Goal: Information Seeking & Learning: Learn about a topic

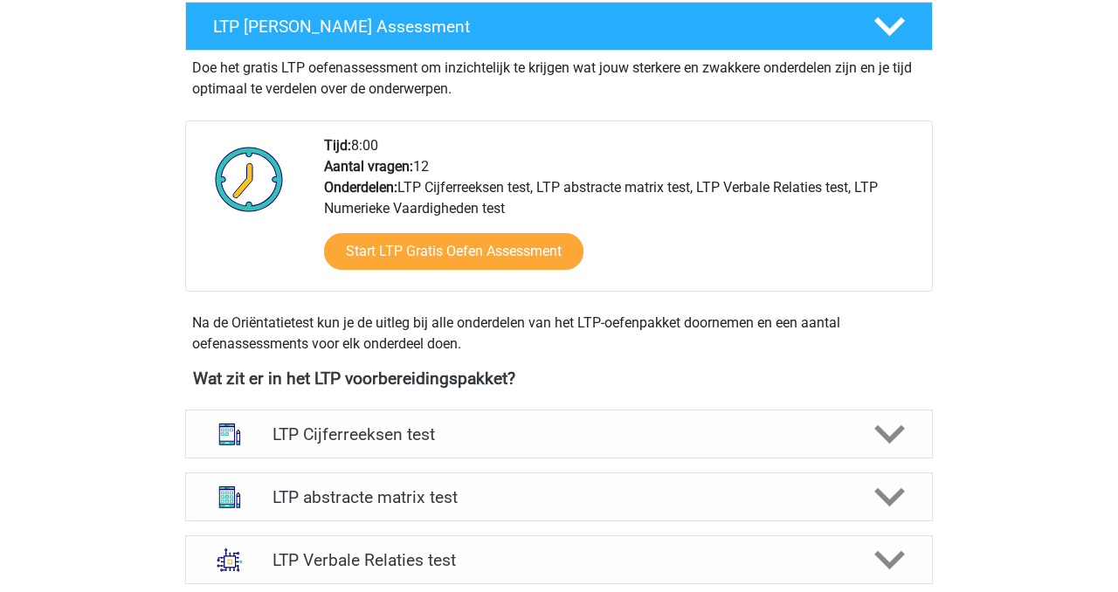
scroll to position [362, 0]
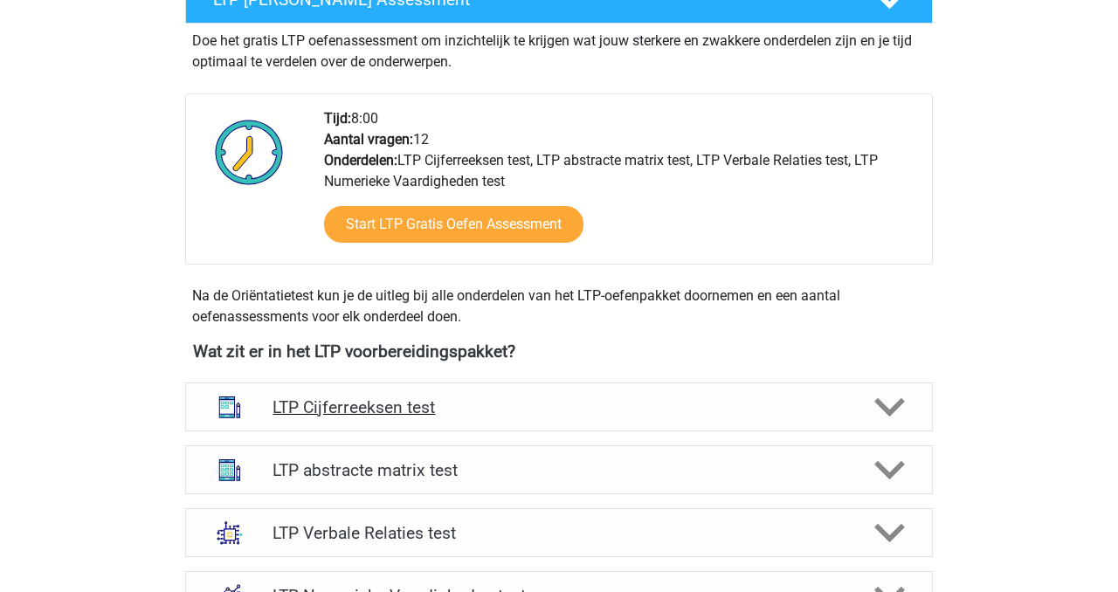
click at [582, 412] on h4 "LTP Cijferreeksen test" at bounding box center [558, 407] width 572 height 20
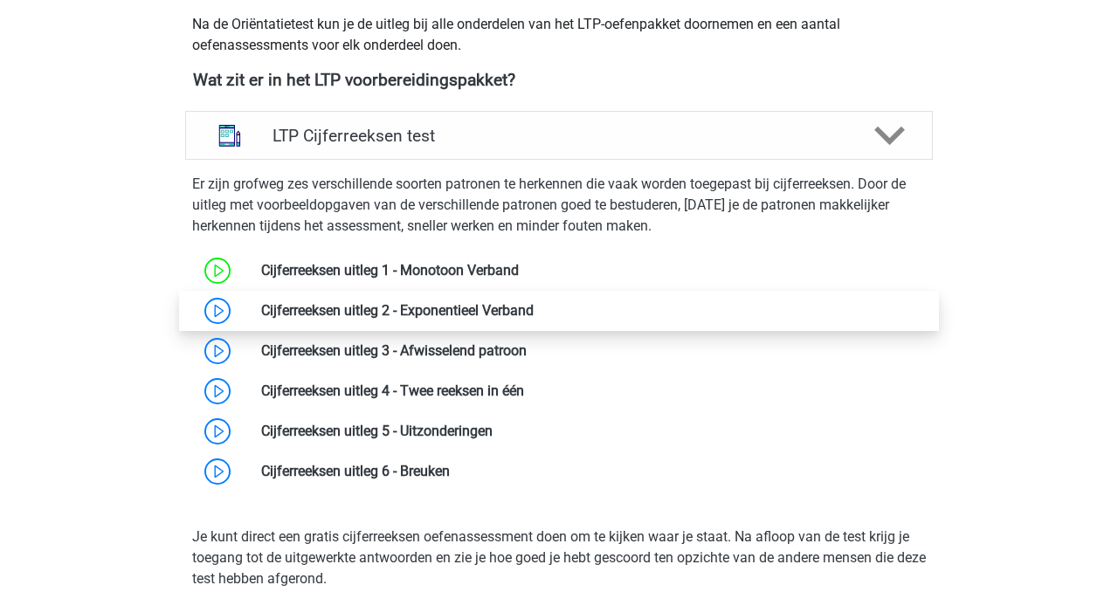
scroll to position [637, 0]
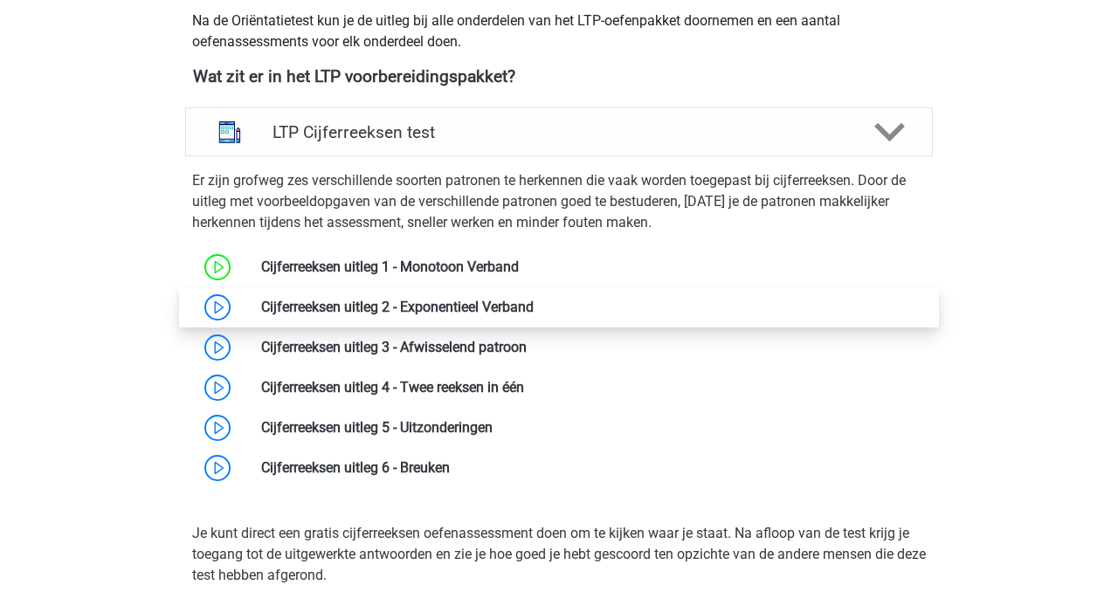
click at [533, 310] on link at bounding box center [533, 307] width 0 height 17
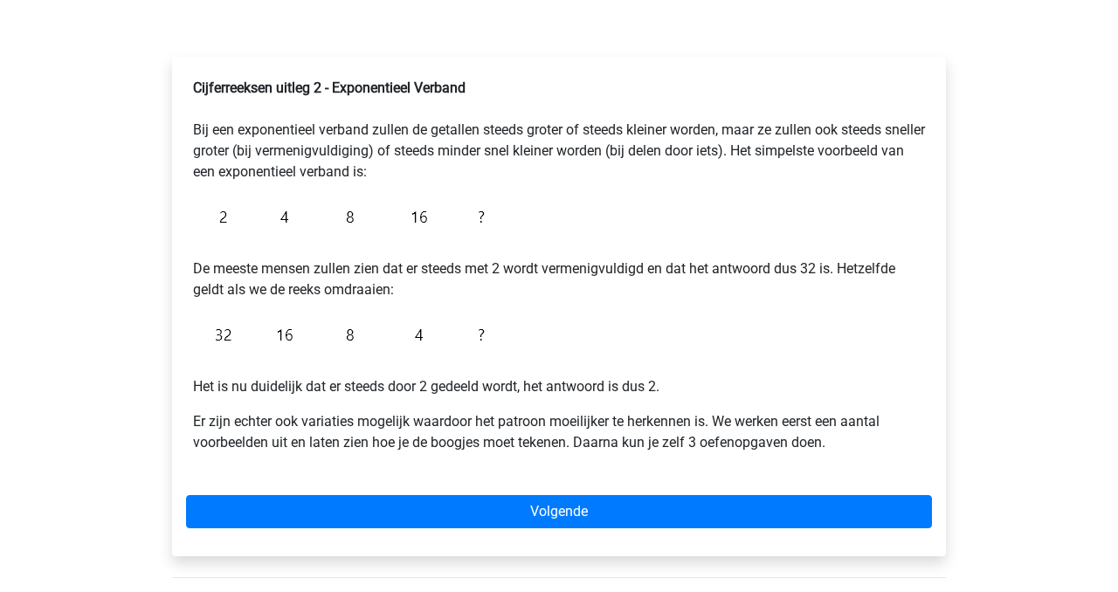
scroll to position [295, 0]
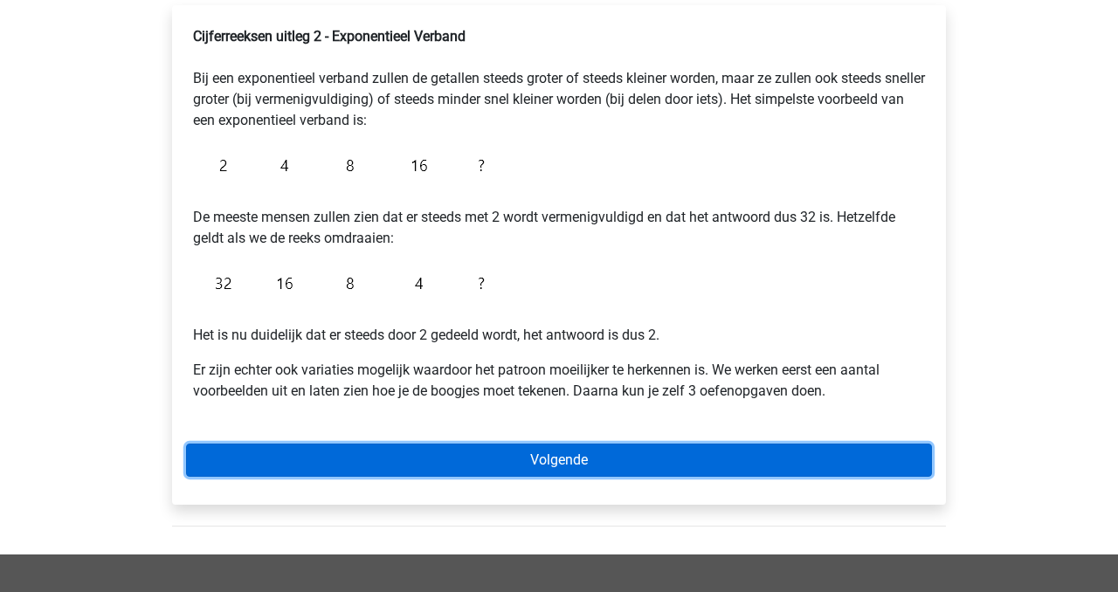
click at [489, 455] on link "Volgende" at bounding box center [559, 460] width 746 height 33
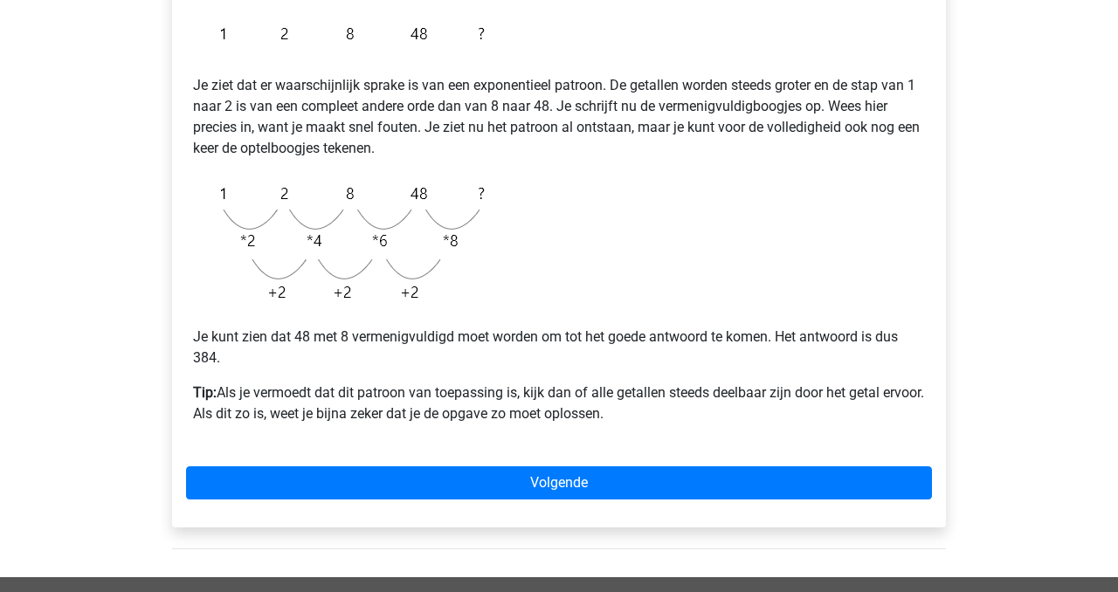
scroll to position [390, 0]
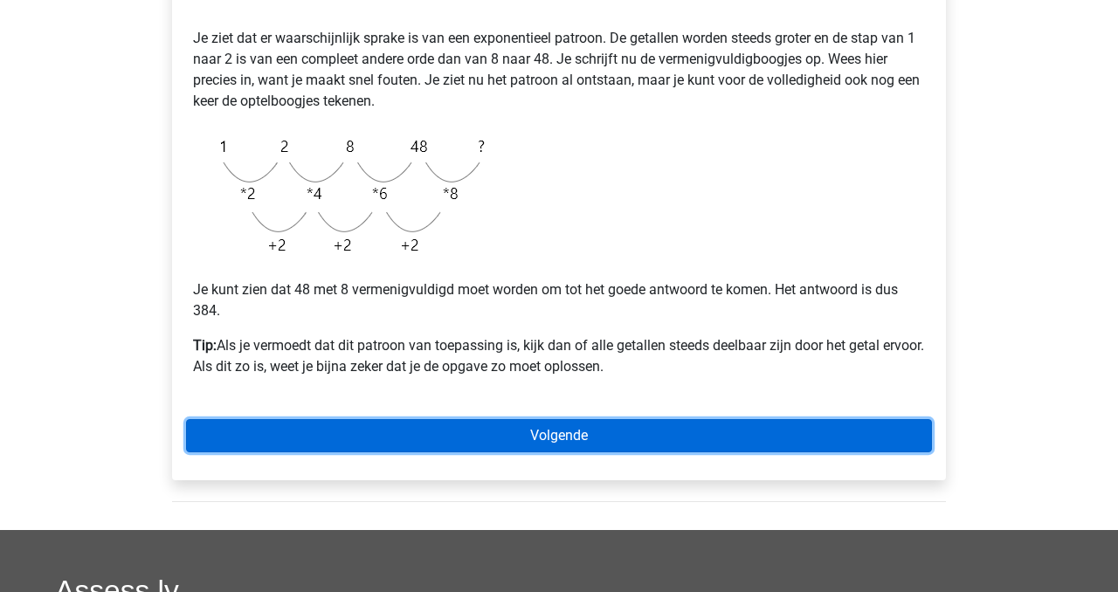
click at [523, 443] on link "Volgende" at bounding box center [559, 435] width 746 height 33
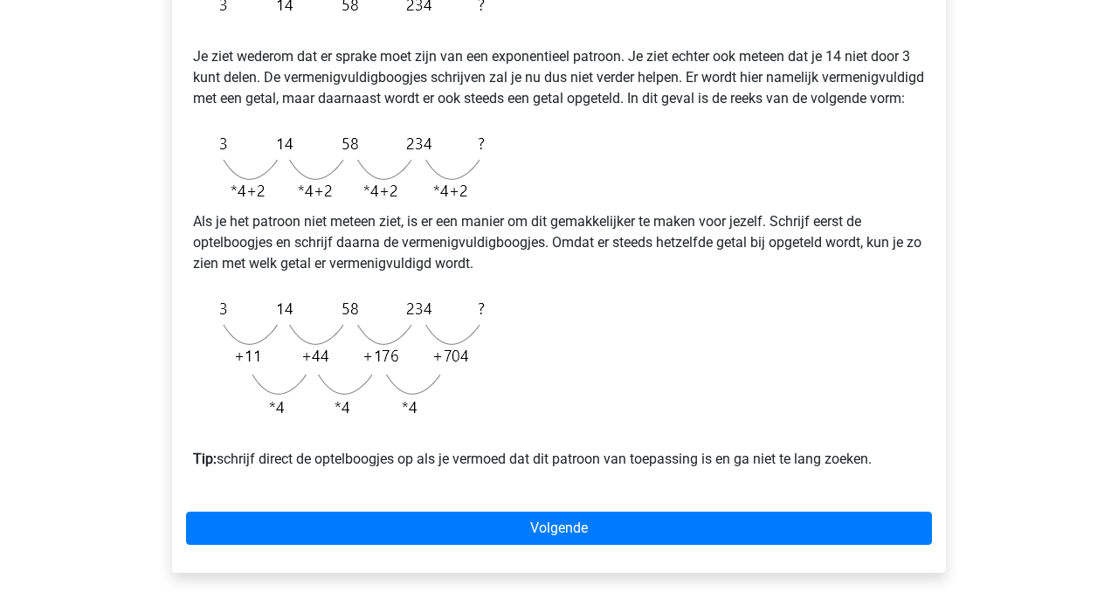
scroll to position [375, 0]
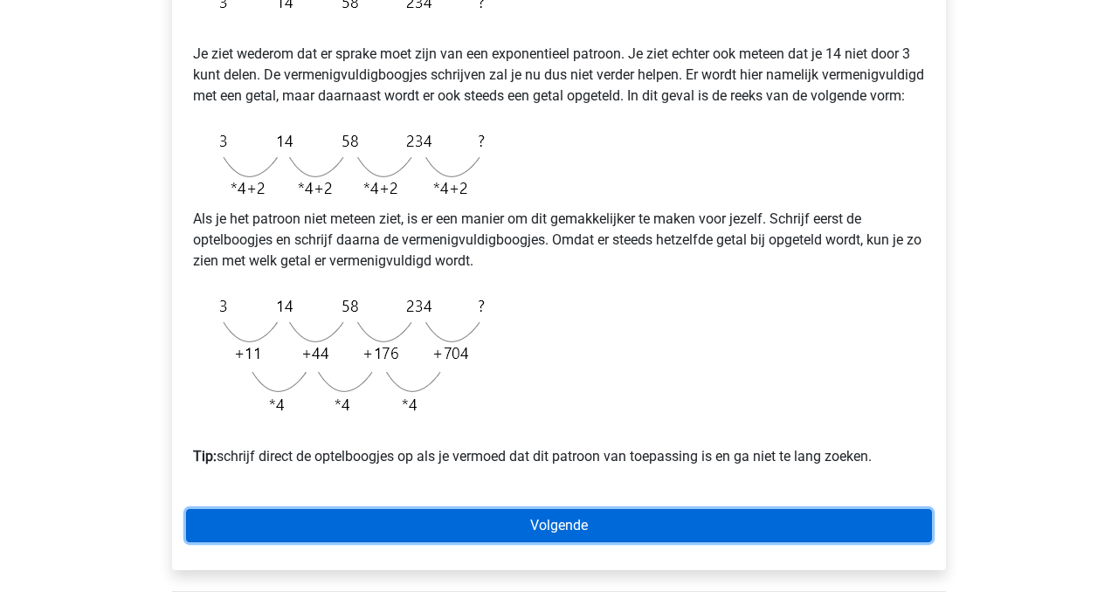
click at [744, 542] on link "Volgende" at bounding box center [559, 525] width 746 height 33
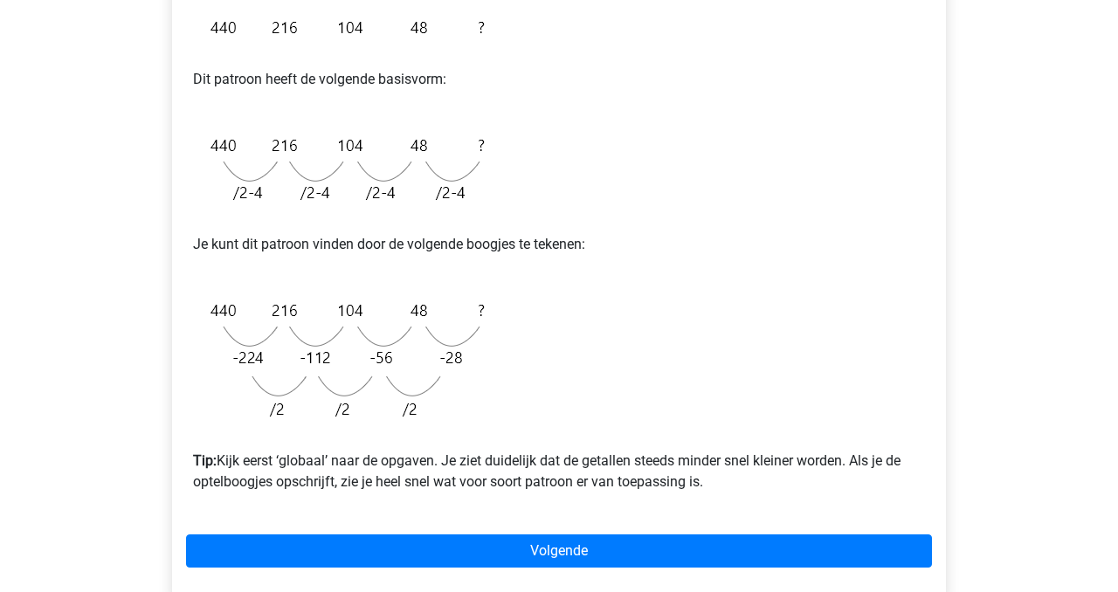
scroll to position [407, 0]
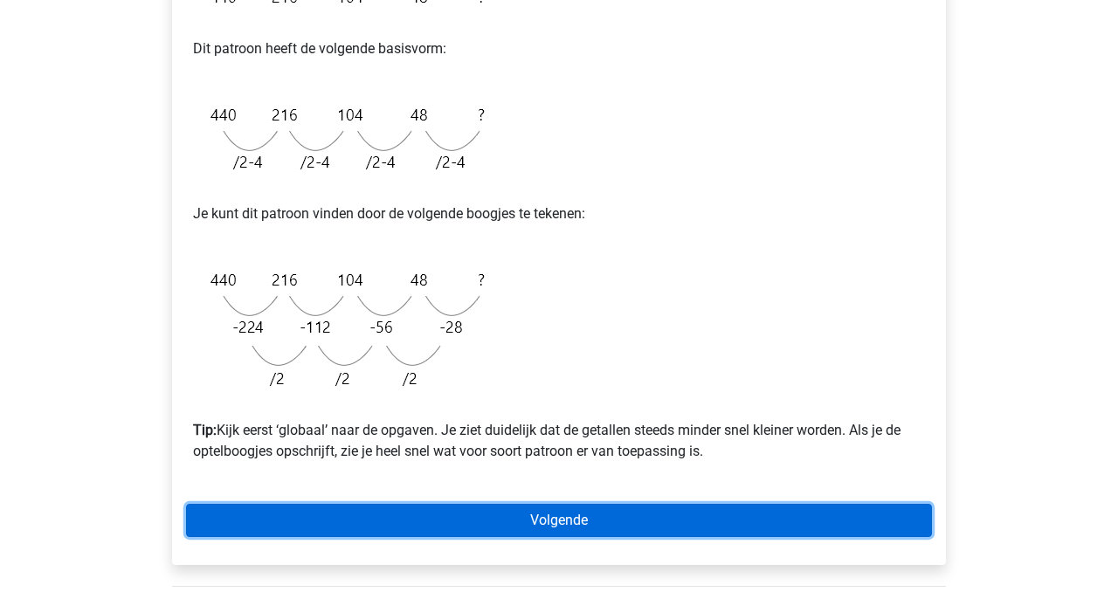
click at [637, 516] on link "Volgende" at bounding box center [559, 520] width 746 height 33
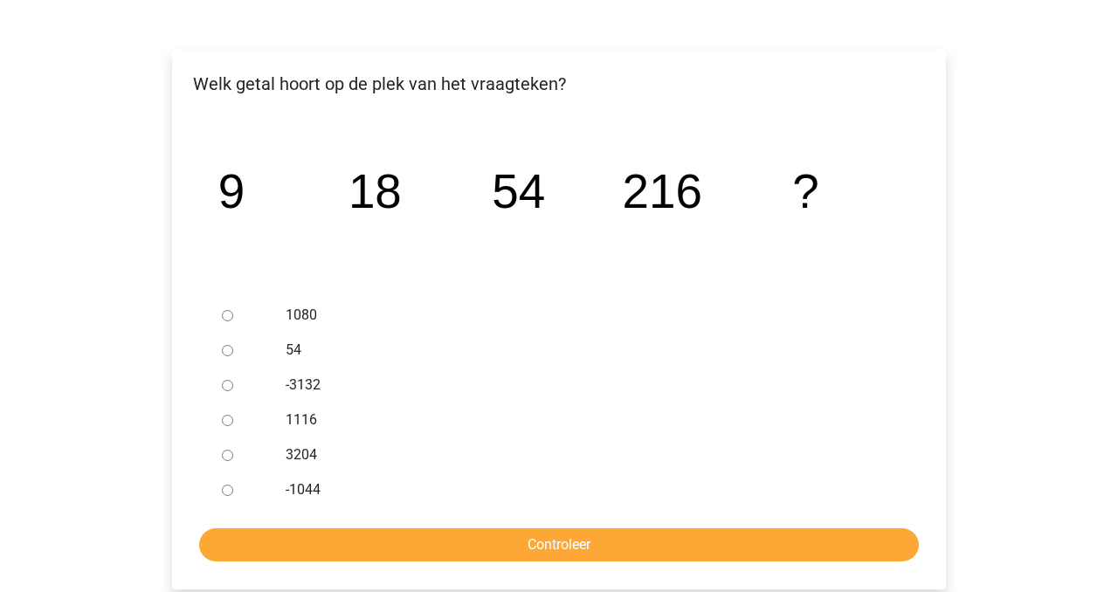
scroll to position [260, 0]
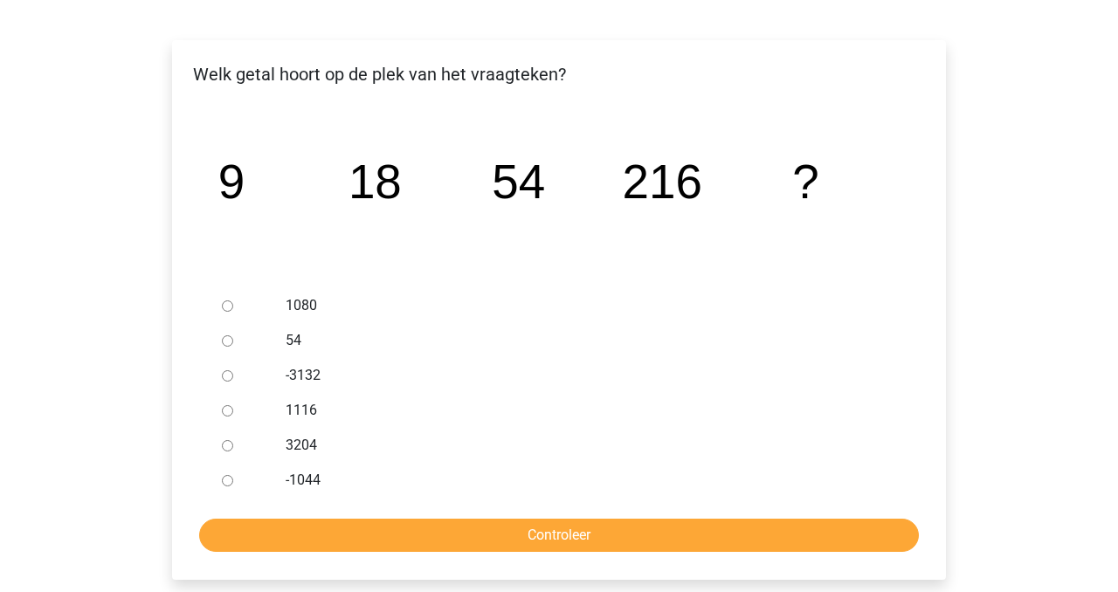
click at [280, 293] on div "1080" at bounding box center [587, 305] width 630 height 35
click at [295, 304] on label "1080" at bounding box center [588, 305] width 604 height 21
click at [233, 304] on input "1080" at bounding box center [227, 305] width 11 height 11
radio input "true"
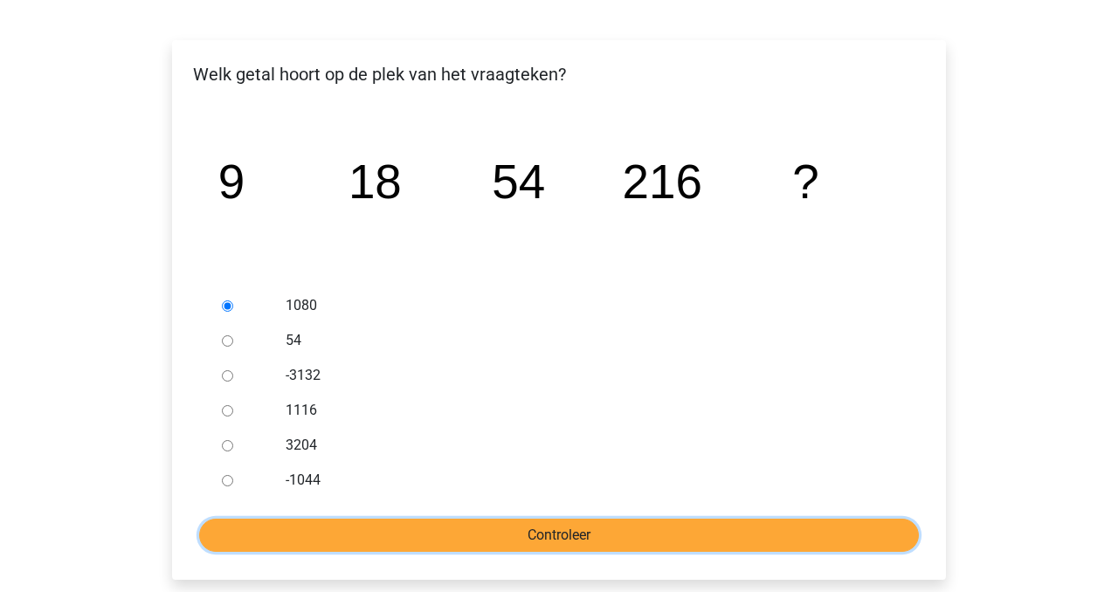
click at [438, 528] on input "Controleer" at bounding box center [558, 535] width 719 height 33
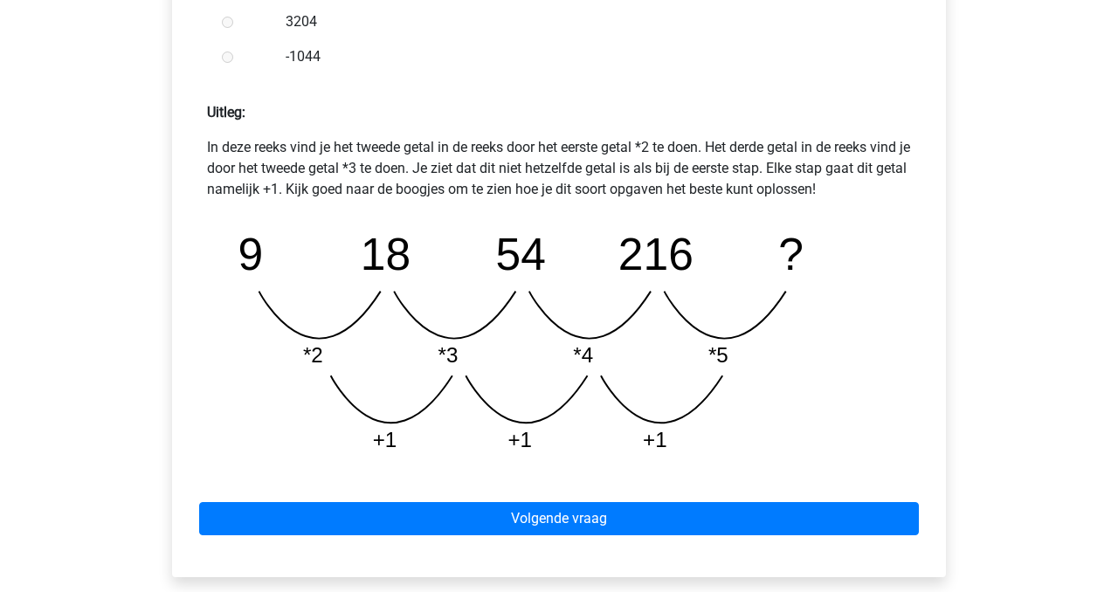
scroll to position [726, 0]
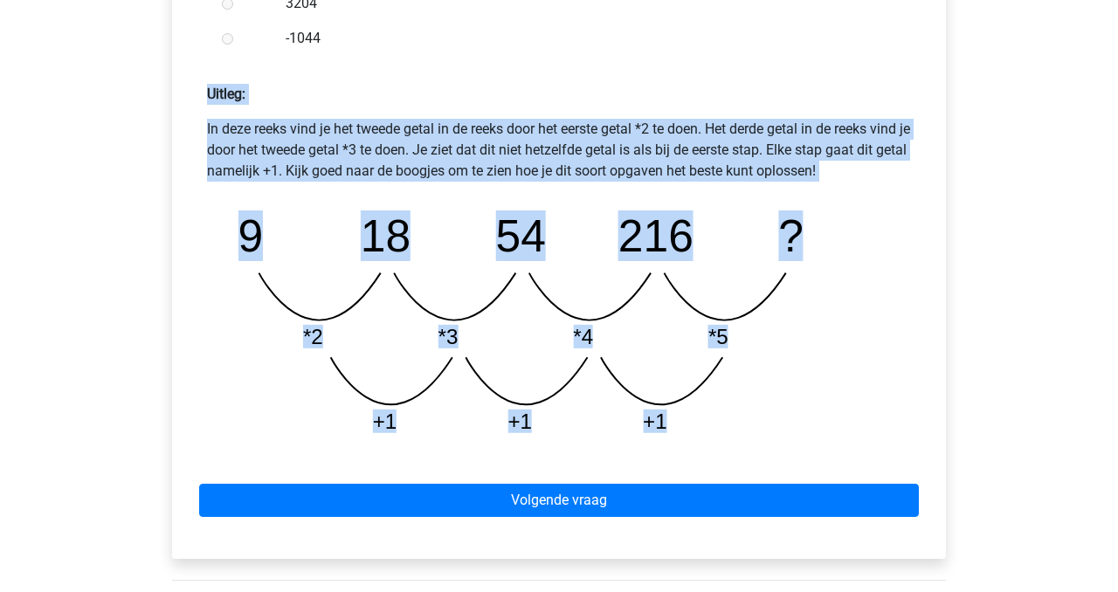
drag, startPoint x: 741, startPoint y: 438, endPoint x: 175, endPoint y: 103, distance: 657.7
click at [175, 103] on div "Welk getal hoort op de plek van het vraagteken? image/svg+xml 9 18 54 216 ? (go…" at bounding box center [559, 67] width 774 height 984
copy div "Uitleg: In deze reeks vind je het tweede getal in de reeks door het eerste geta…"
click at [423, 244] on icon "image/svg+xml 9 18 54 216 ? *2 *3 *4 *5 +1 +1 +1" at bounding box center [559, 322] width 676 height 253
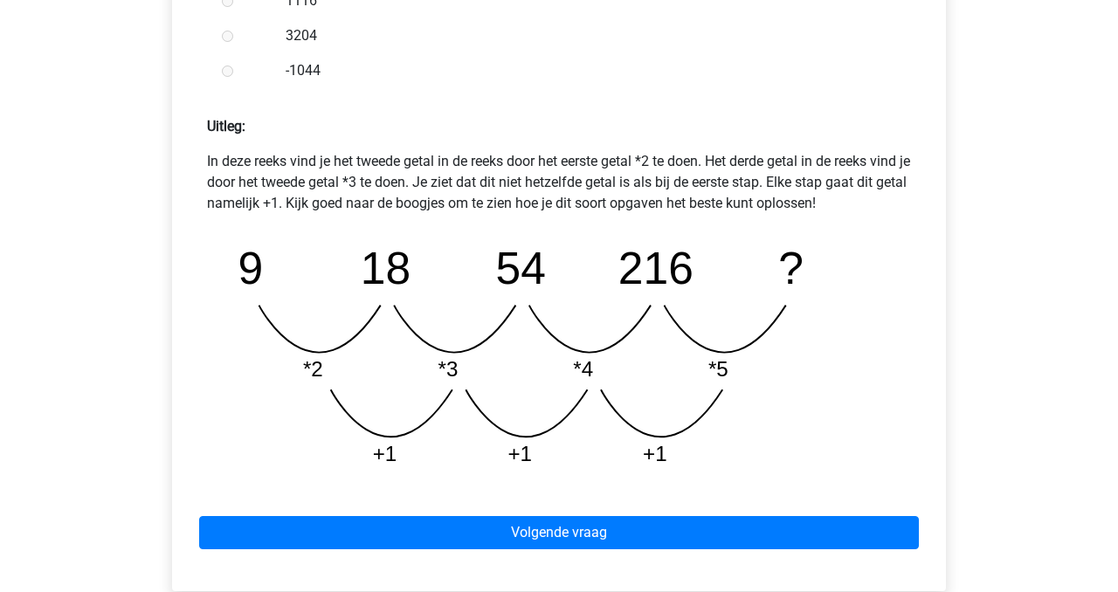
scroll to position [703, 0]
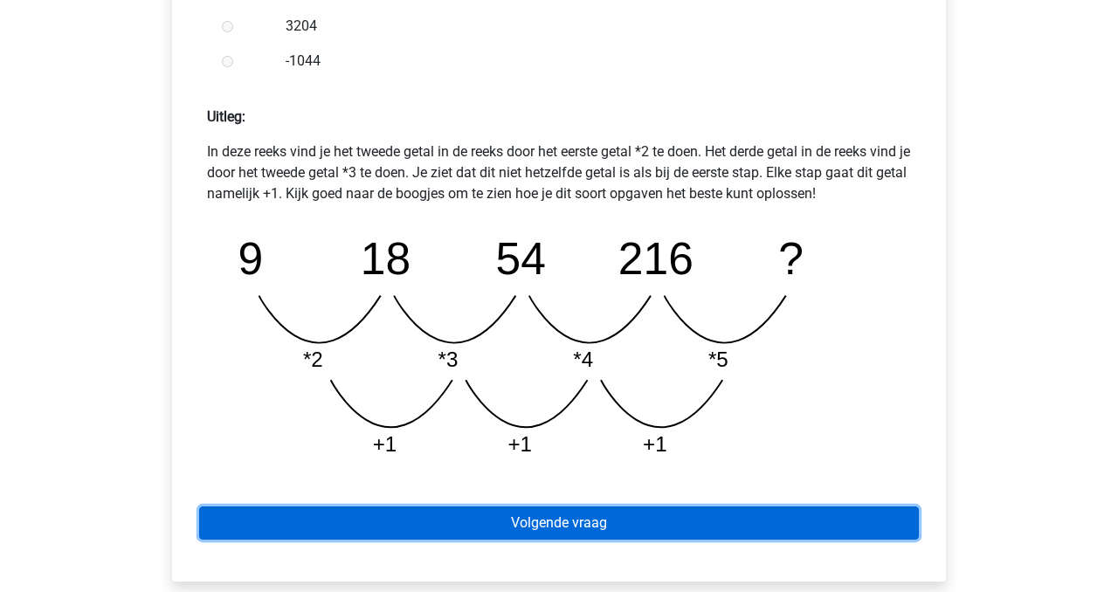
click at [542, 514] on link "Volgende vraag" at bounding box center [558, 522] width 719 height 33
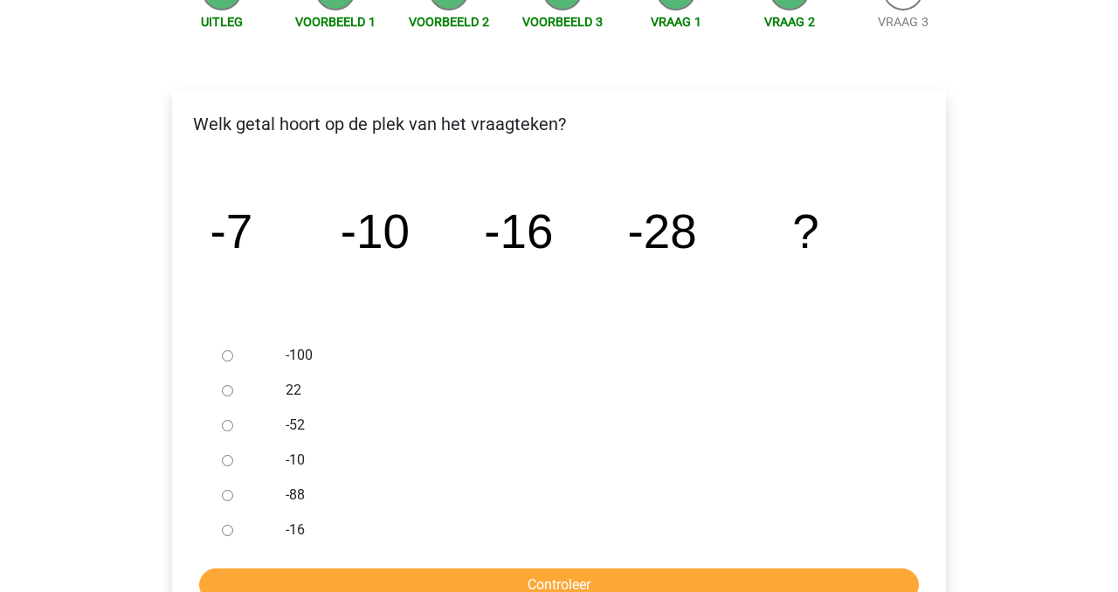
scroll to position [246, 0]
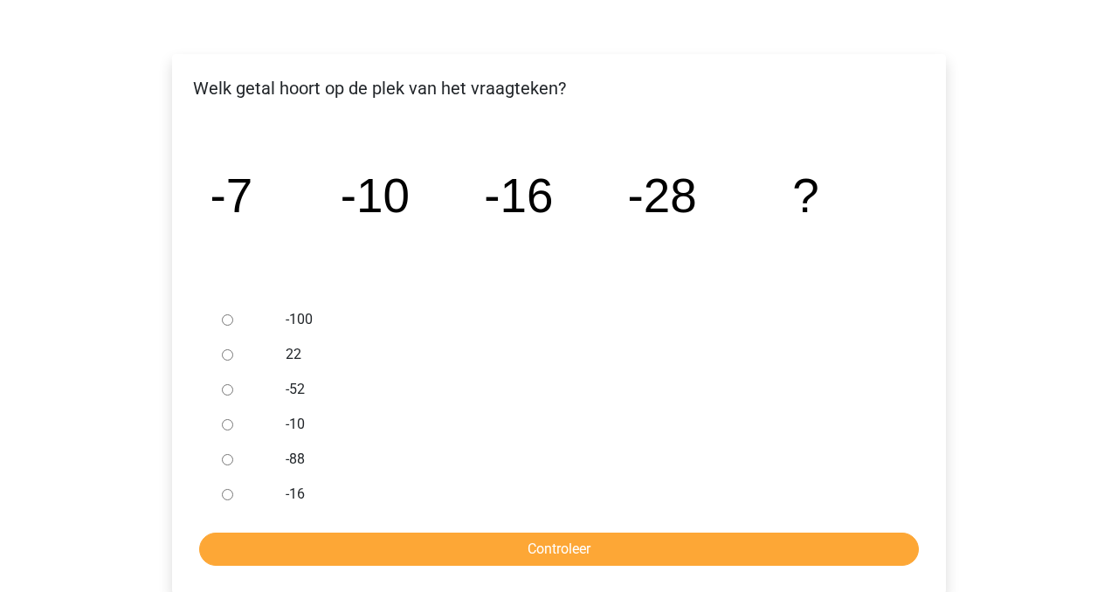
click at [286, 382] on label "-52" at bounding box center [588, 389] width 604 height 21
click at [233, 384] on input "-52" at bounding box center [227, 389] width 11 height 11
radio input "true"
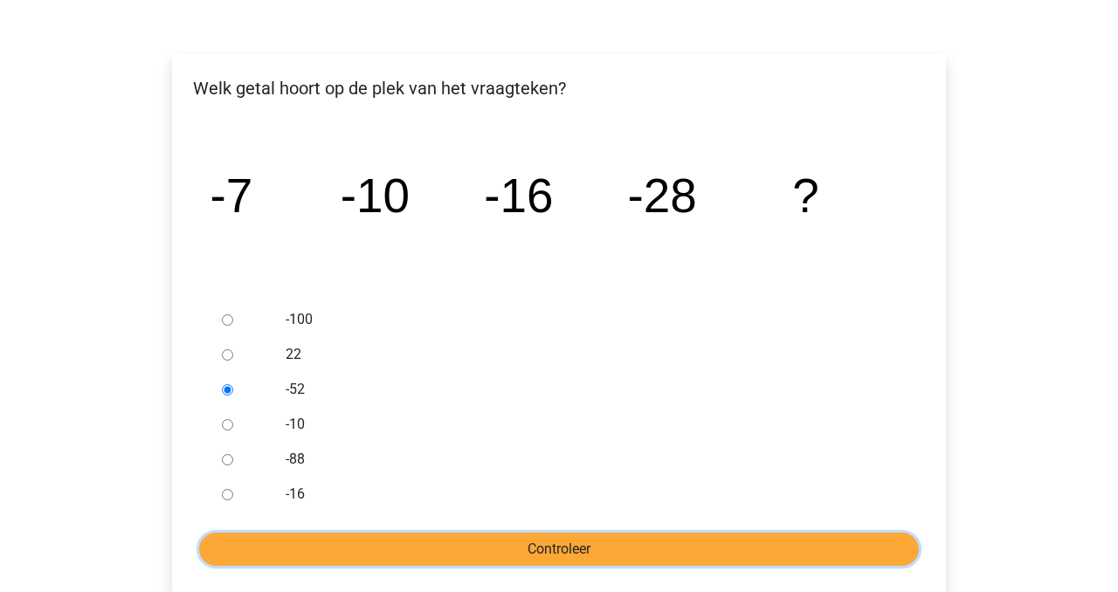
click at [464, 541] on input "Controleer" at bounding box center [558, 549] width 719 height 33
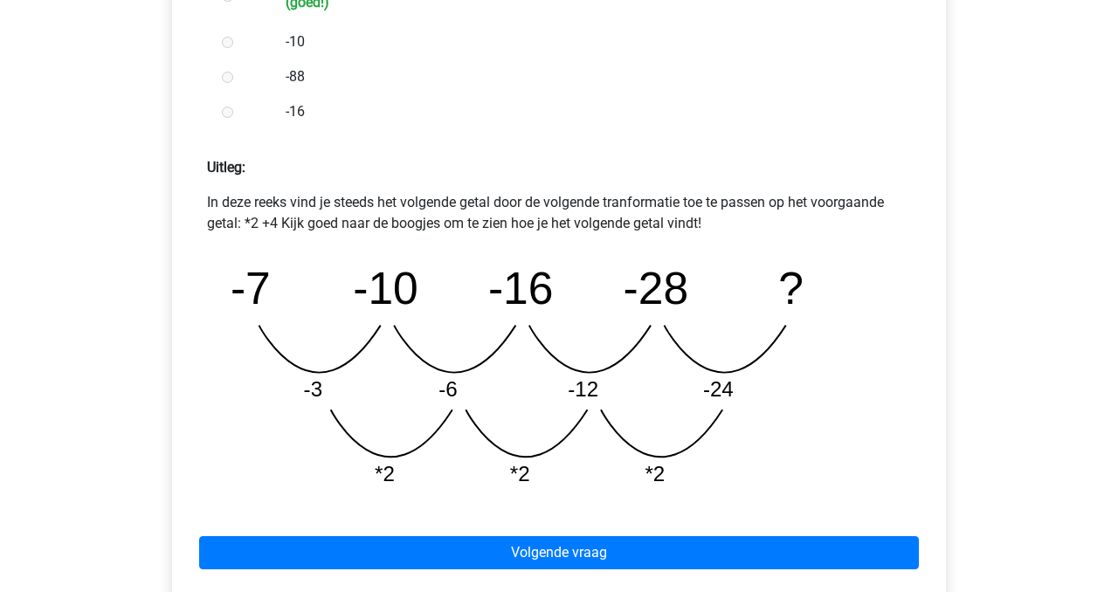
scroll to position [656, 0]
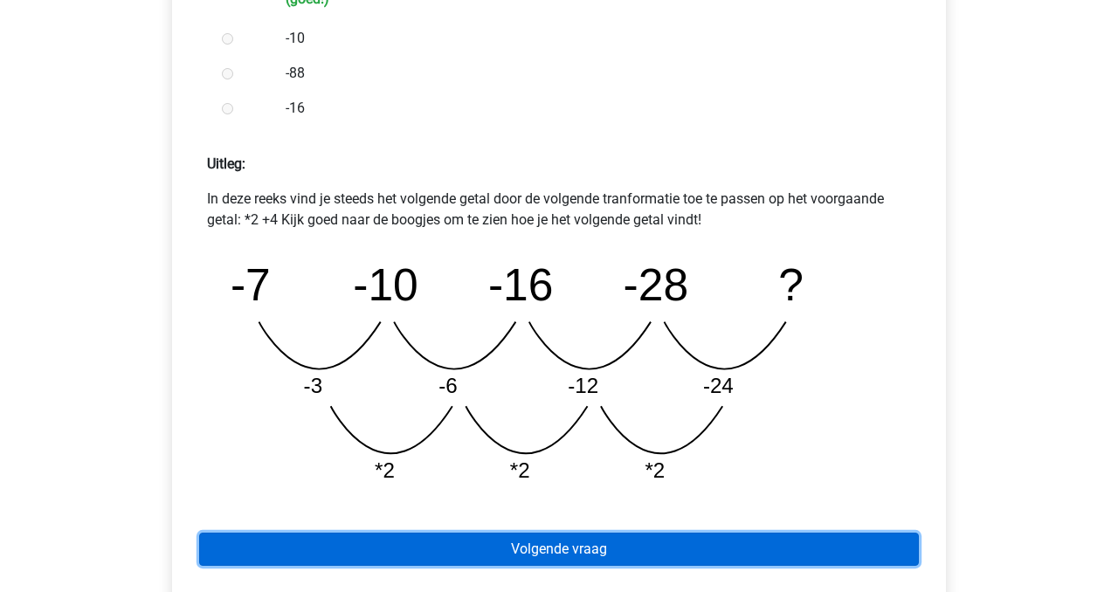
click at [638, 541] on link "Volgende vraag" at bounding box center [558, 549] width 719 height 33
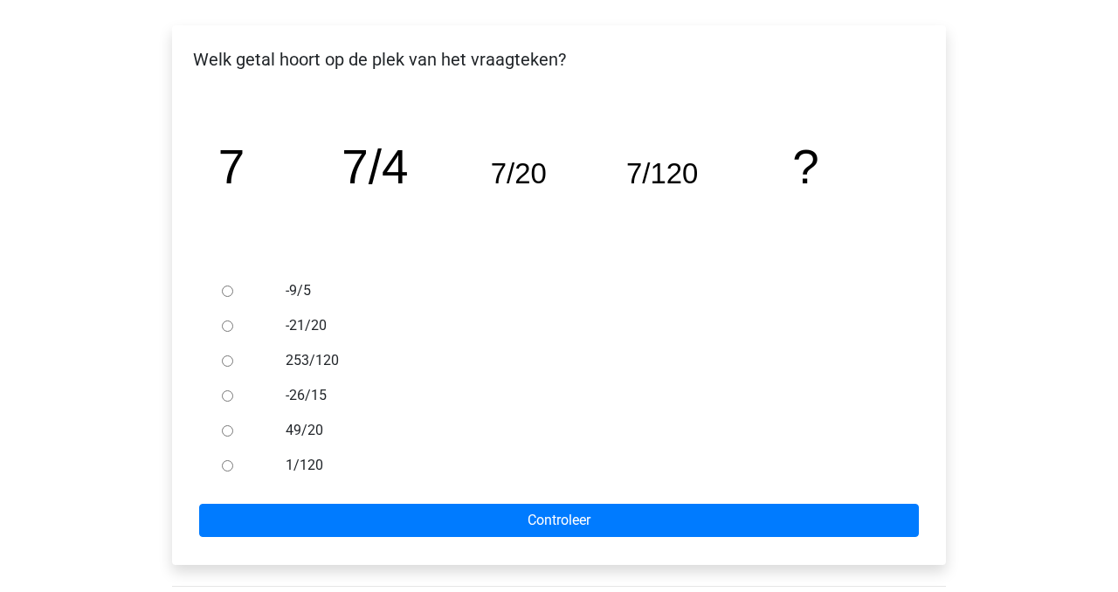
scroll to position [276, 0]
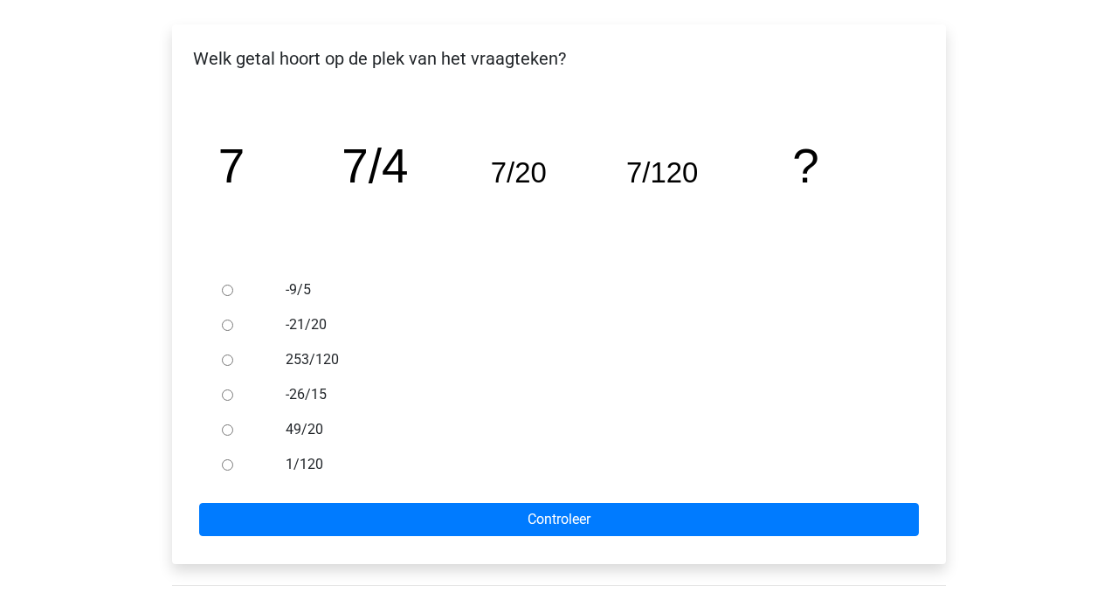
click at [303, 464] on label "1/120" at bounding box center [588, 464] width 604 height 21
click at [233, 464] on input "1/120" at bounding box center [227, 464] width 11 height 11
radio input "true"
click at [365, 501] on form "-9/5 -21/20 253/120 -26/15 49/20 1/120 Controleer" at bounding box center [559, 404] width 746 height 264
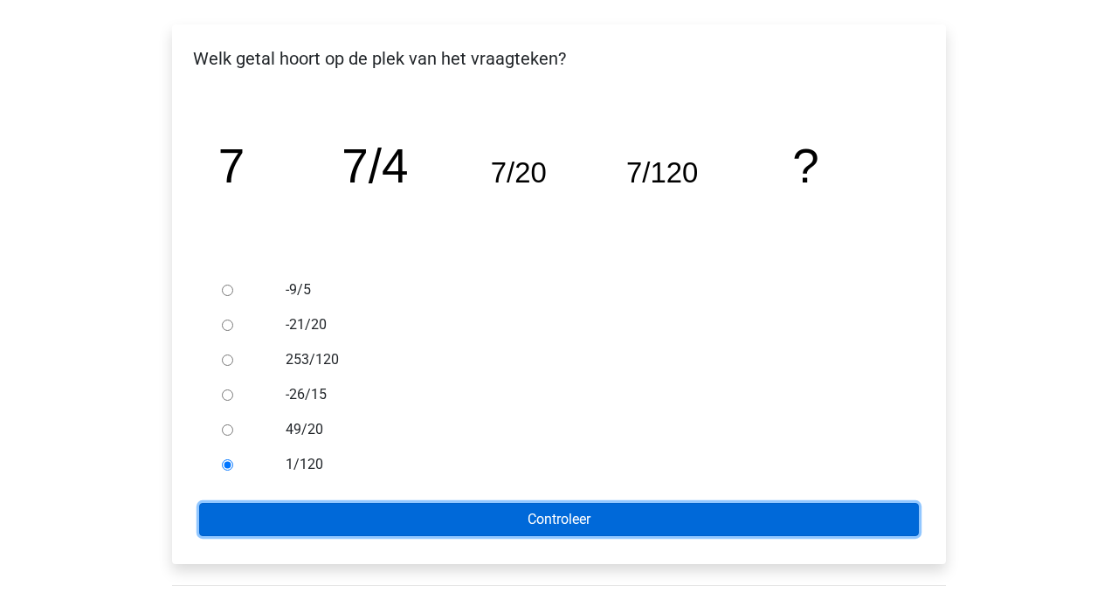
click at [380, 527] on input "Controleer" at bounding box center [558, 519] width 719 height 33
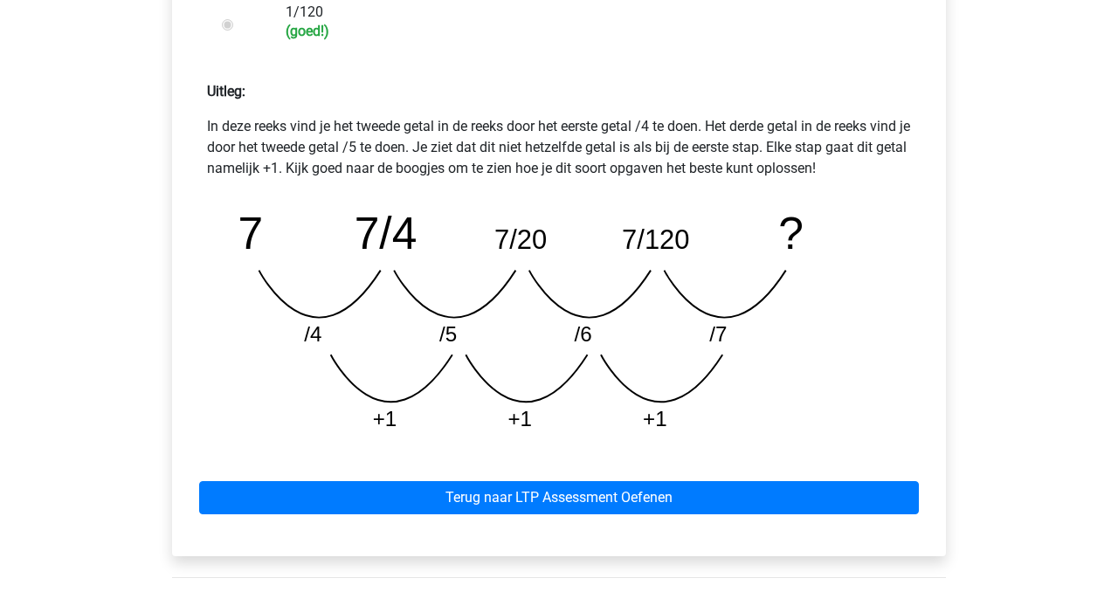
scroll to position [729, 0]
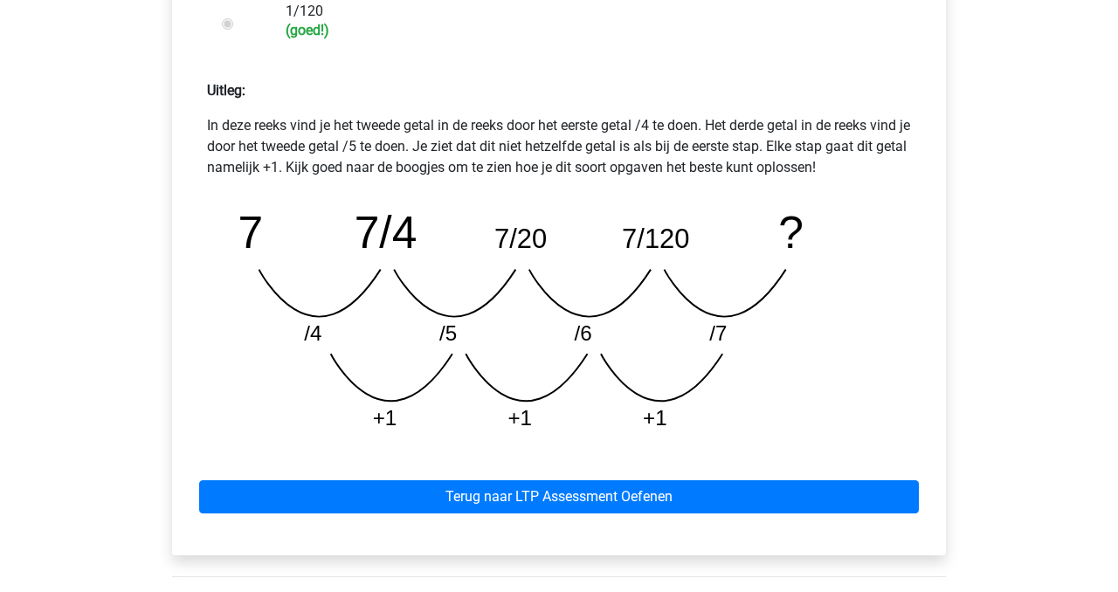
click at [622, 519] on div "Terug naar LTP Assessment Oefenen" at bounding box center [559, 493] width 746 height 96
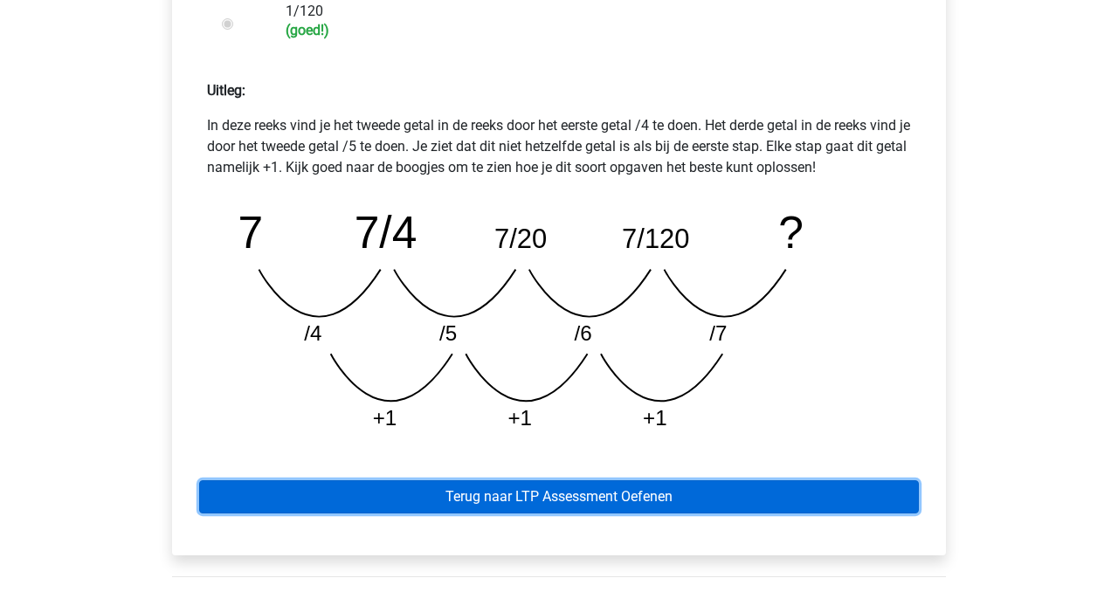
click at [593, 506] on link "Terug naar LTP Assessment Oefenen" at bounding box center [558, 496] width 719 height 33
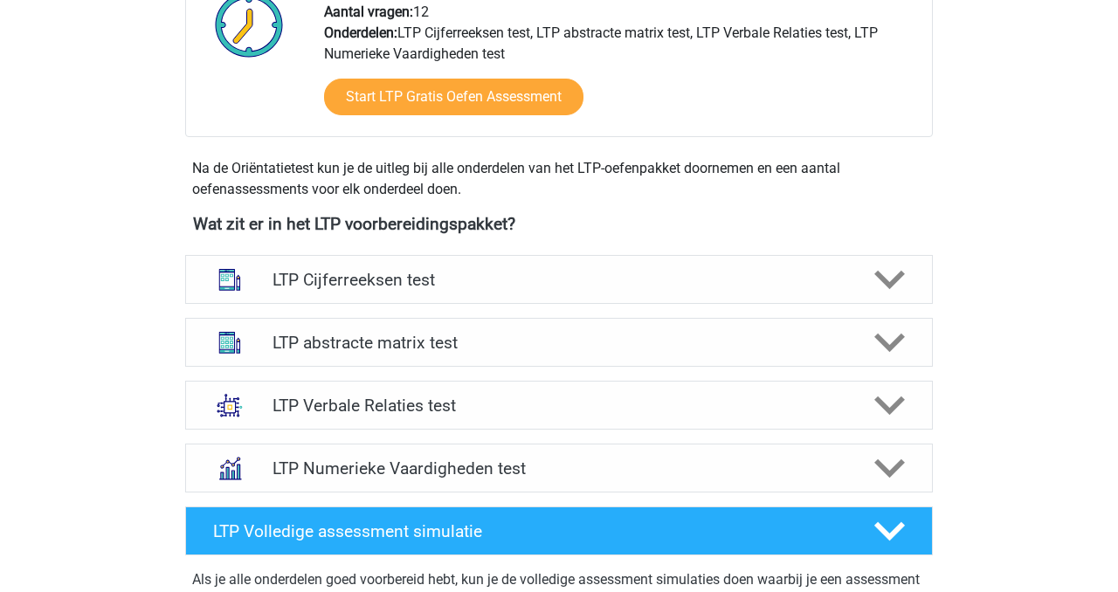
scroll to position [498, 0]
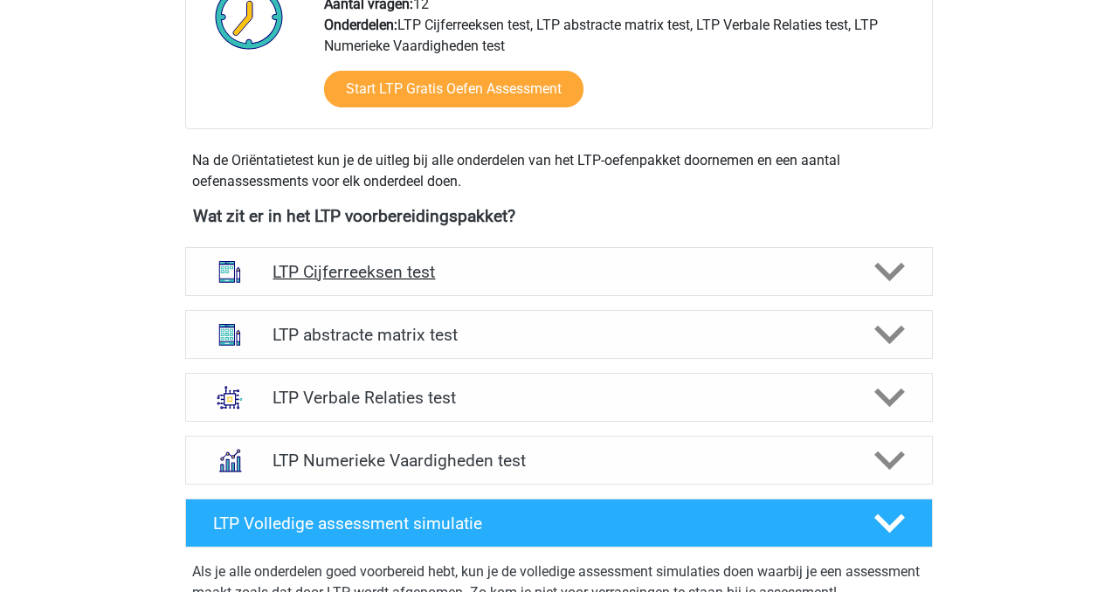
click at [648, 258] on div "LTP Cijferreeksen test" at bounding box center [558, 271] width 747 height 49
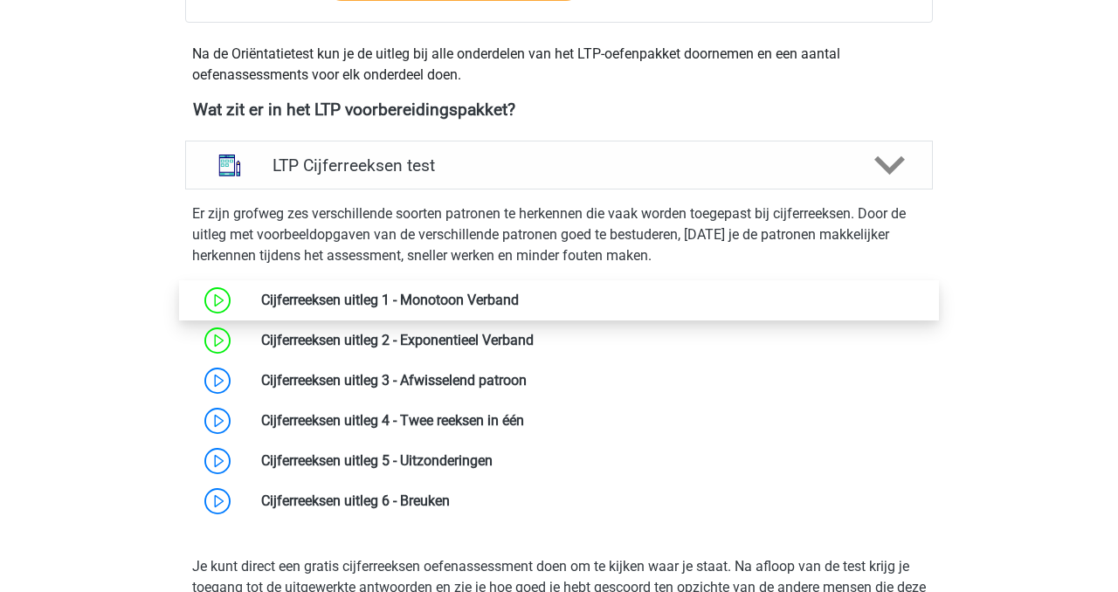
scroll to position [621, 0]
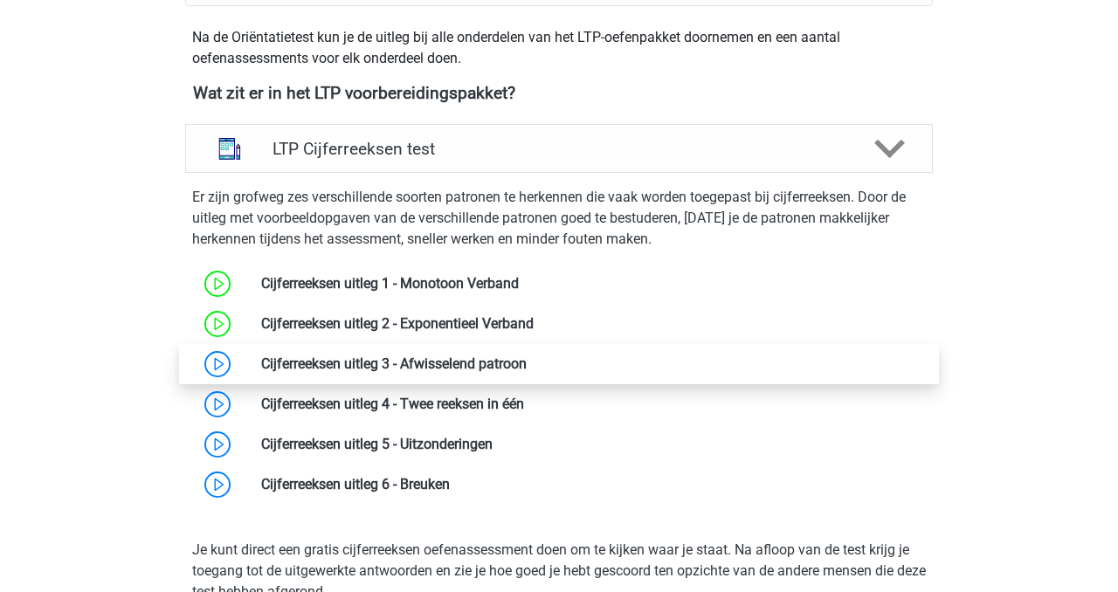
click at [526, 361] on link at bounding box center [526, 363] width 0 height 17
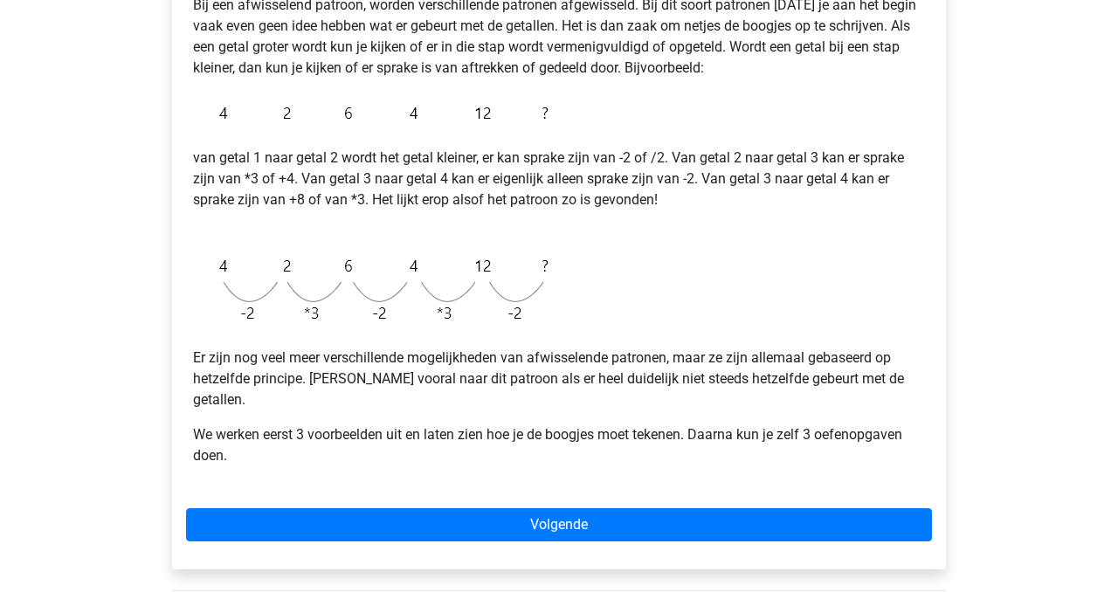
scroll to position [338, 0]
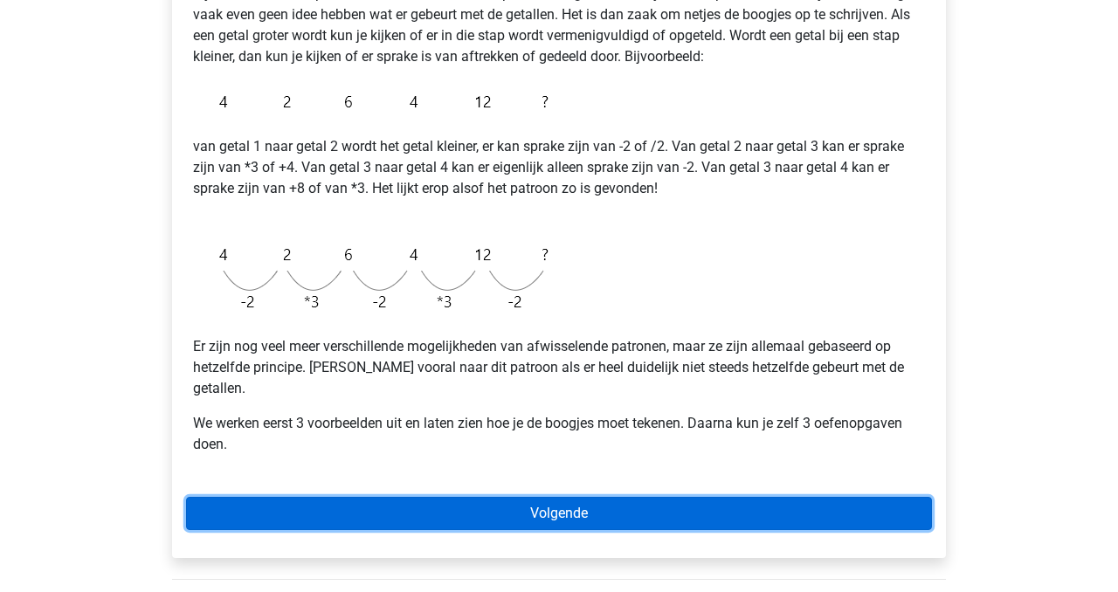
click at [621, 497] on link "Volgende" at bounding box center [559, 513] width 746 height 33
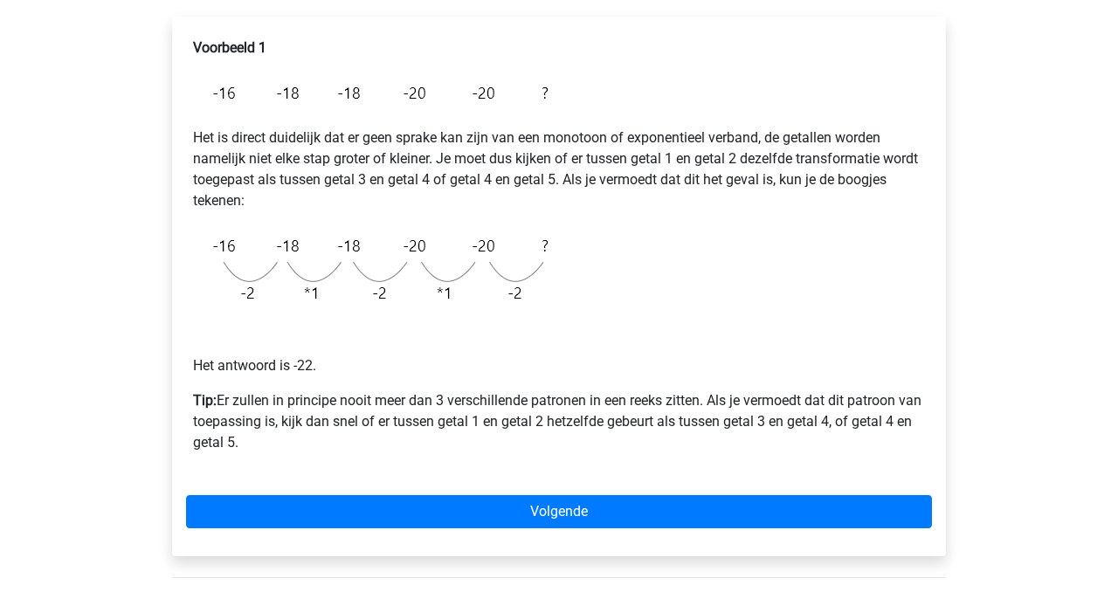
scroll to position [285, 0]
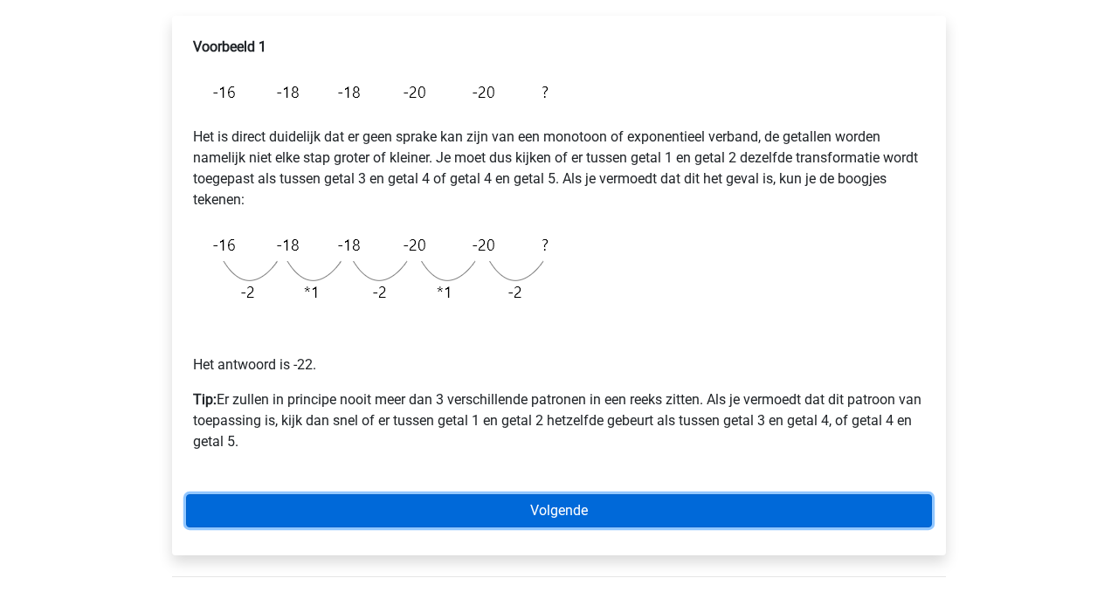
click at [594, 516] on link "Volgende" at bounding box center [559, 510] width 746 height 33
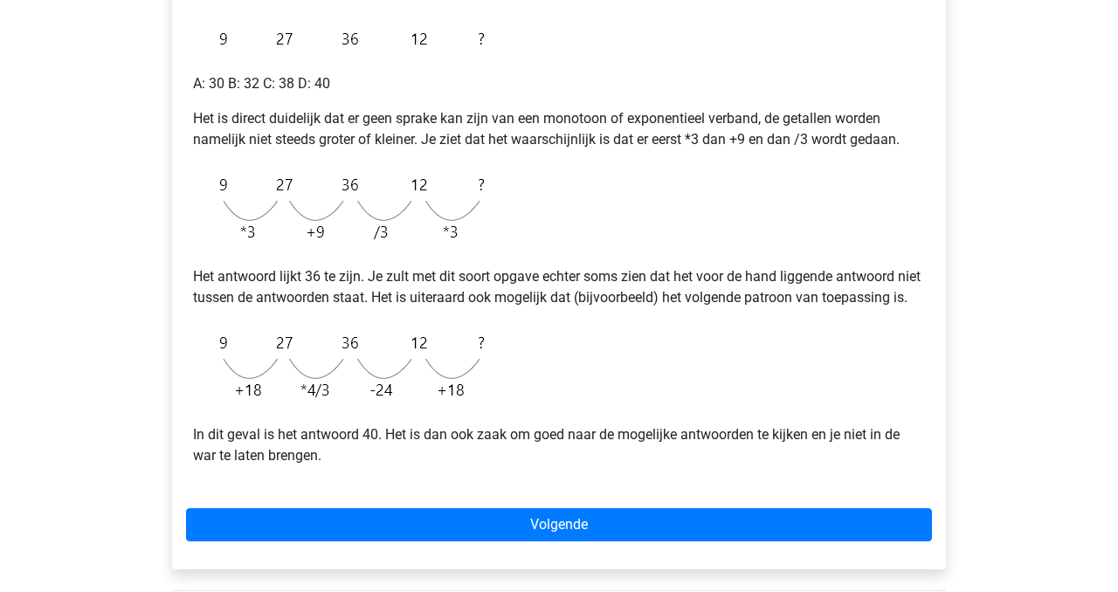
scroll to position [341, 0]
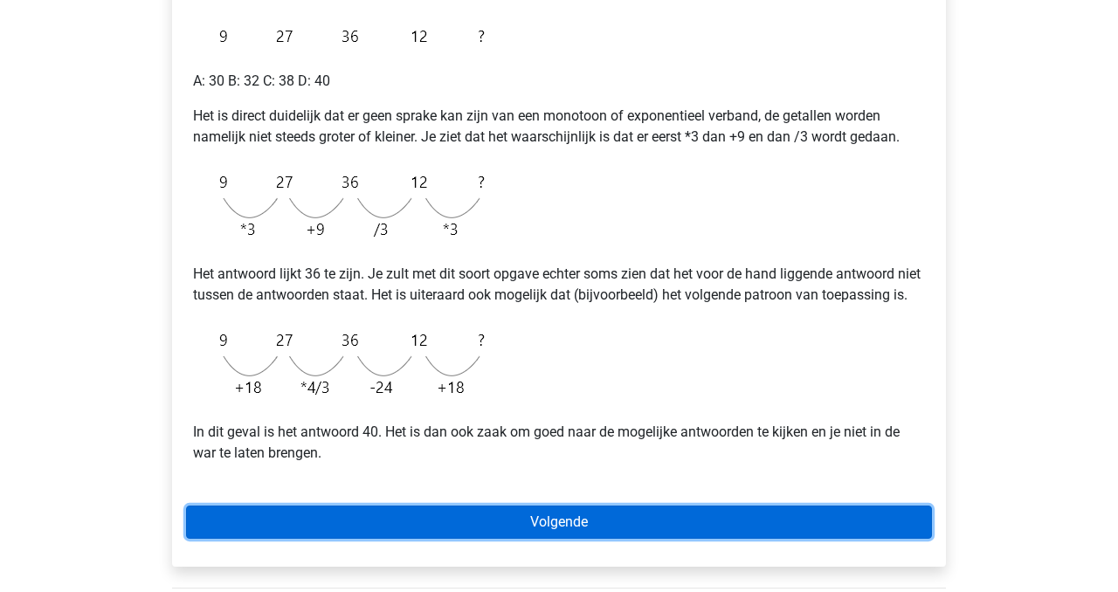
click at [653, 539] on link "Volgende" at bounding box center [559, 522] width 746 height 33
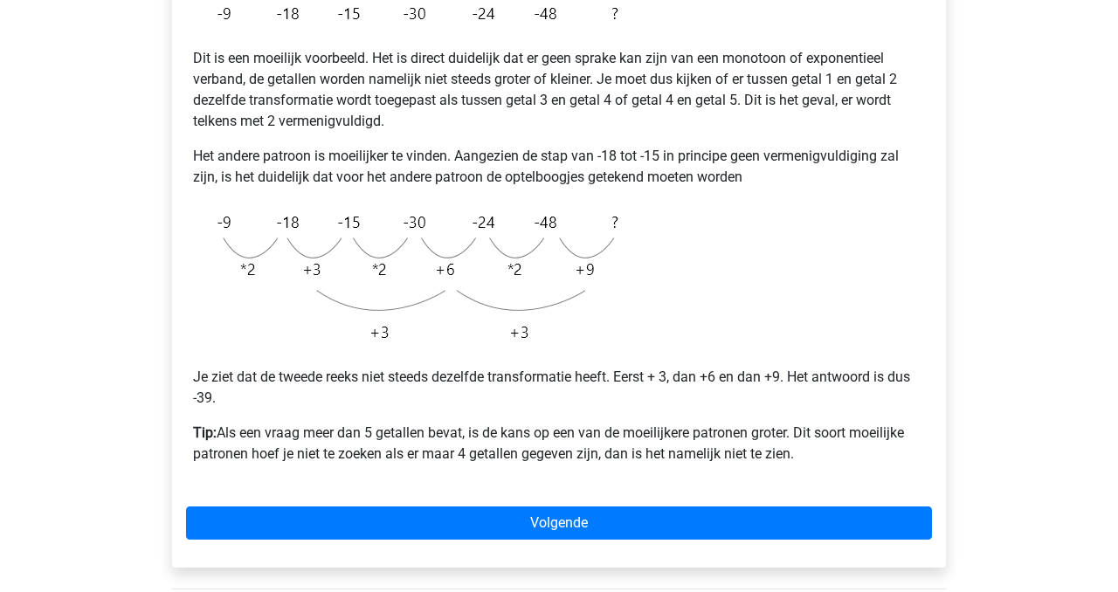
scroll to position [375, 0]
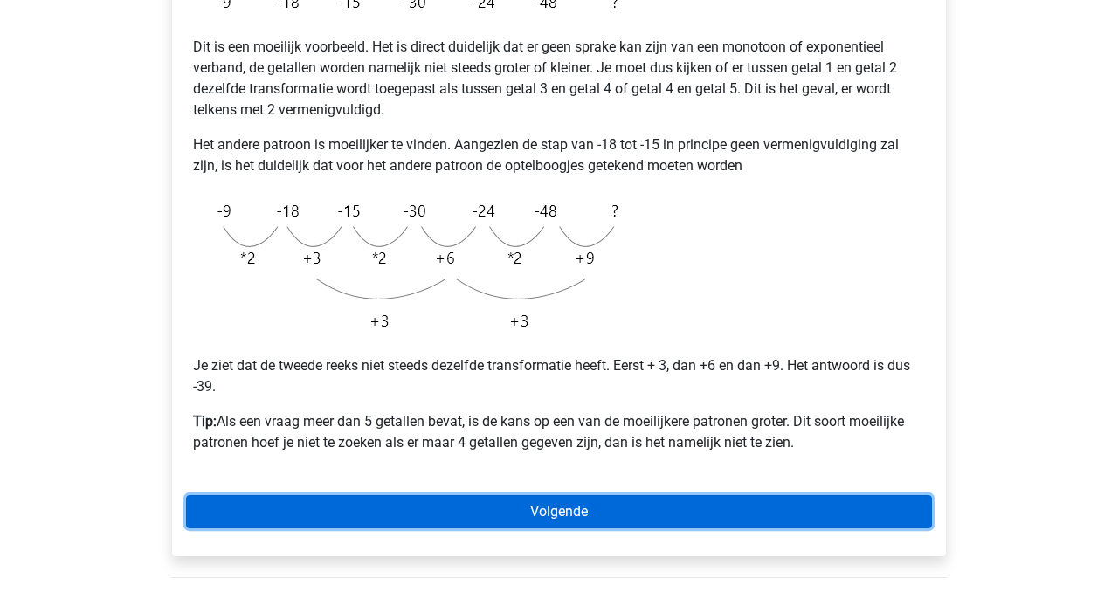
click at [600, 515] on link "Volgende" at bounding box center [559, 511] width 746 height 33
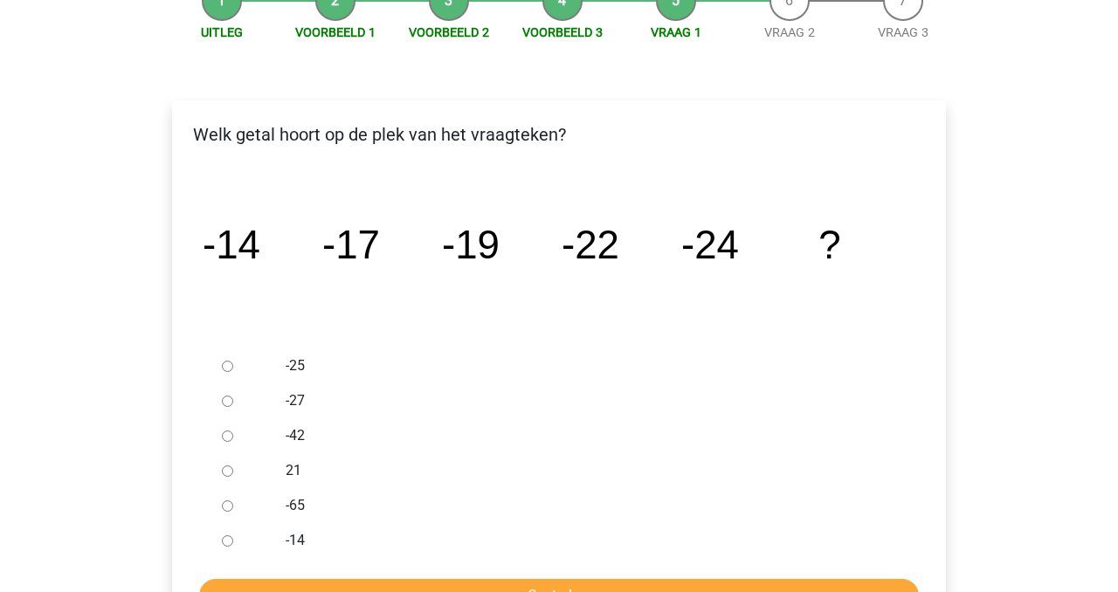
scroll to position [217, 0]
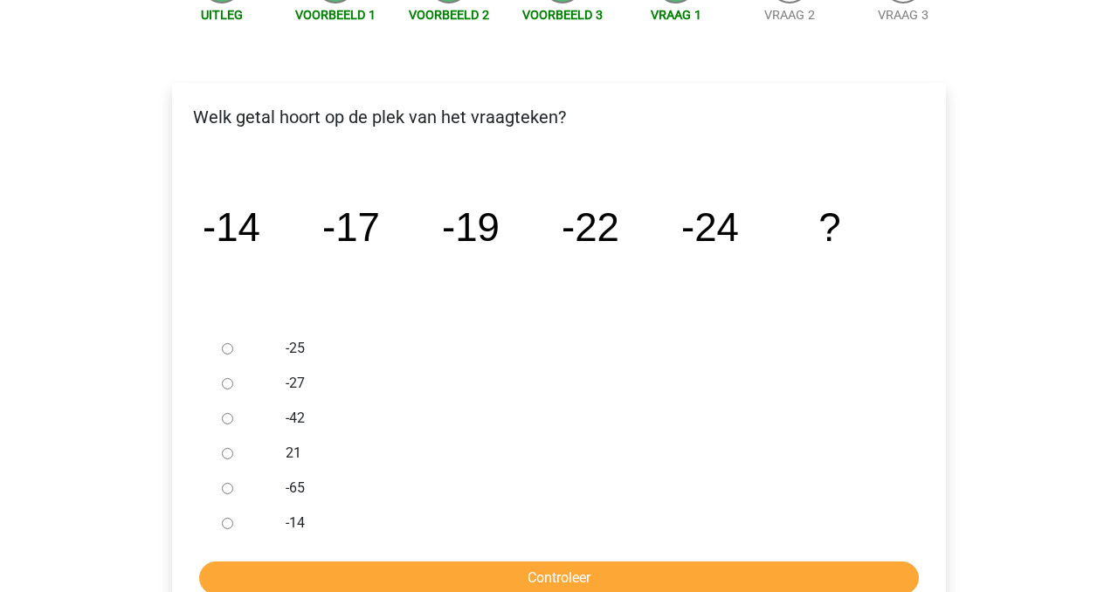
click at [239, 375] on div at bounding box center [244, 383] width 58 height 35
click at [256, 381] on div at bounding box center [244, 383] width 58 height 35
click at [288, 391] on label "-27" at bounding box center [588, 383] width 604 height 21
click at [233, 389] on input "-27" at bounding box center [227, 383] width 11 height 11
radio input "true"
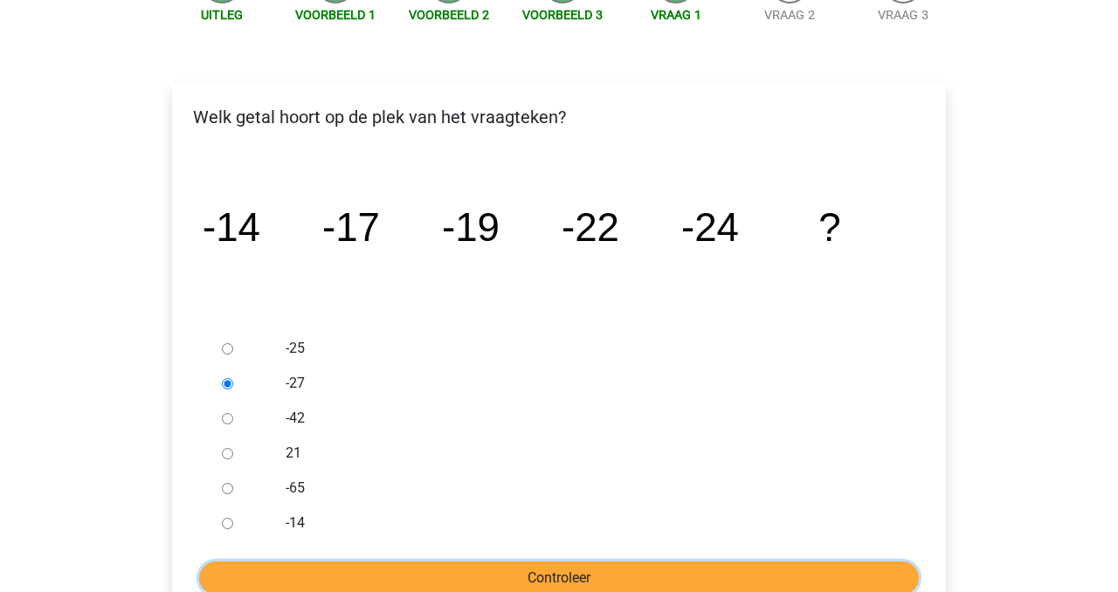
click at [402, 575] on input "Controleer" at bounding box center [558, 577] width 719 height 33
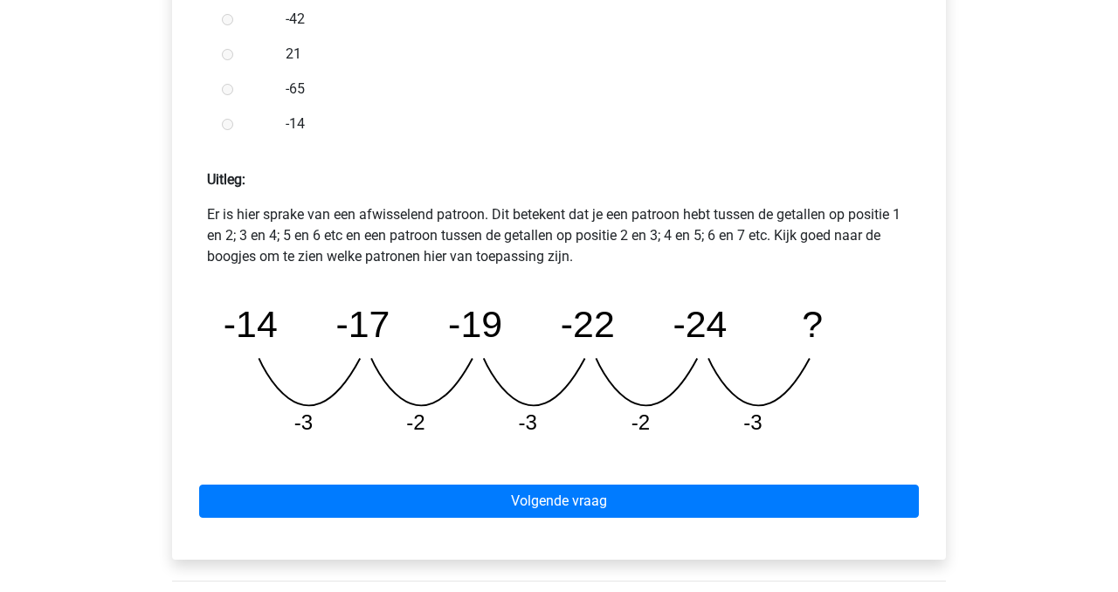
scroll to position [644, 0]
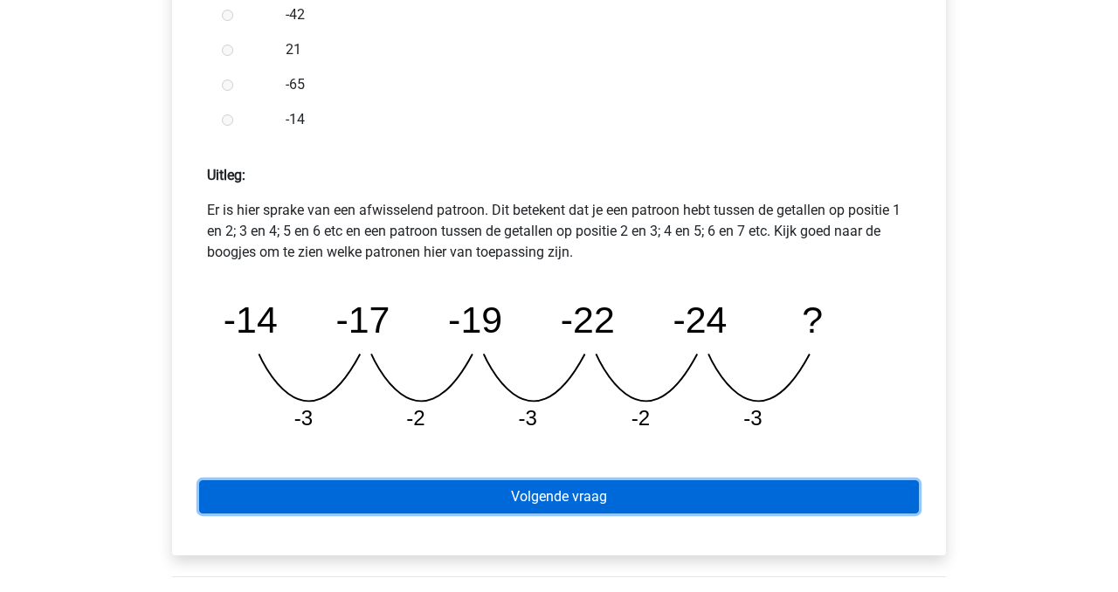
click at [680, 502] on link "Volgende vraag" at bounding box center [558, 496] width 719 height 33
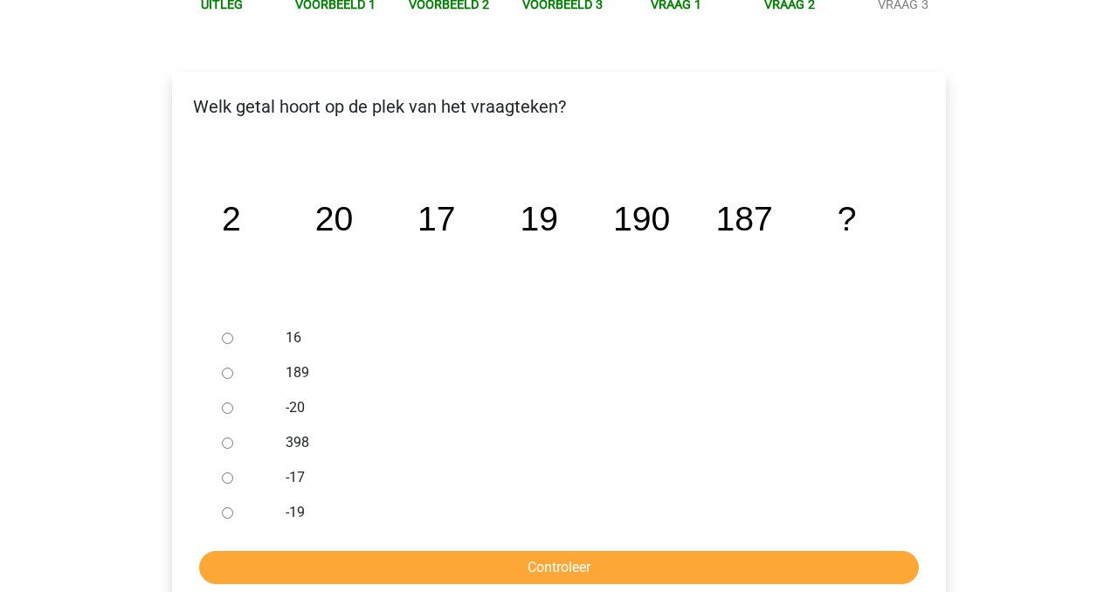
scroll to position [235, 0]
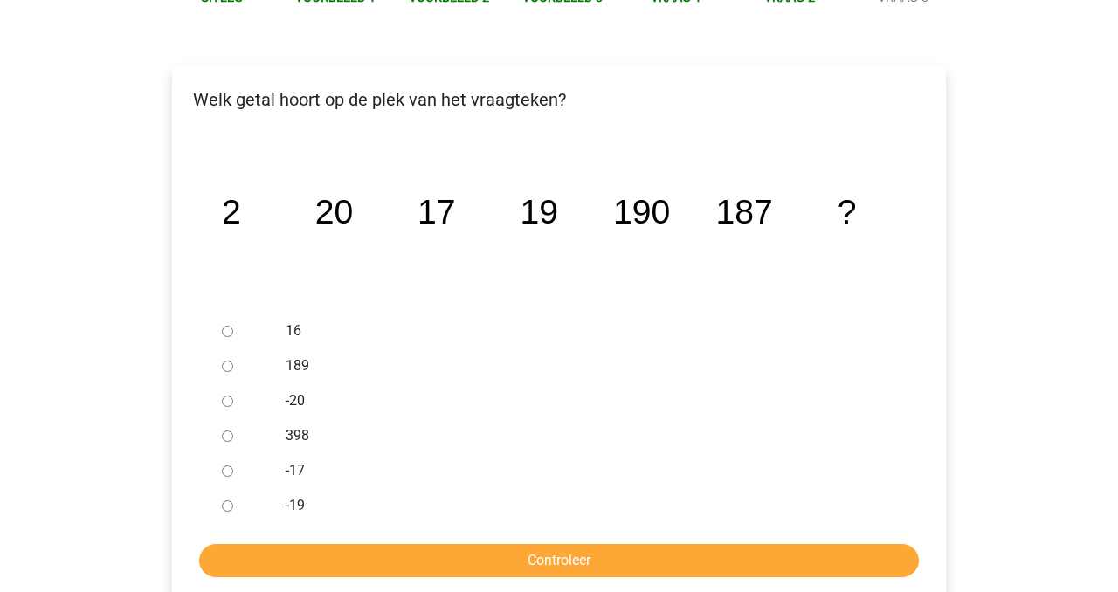
click at [291, 362] on label "189" at bounding box center [588, 365] width 604 height 21
click at [233, 362] on input "189" at bounding box center [227, 366] width 11 height 11
radio input "true"
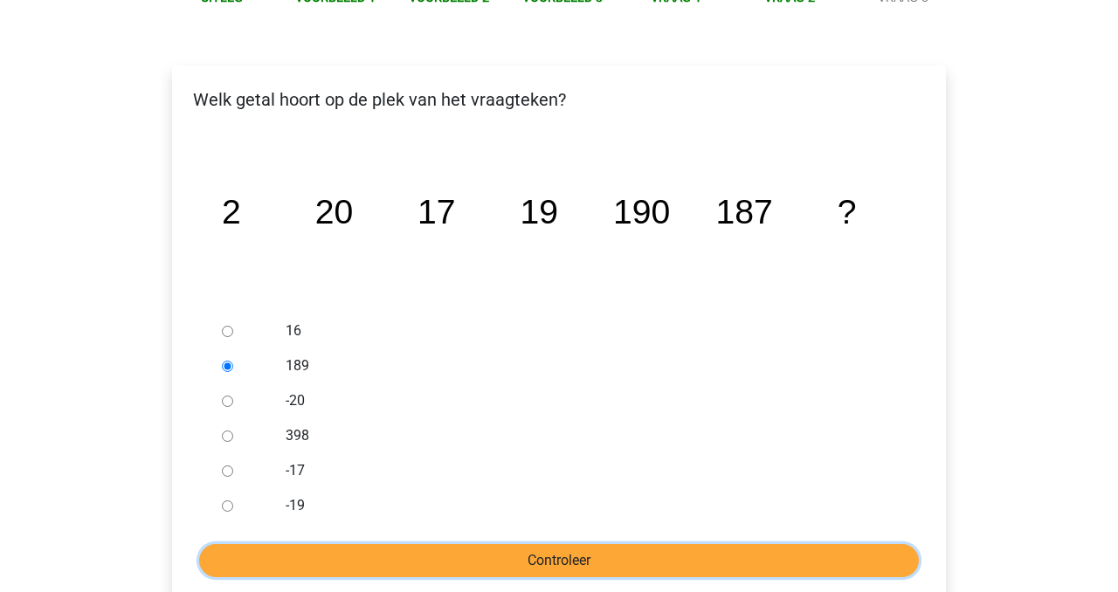
click at [477, 556] on input "Controleer" at bounding box center [558, 560] width 719 height 33
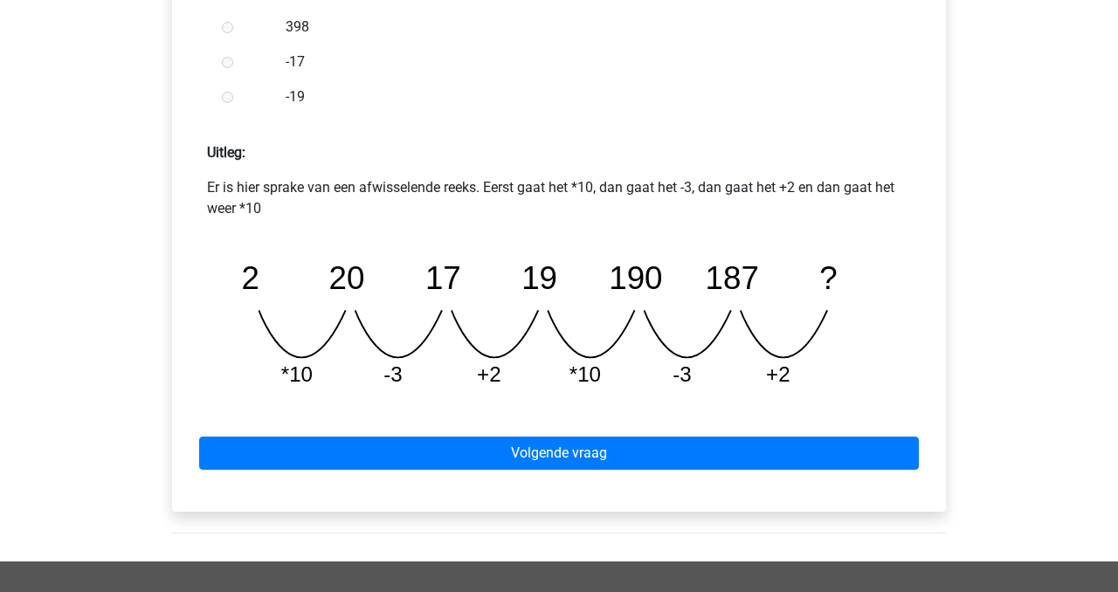
scroll to position [671, 0]
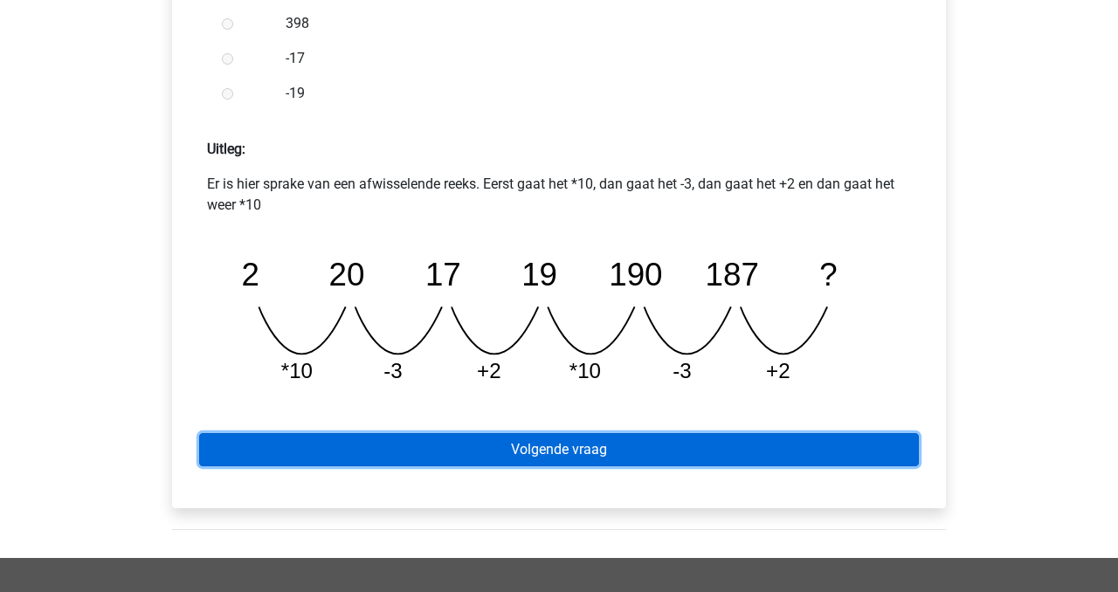
click at [626, 443] on link "Volgende vraag" at bounding box center [558, 449] width 719 height 33
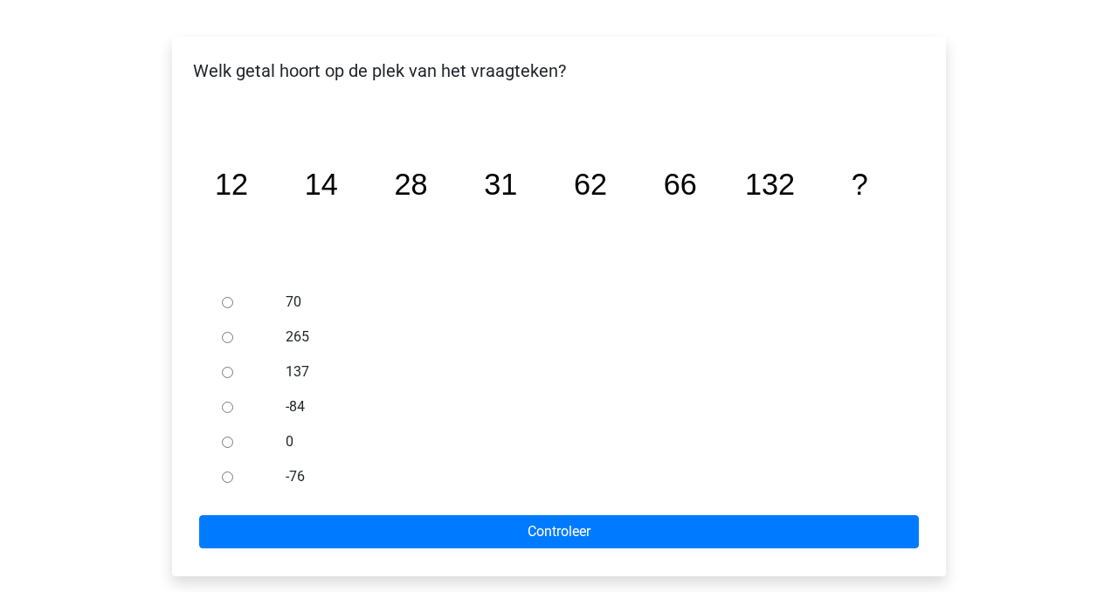
scroll to position [274, 0]
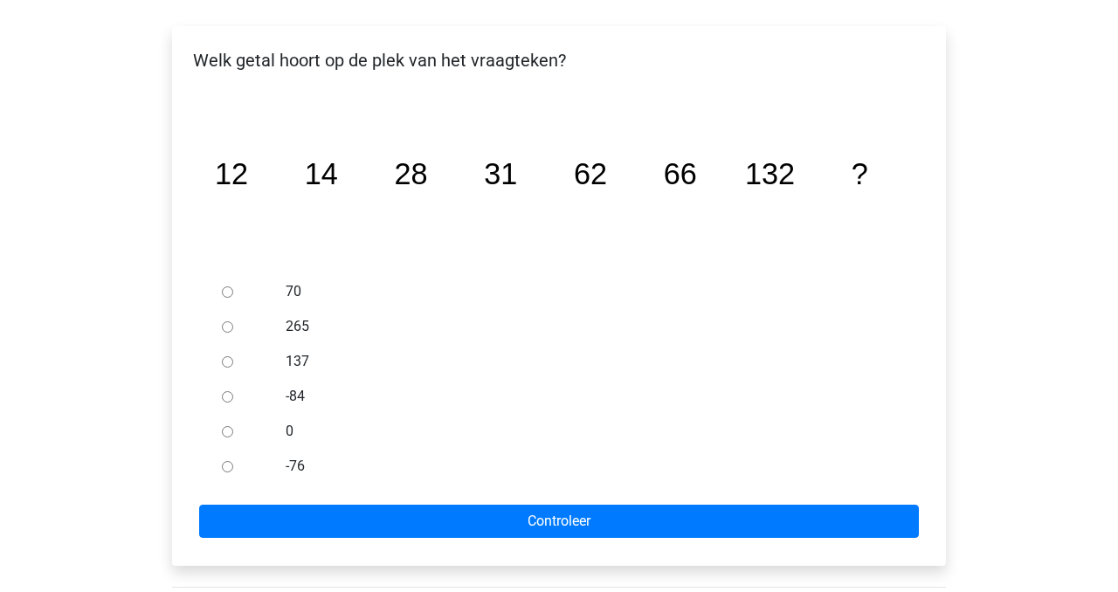
click at [284, 368] on div "137" at bounding box center [587, 361] width 630 height 35
click at [287, 364] on label "137" at bounding box center [588, 361] width 604 height 21
click at [233, 364] on input "137" at bounding box center [227, 361] width 11 height 11
radio input "true"
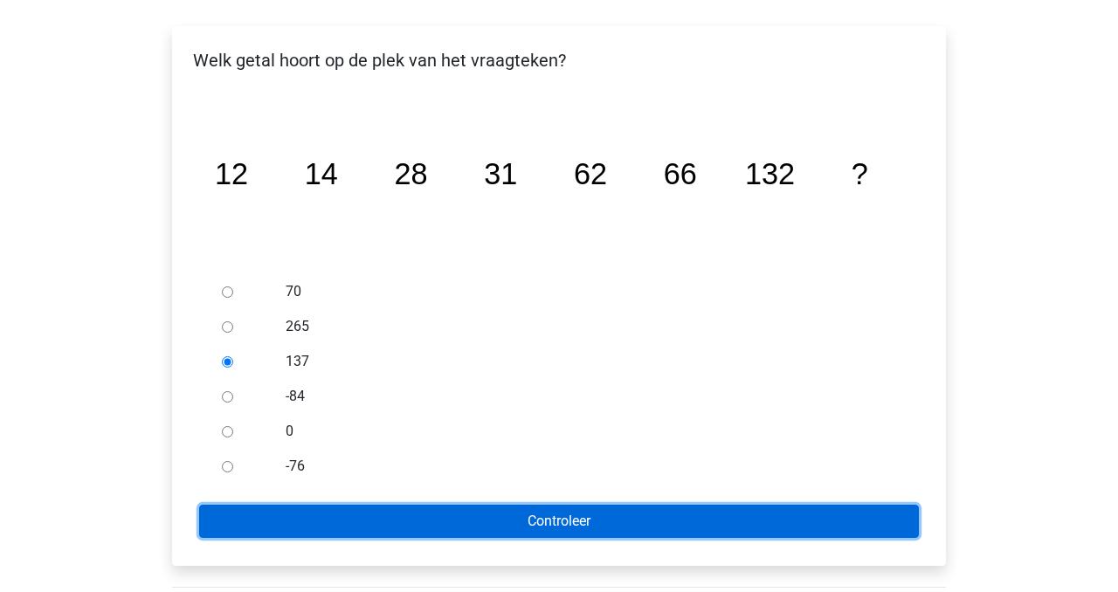
click at [458, 526] on input "Controleer" at bounding box center [558, 521] width 719 height 33
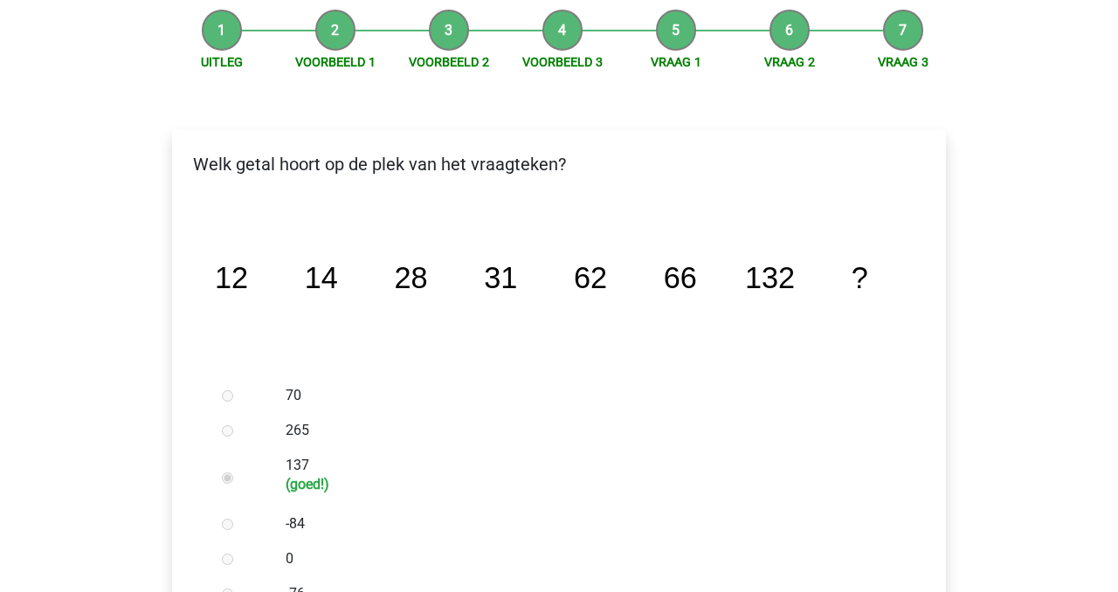
click at [359, 448] on div "137 (goed!)" at bounding box center [587, 477] width 630 height 58
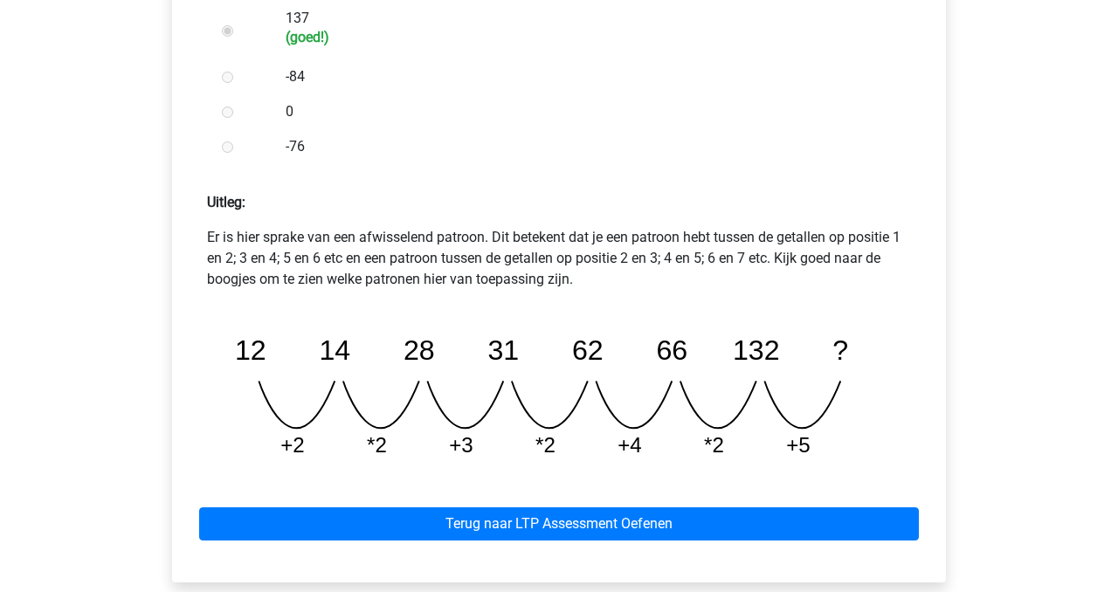
scroll to position [664, 0]
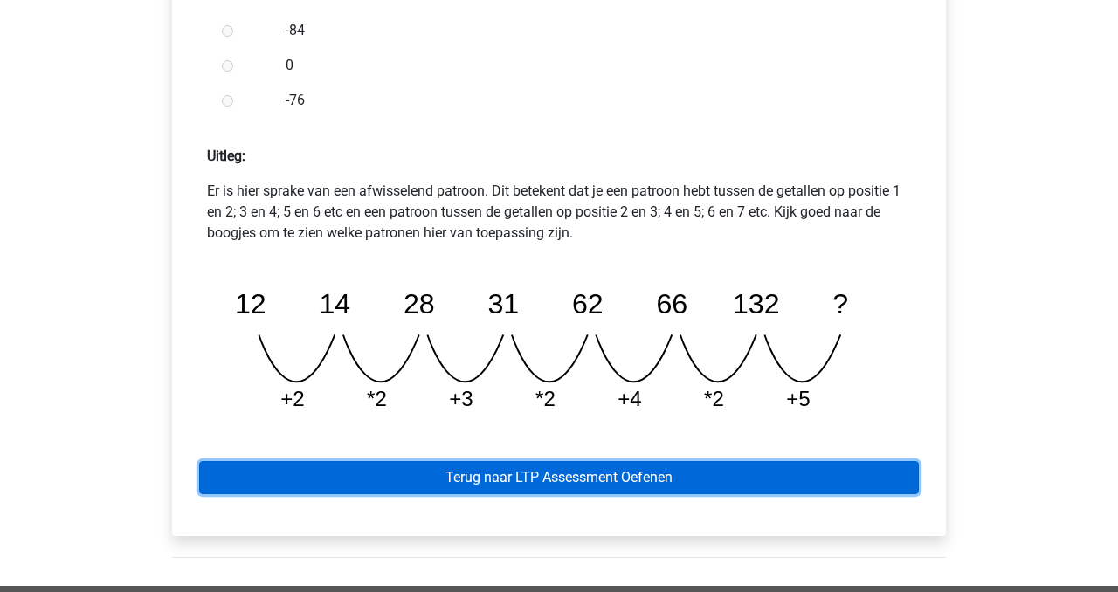
click at [597, 481] on link "Terug naar LTP Assessment Oefenen" at bounding box center [558, 477] width 719 height 33
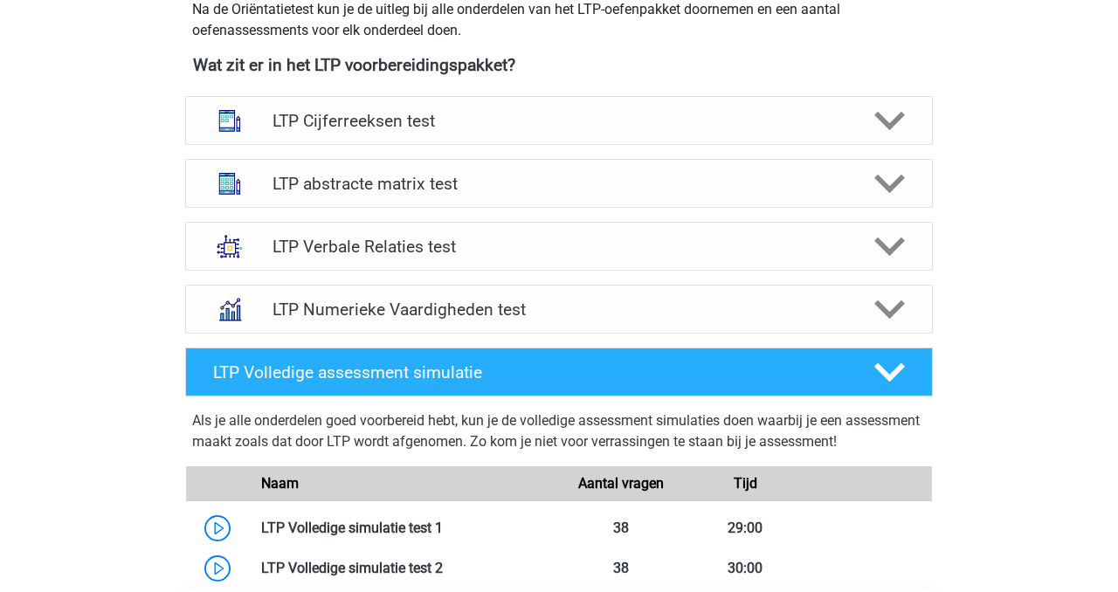
scroll to position [636, 0]
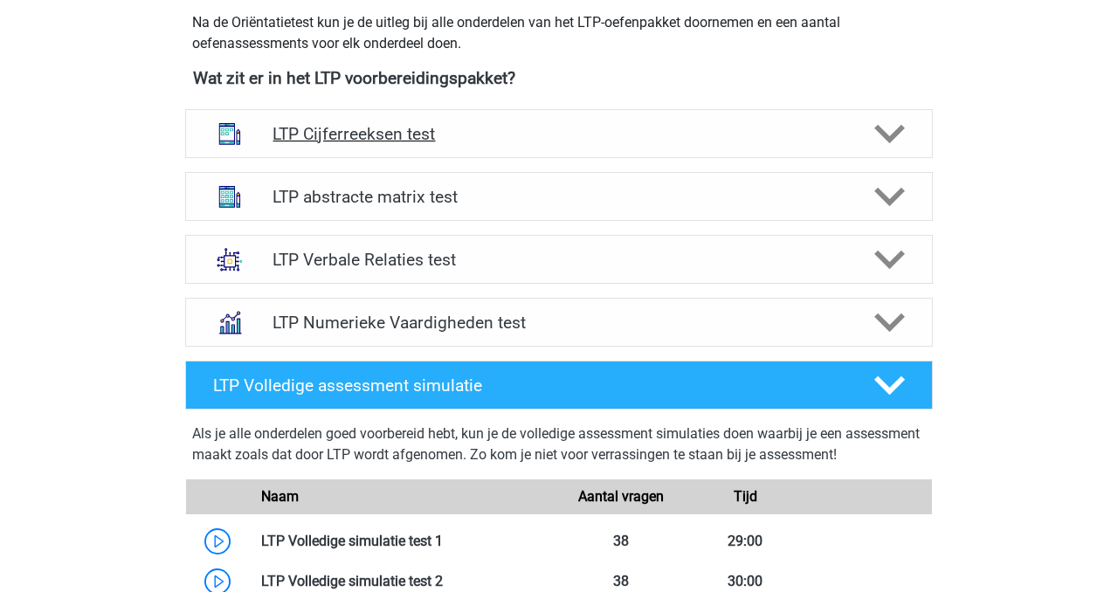
click at [560, 138] on h4 "LTP Cijferreeksen test" at bounding box center [558, 134] width 572 height 20
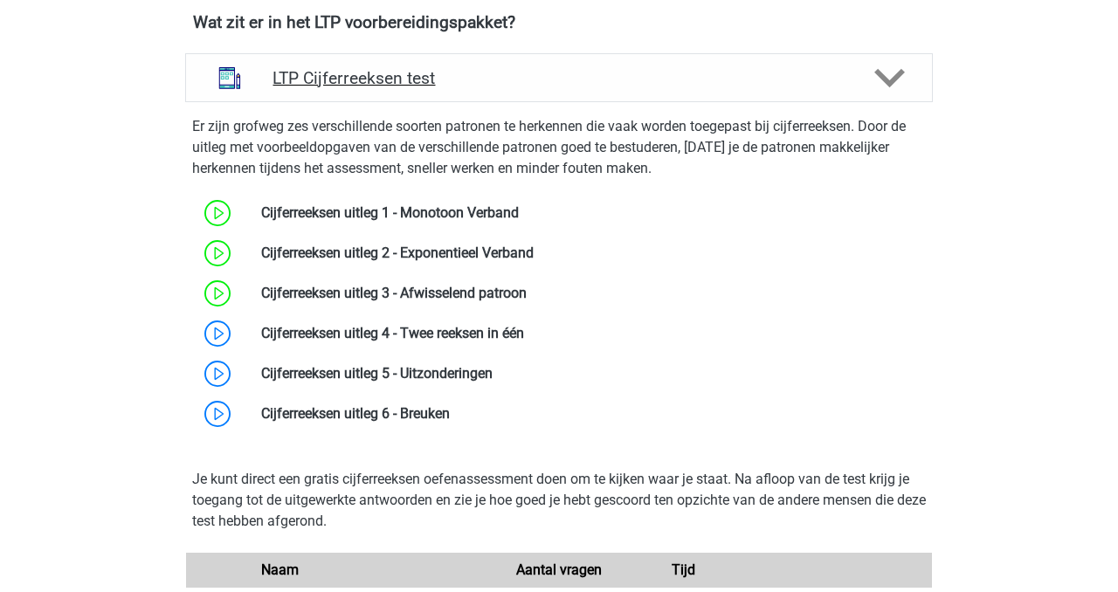
scroll to position [750, 0]
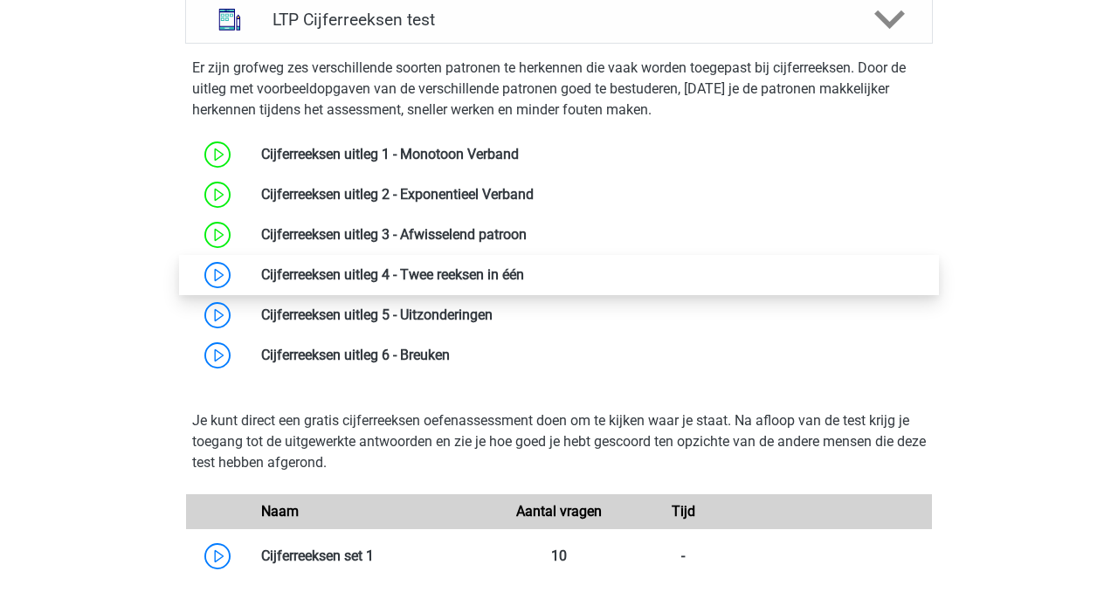
click at [524, 281] on link at bounding box center [524, 274] width 0 height 17
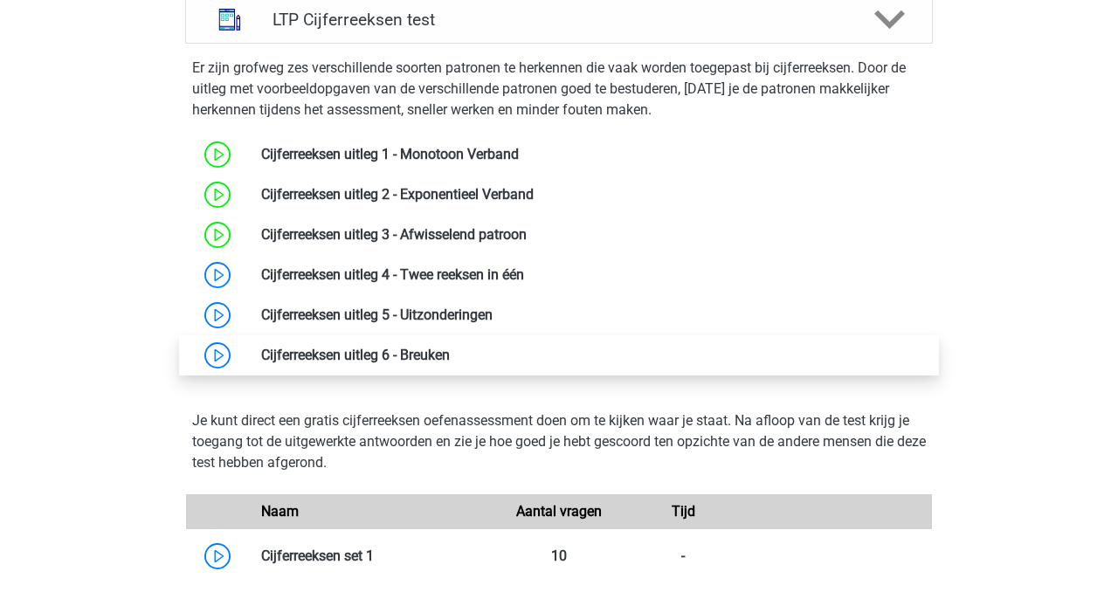
click at [450, 354] on link at bounding box center [450, 355] width 0 height 17
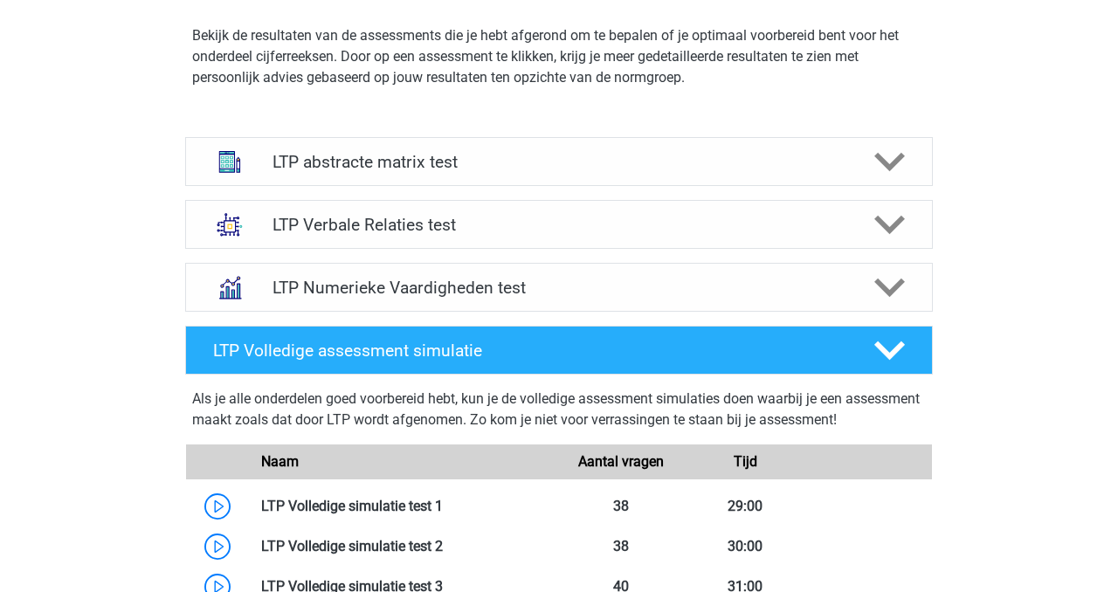
scroll to position [1662, 0]
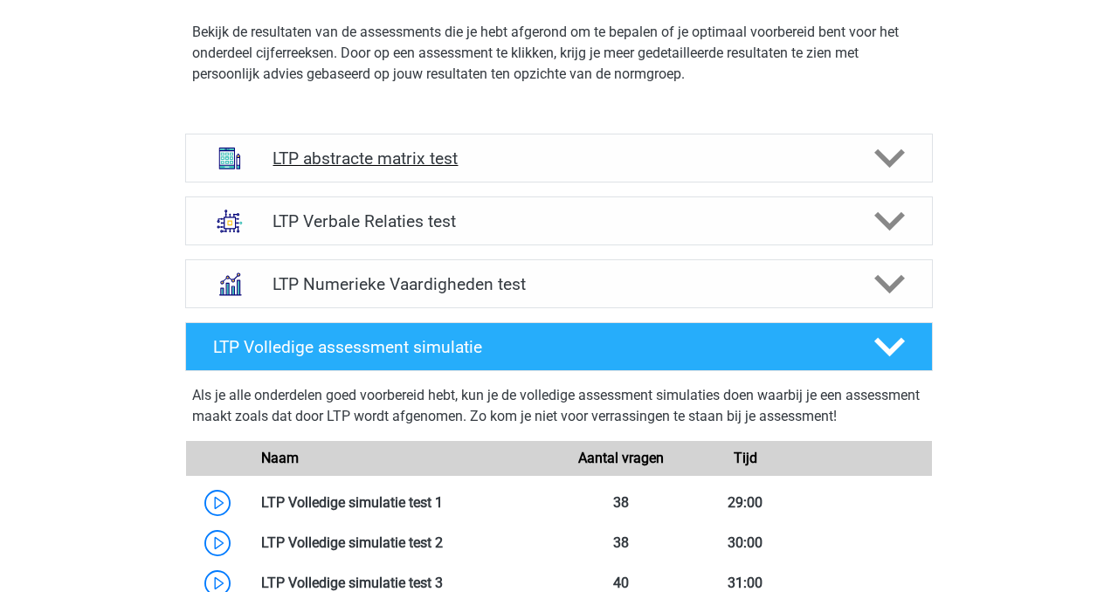
click at [462, 165] on h4 "LTP abstracte matrix test" at bounding box center [558, 158] width 572 height 20
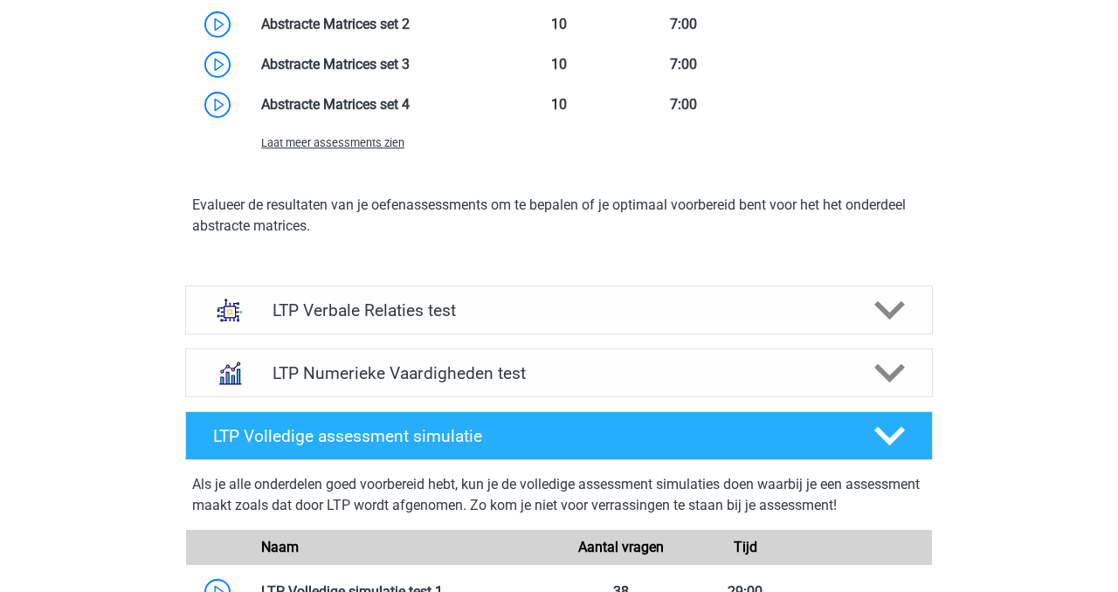
scroll to position [2543, 0]
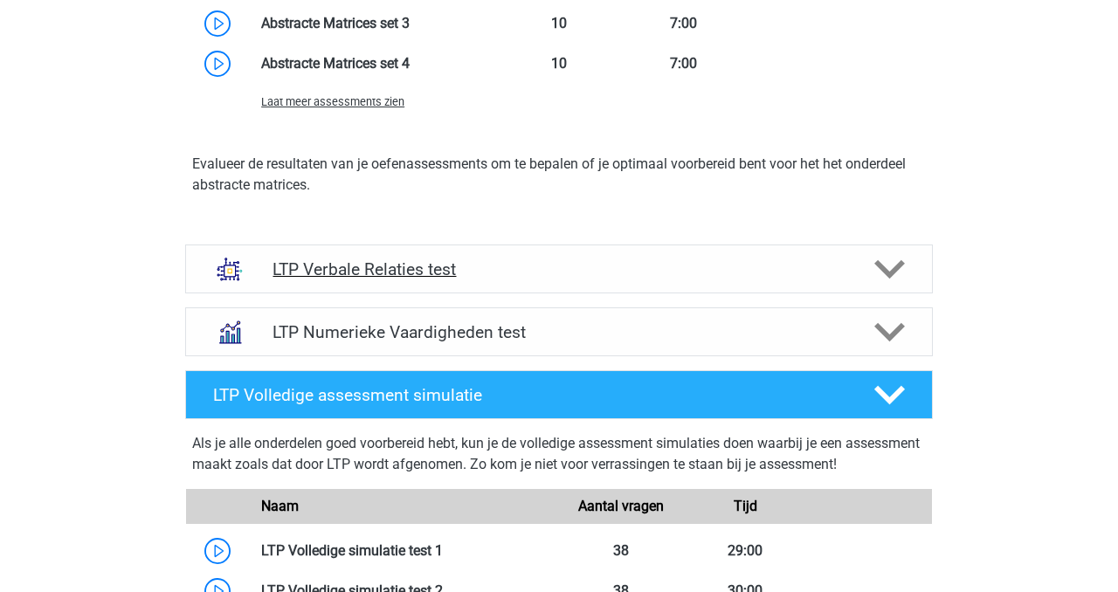
click at [572, 267] on h4 "LTP Verbale Relaties test" at bounding box center [558, 269] width 572 height 20
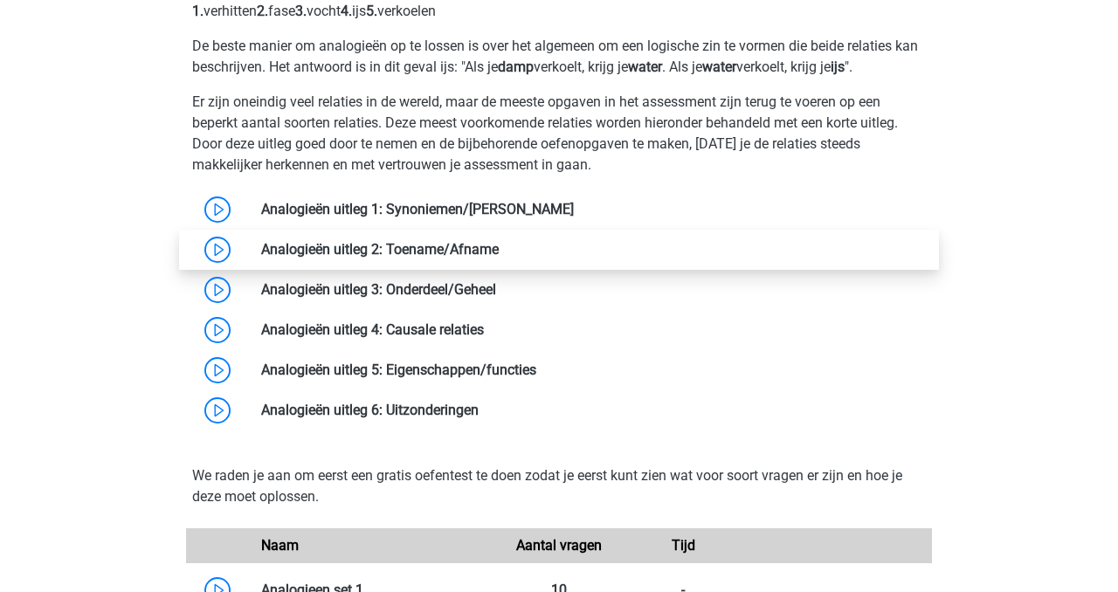
scroll to position [2932, 0]
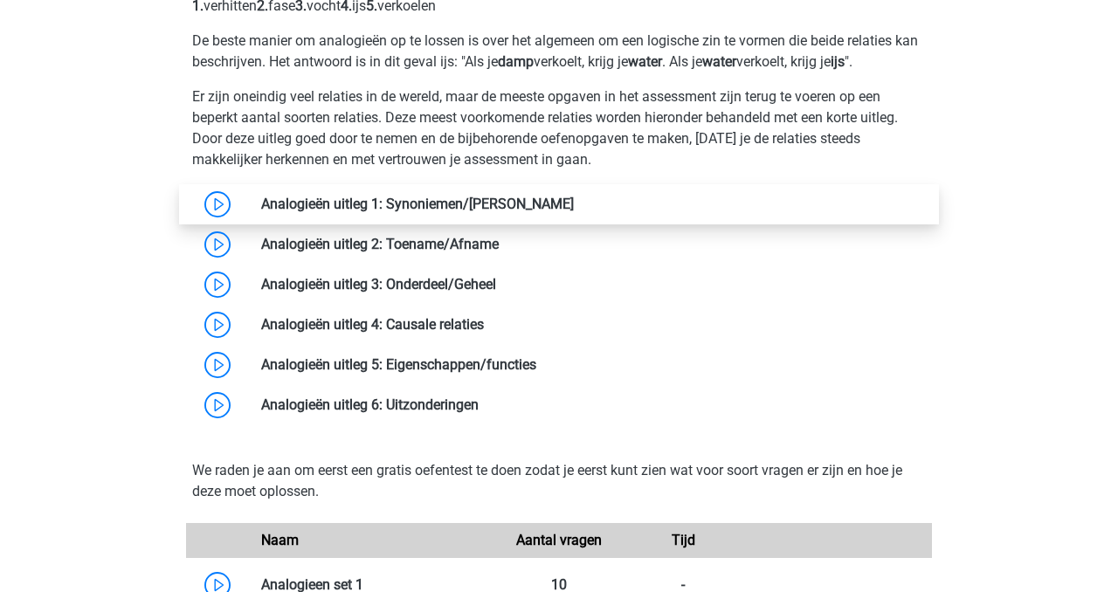
click at [574, 199] on link at bounding box center [574, 204] width 0 height 17
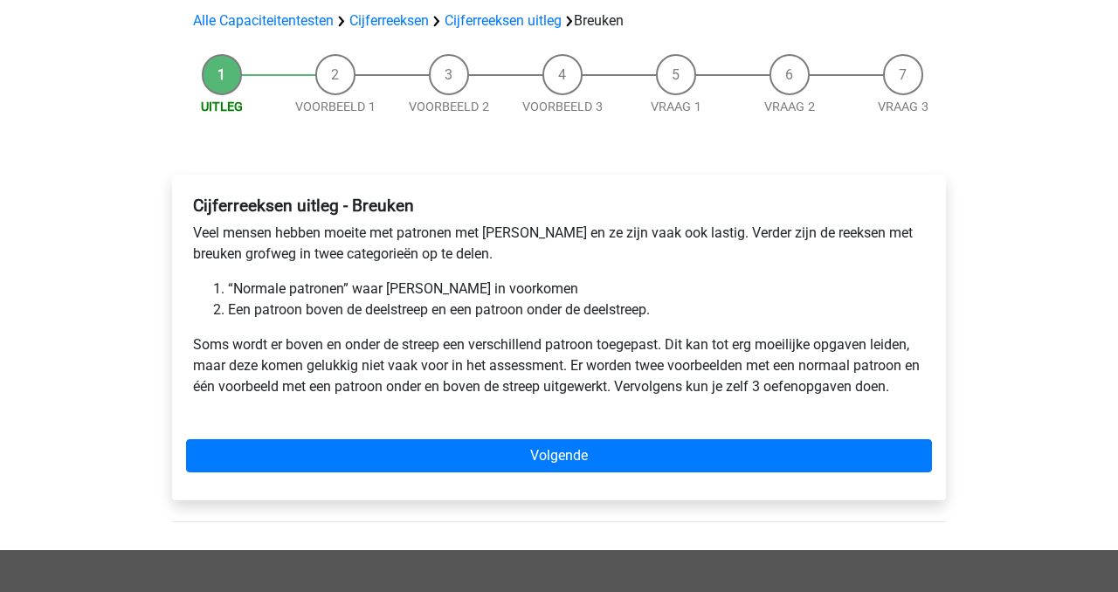
scroll to position [139, 0]
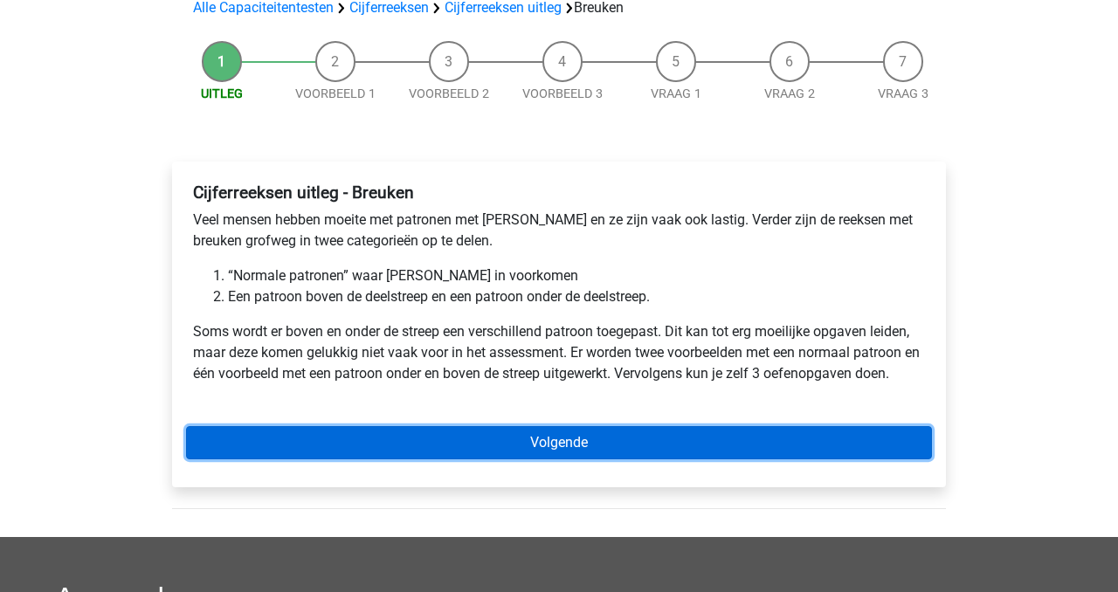
click at [426, 442] on link "Volgende" at bounding box center [559, 442] width 746 height 33
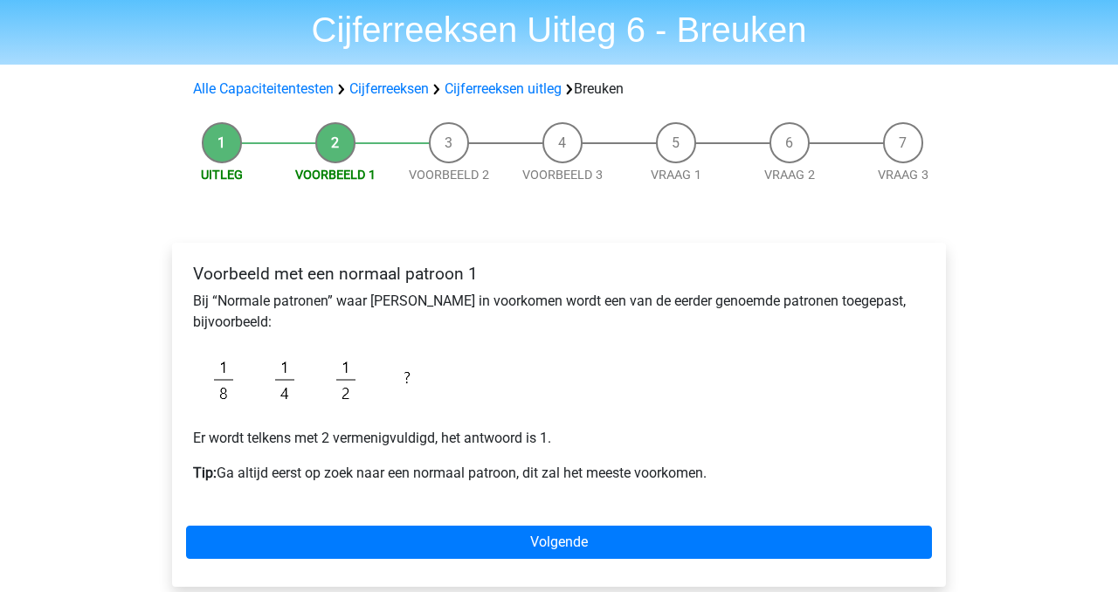
scroll to position [71, 0]
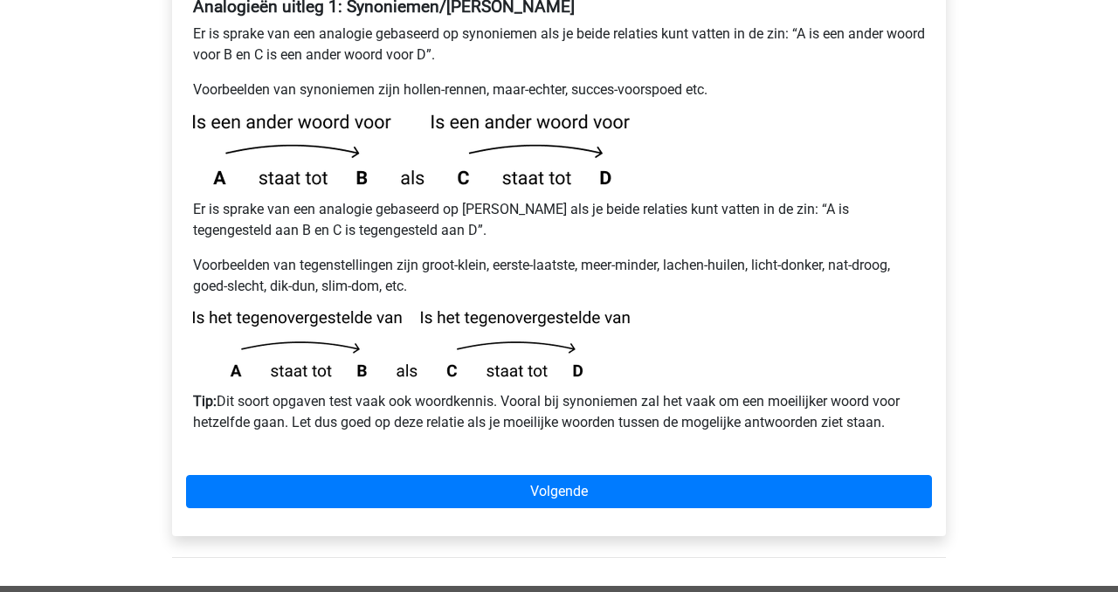
scroll to position [372, 0]
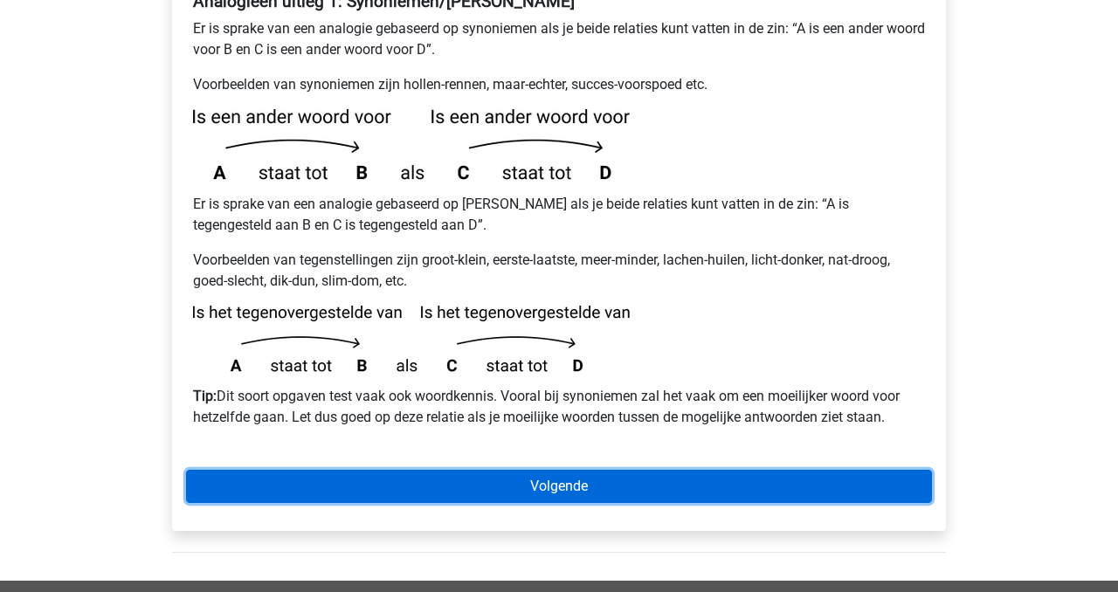
click at [532, 470] on link "Volgende" at bounding box center [559, 486] width 746 height 33
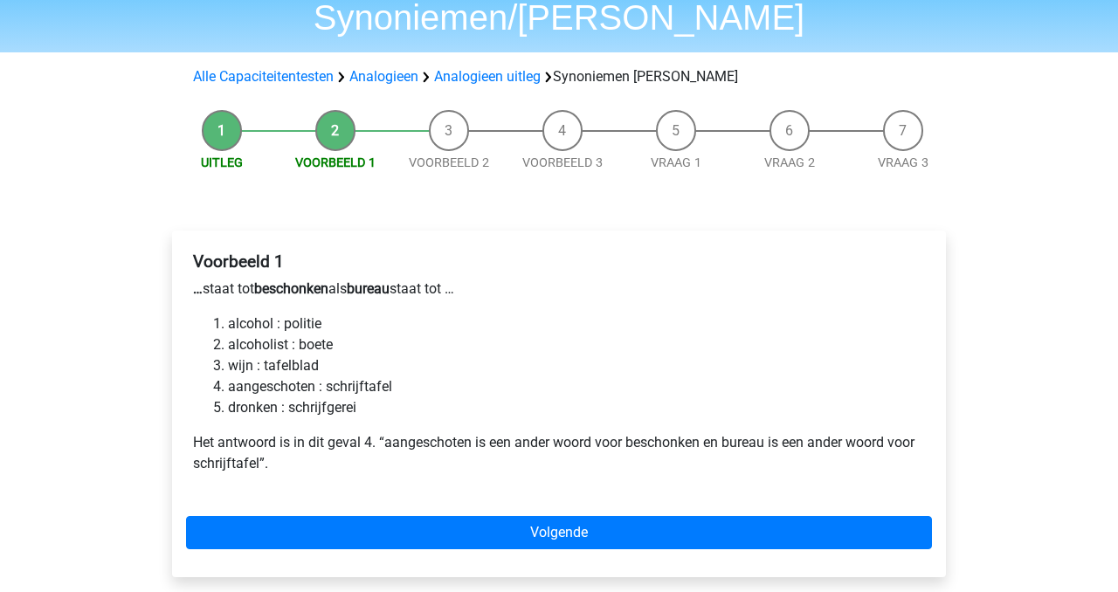
scroll to position [113, 0]
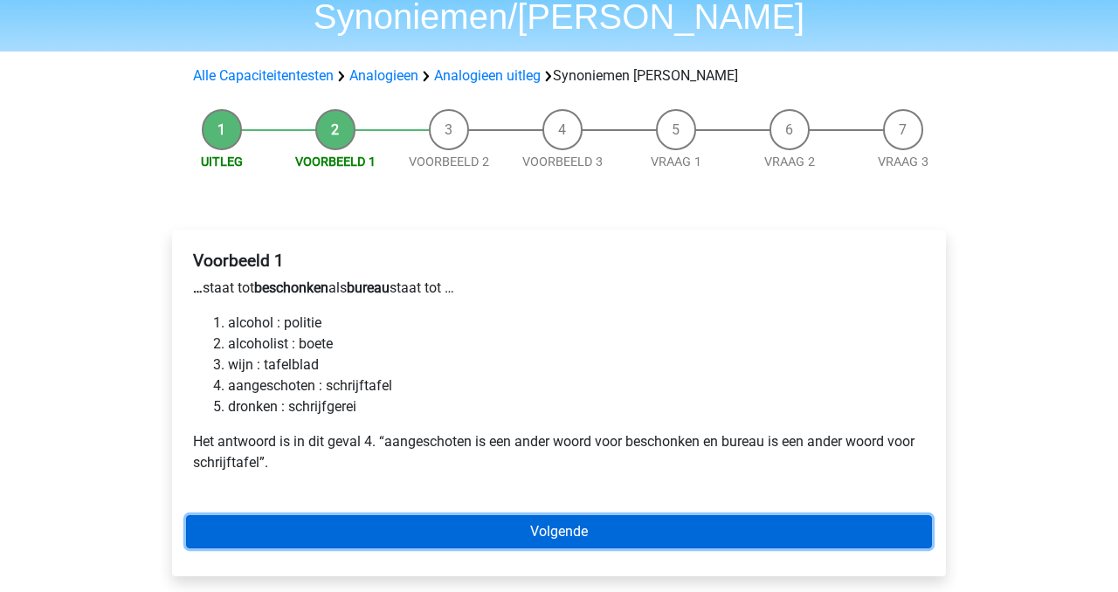
click at [530, 515] on link "Volgende" at bounding box center [559, 531] width 746 height 33
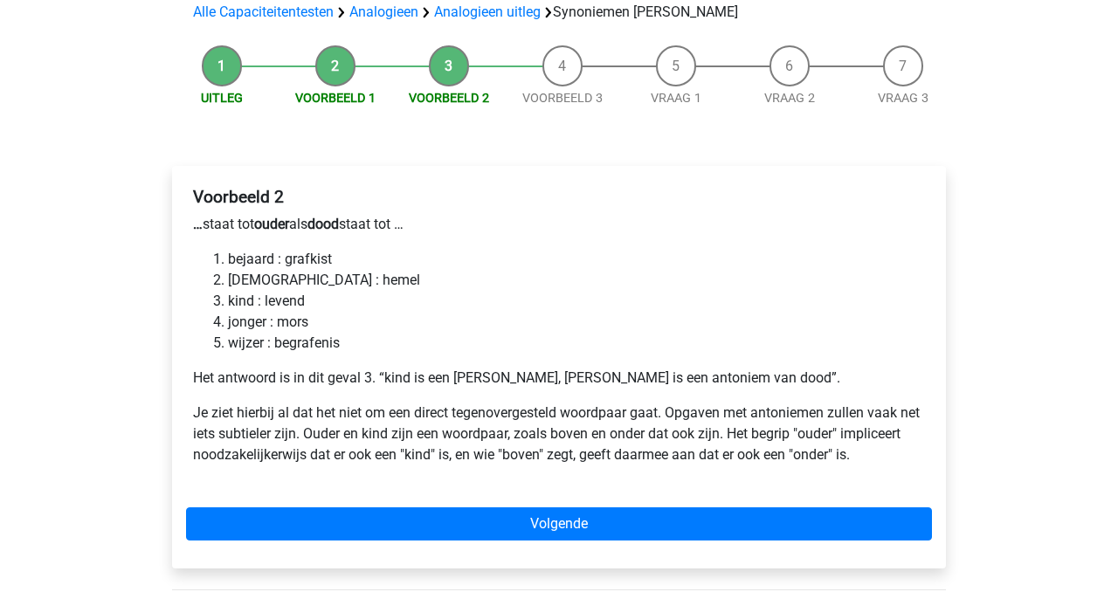
scroll to position [193, 0]
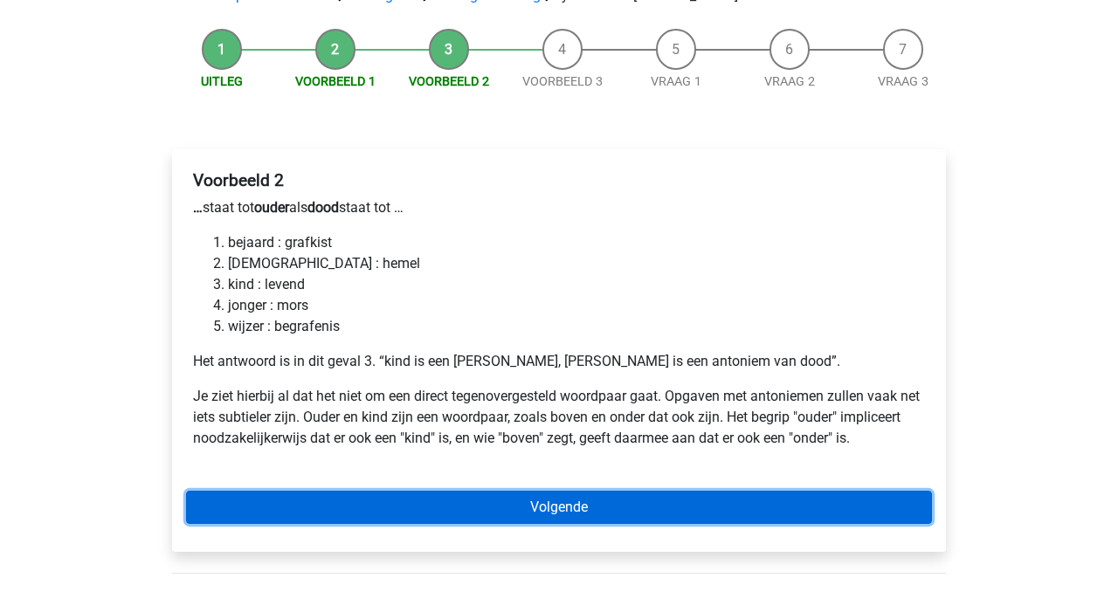
click at [855, 491] on link "Volgende" at bounding box center [559, 507] width 746 height 33
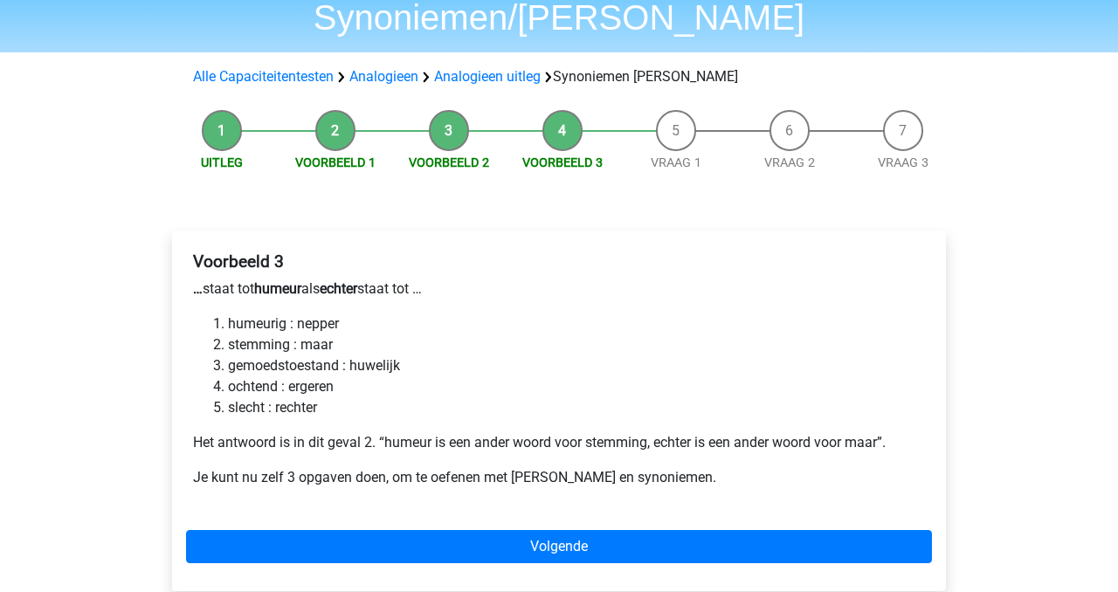
scroll to position [141, 0]
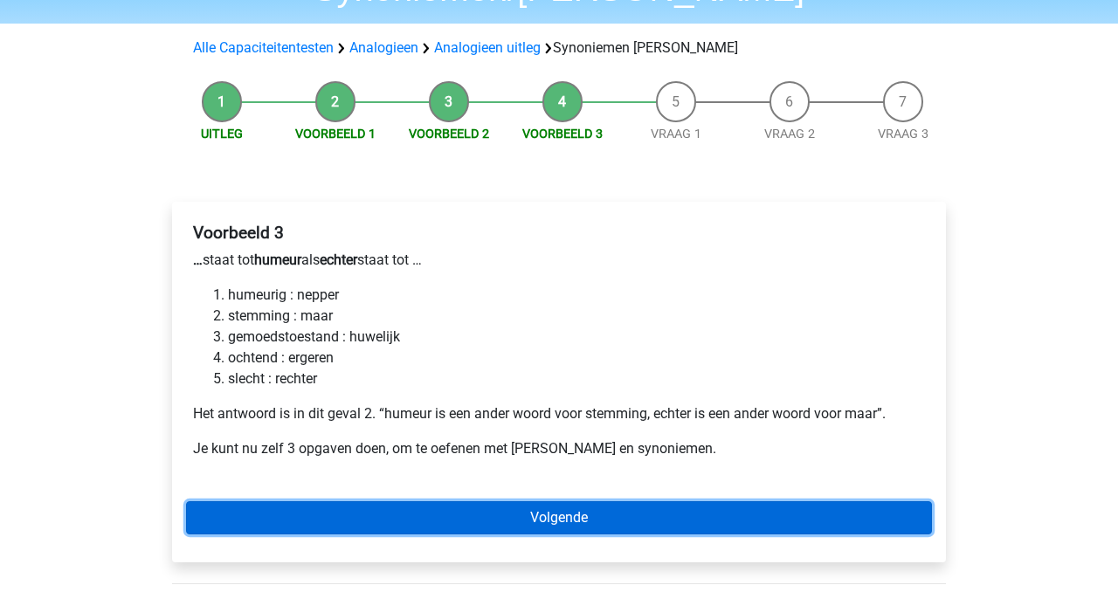
click at [608, 501] on link "Volgende" at bounding box center [559, 517] width 746 height 33
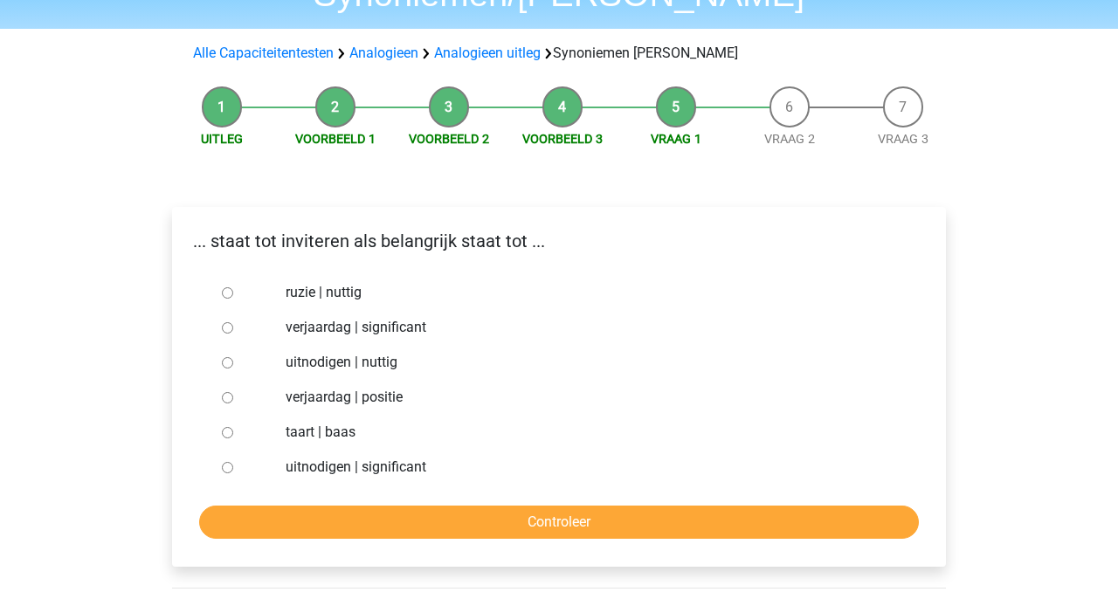
scroll to position [138, 0]
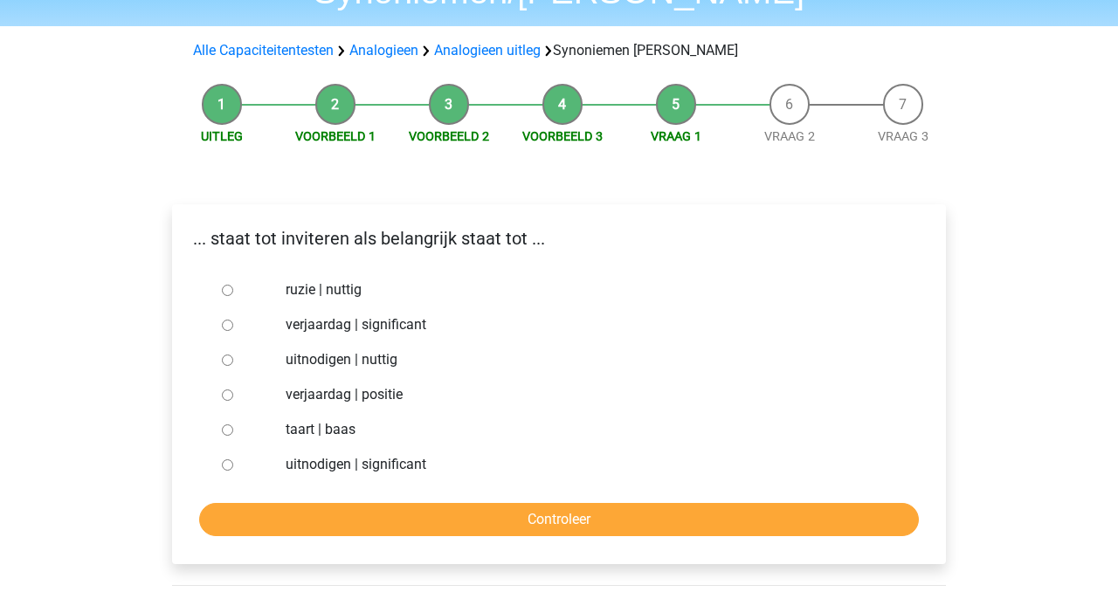
click at [389, 349] on label "uitnodigen | nuttig" at bounding box center [588, 359] width 604 height 21
click at [233, 354] on input "uitnodigen | nuttig" at bounding box center [227, 359] width 11 height 11
radio input "true"
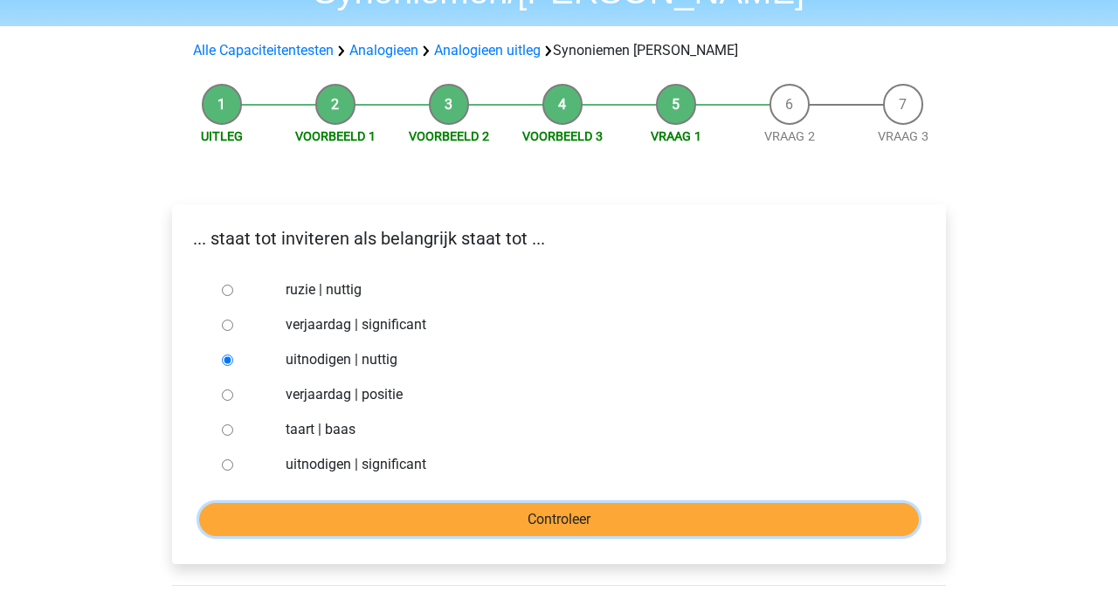
click at [434, 503] on input "Controleer" at bounding box center [558, 519] width 719 height 33
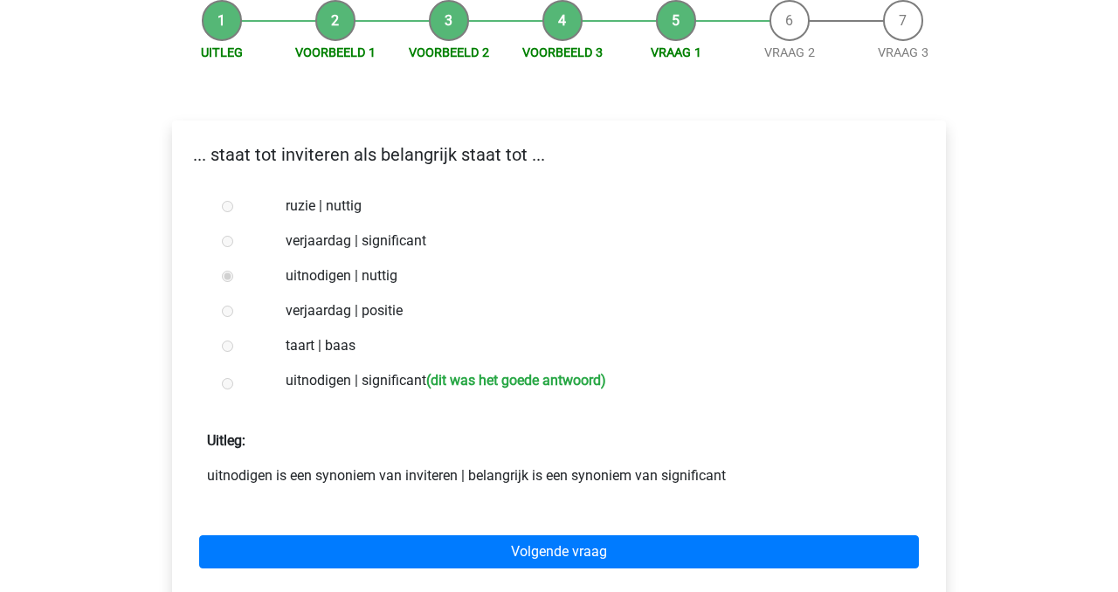
scroll to position [230, 0]
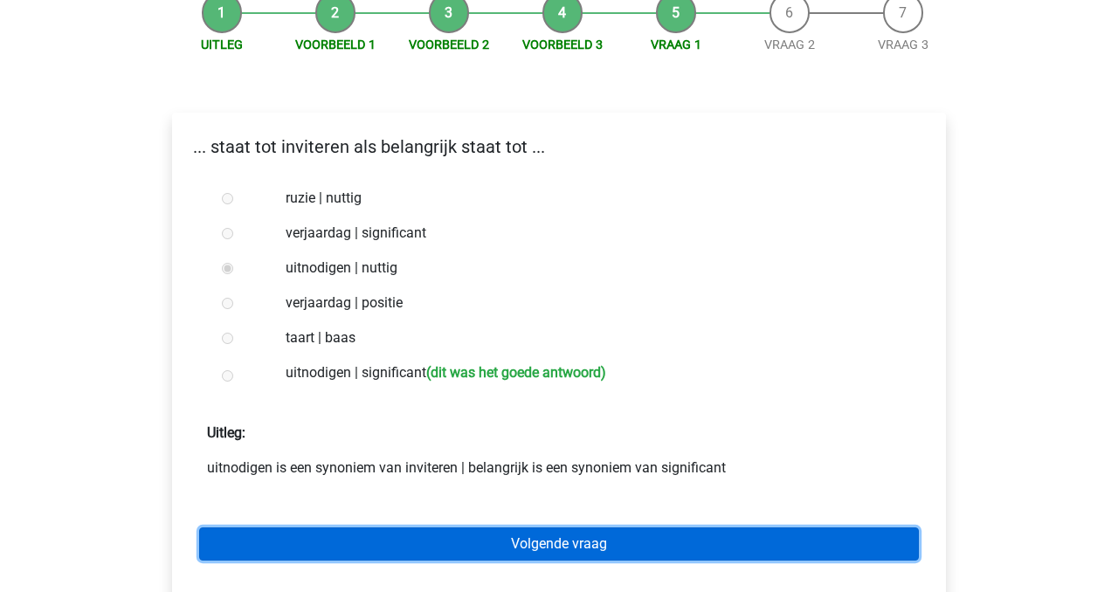
click at [505, 527] on link "Volgende vraag" at bounding box center [558, 543] width 719 height 33
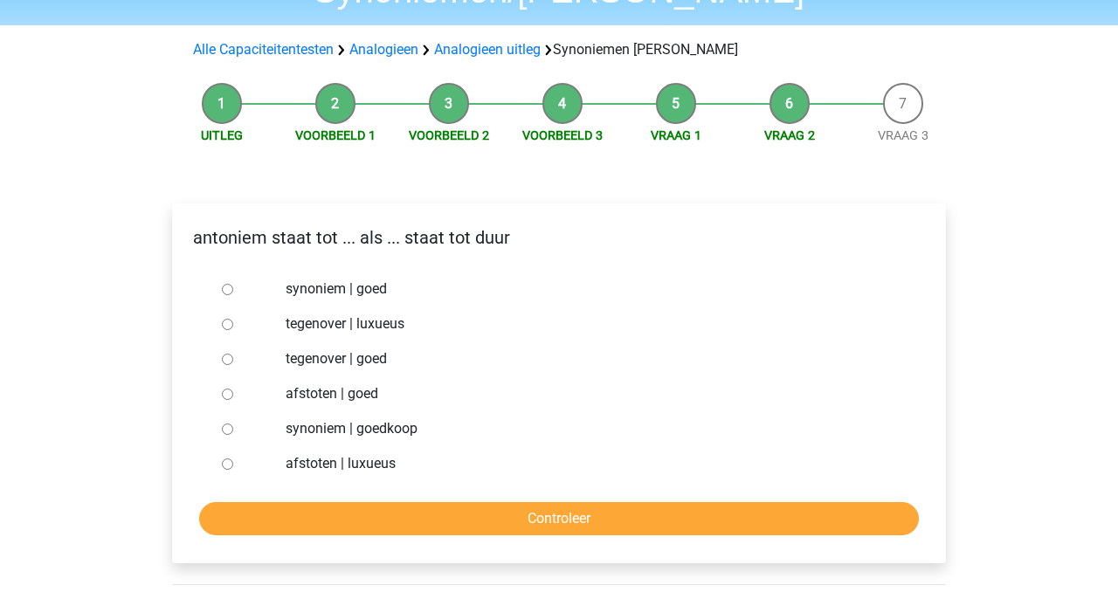
scroll to position [152, 0]
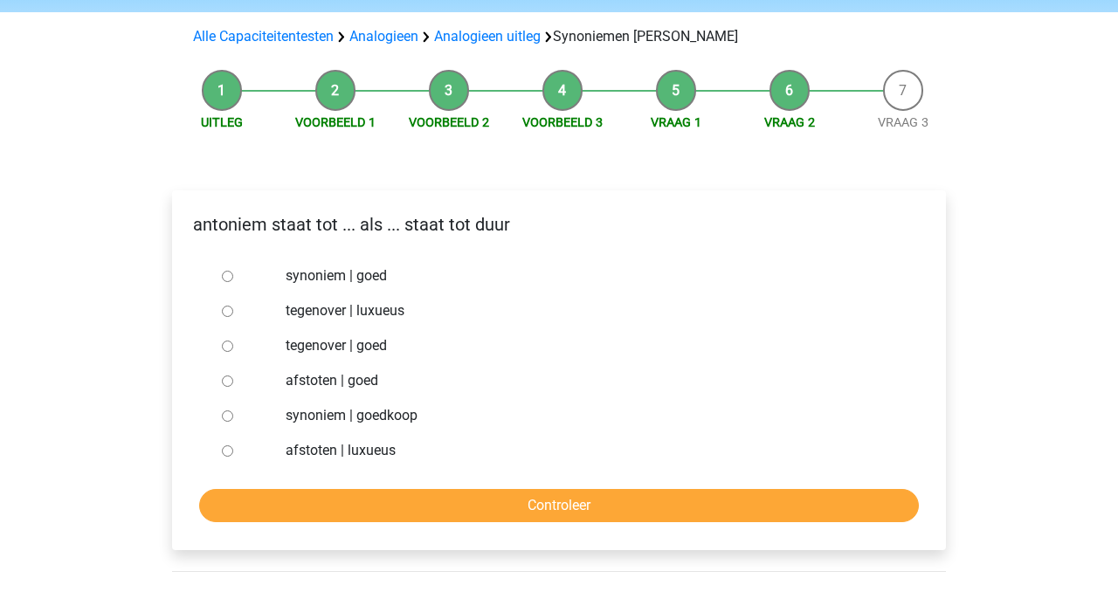
click at [380, 440] on label "afstoten | luxueus" at bounding box center [588, 450] width 604 height 21
click at [233, 445] on input "afstoten | luxueus" at bounding box center [227, 450] width 11 height 11
radio input "true"
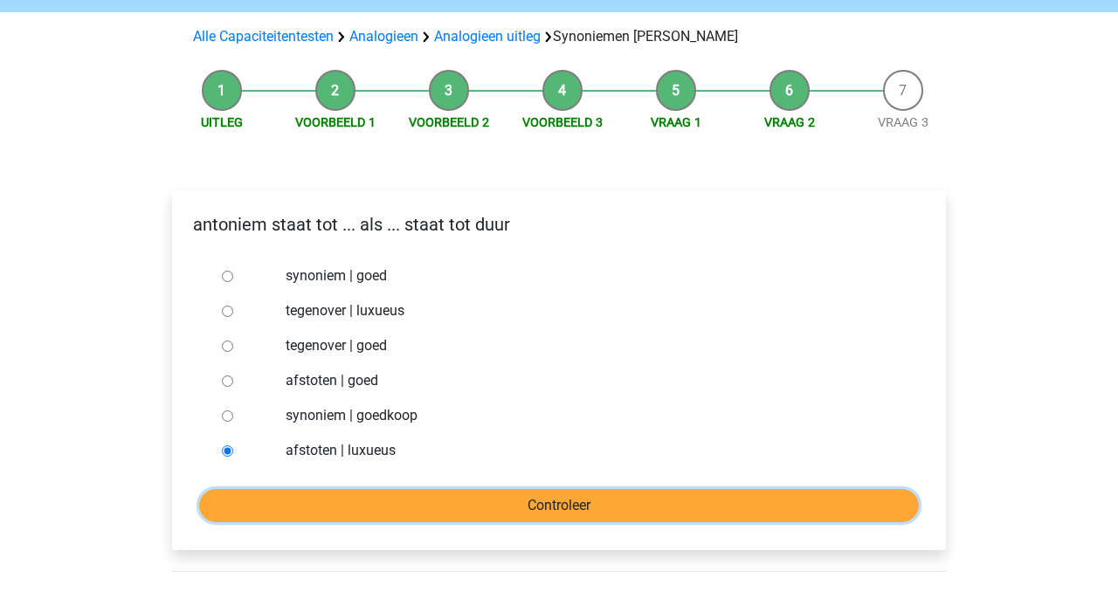
click at [427, 489] on input "Controleer" at bounding box center [558, 505] width 719 height 33
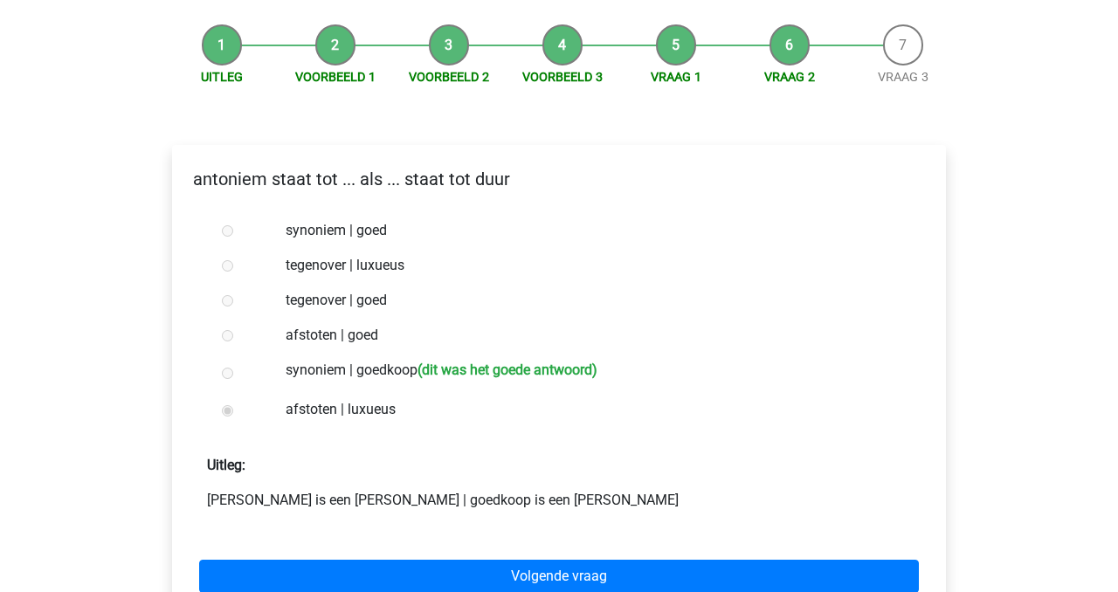
scroll to position [203, 0]
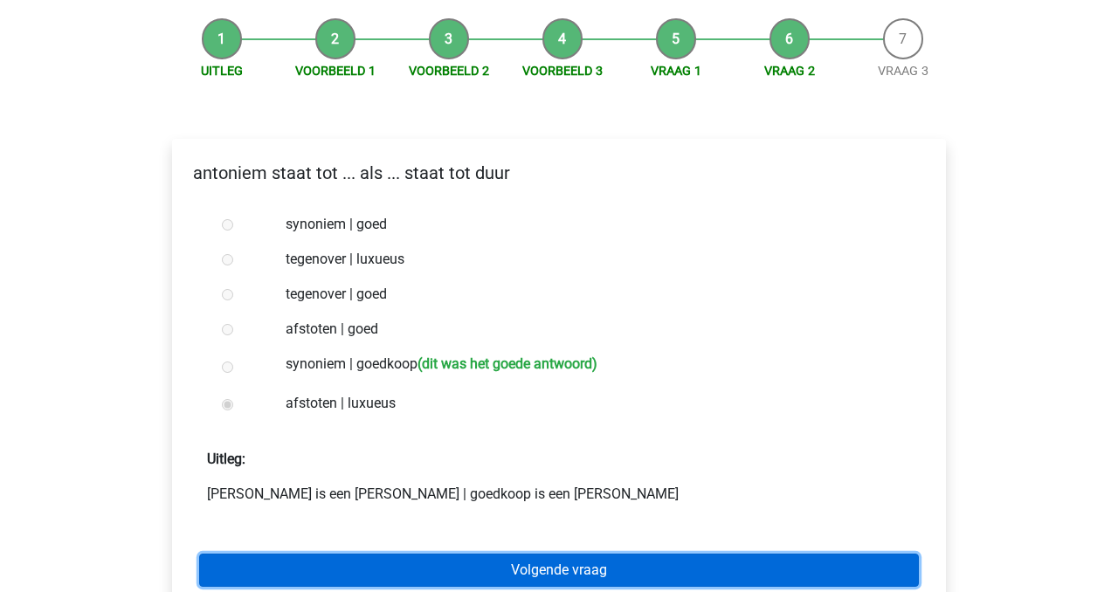
click at [625, 554] on link "Volgende vraag" at bounding box center [558, 570] width 719 height 33
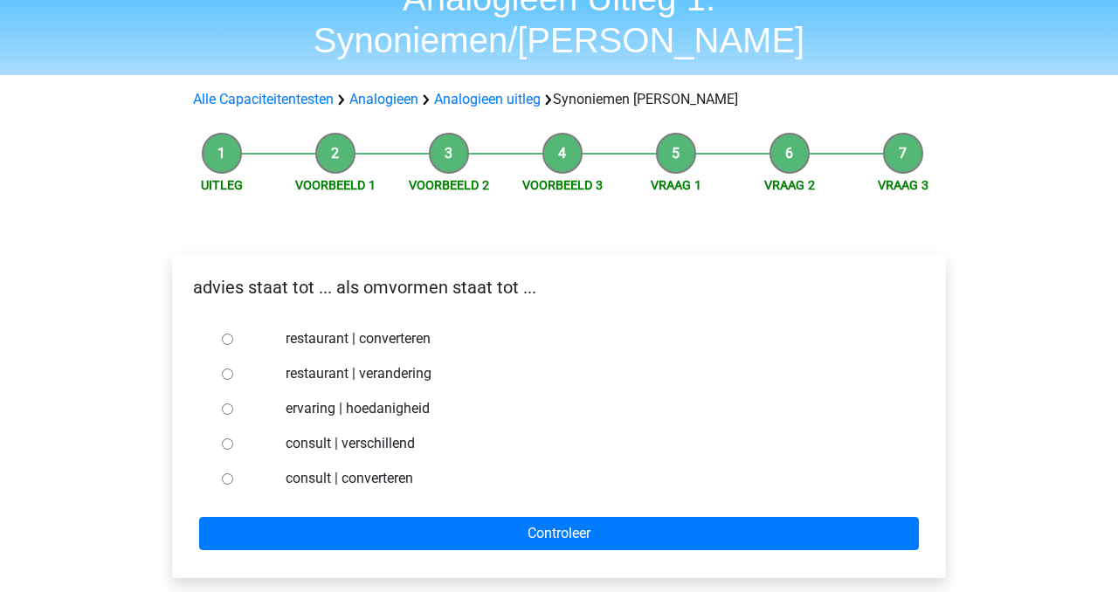
scroll to position [97, 0]
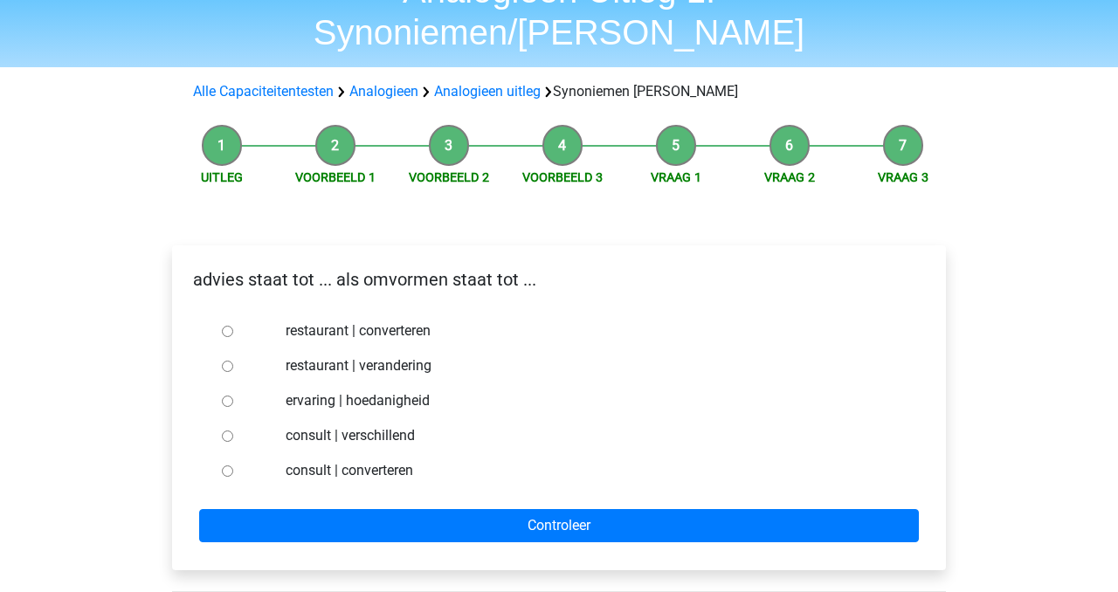
click at [400, 460] on label "consult | converteren" at bounding box center [588, 470] width 604 height 21
click at [233, 465] on input "consult | converteren" at bounding box center [227, 470] width 11 height 11
radio input "true"
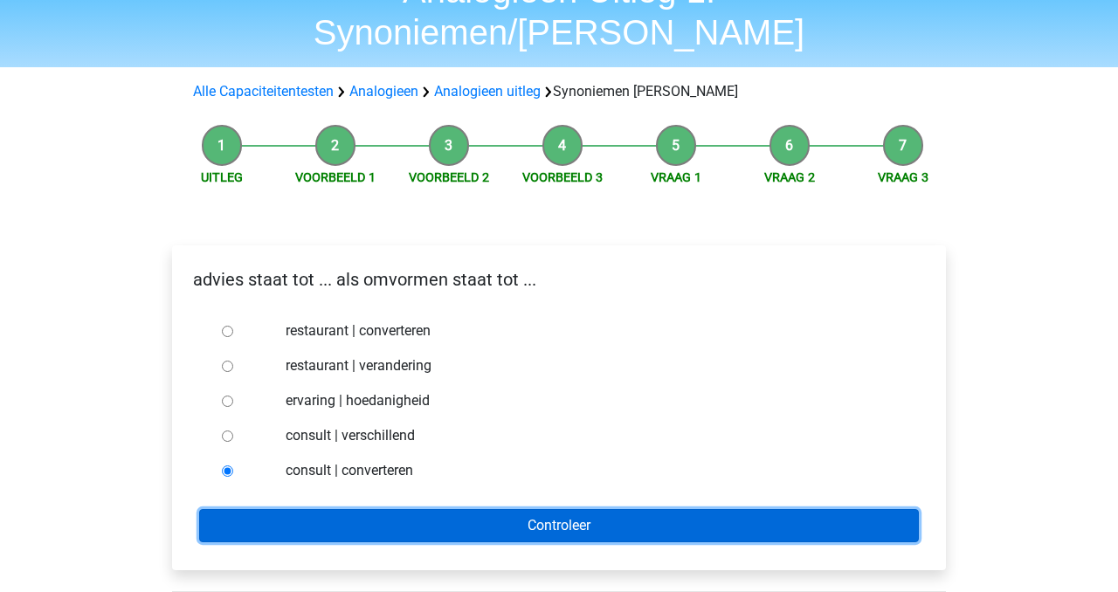
click at [409, 509] on input "Controleer" at bounding box center [558, 525] width 719 height 33
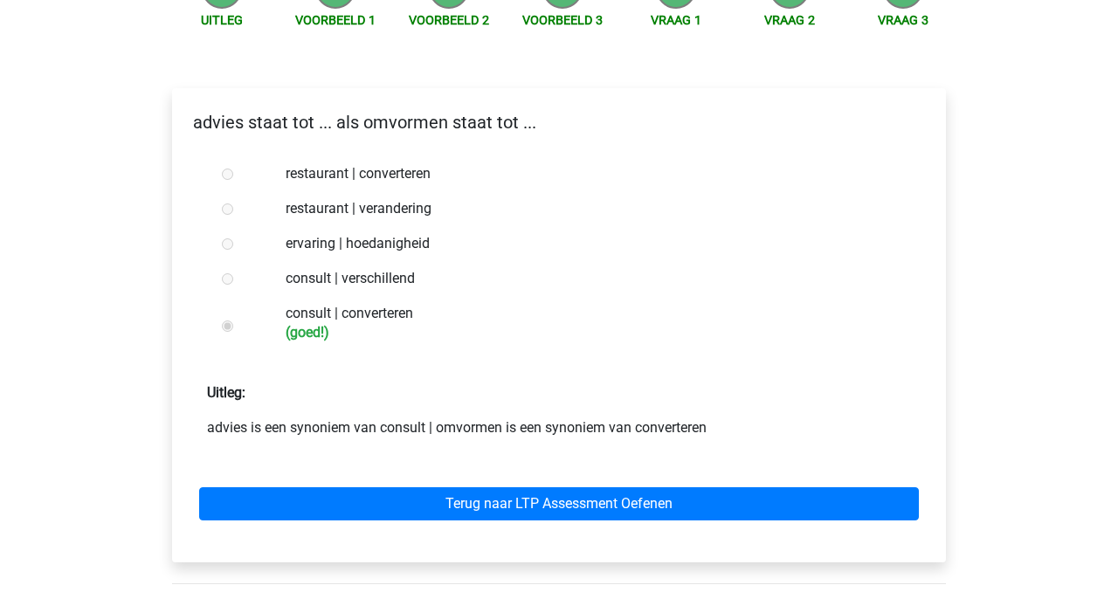
scroll to position [258, 0]
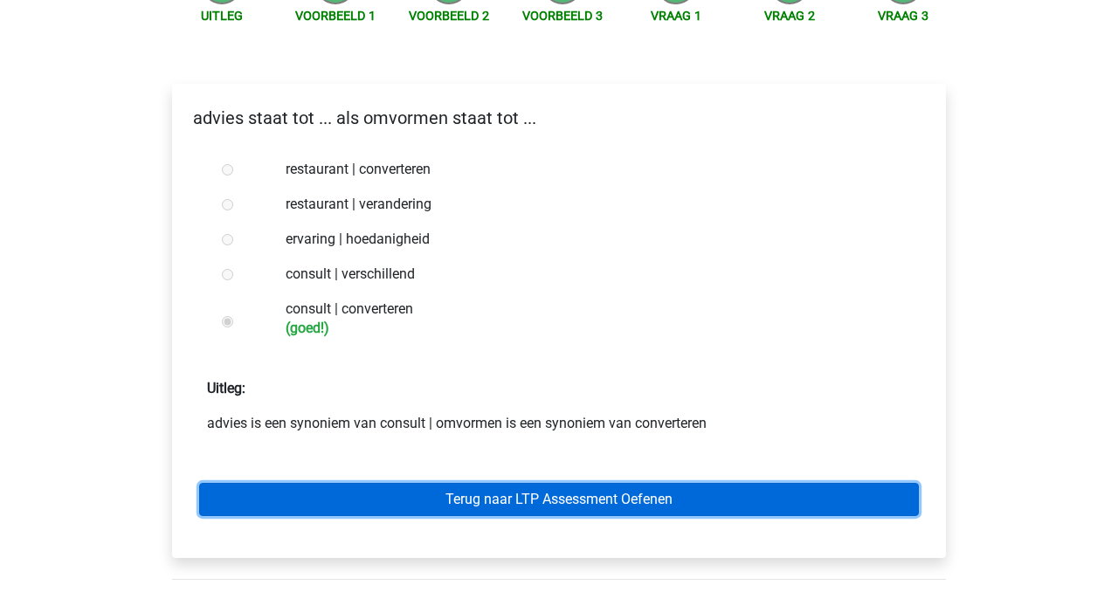
click at [467, 483] on link "Terug naar LTP Assessment Oefenen" at bounding box center [558, 499] width 719 height 33
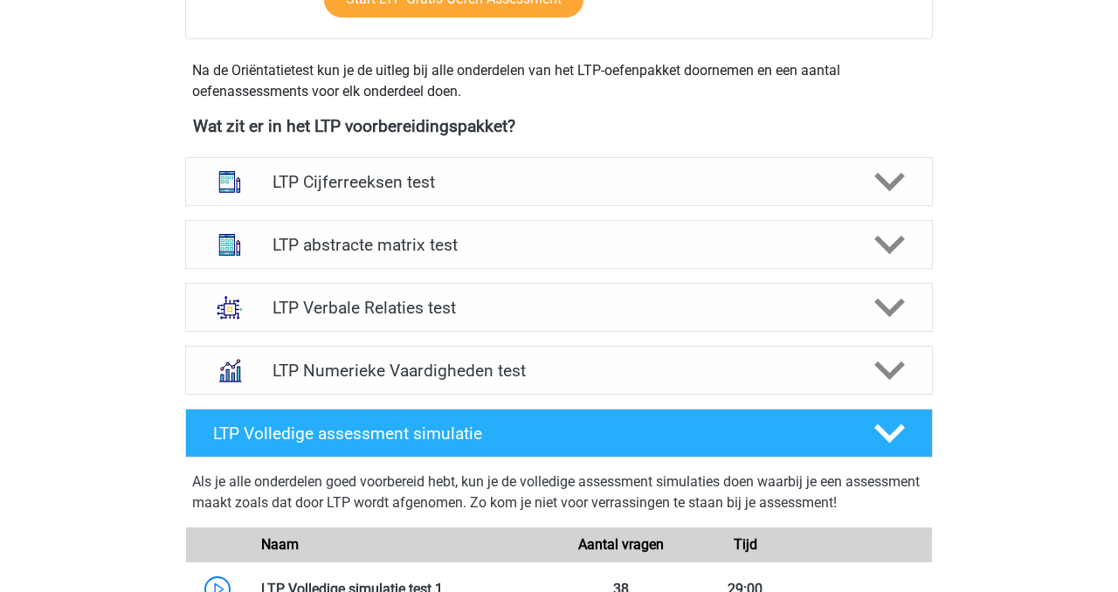
scroll to position [570, 0]
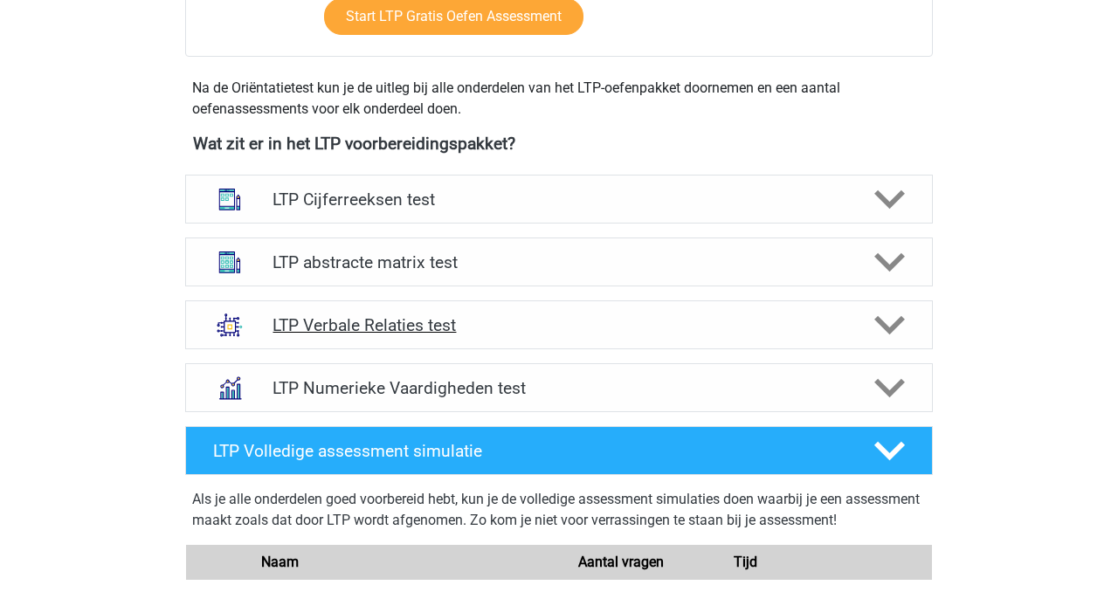
click at [542, 342] on div "LTP Verbale Relaties test" at bounding box center [558, 324] width 747 height 49
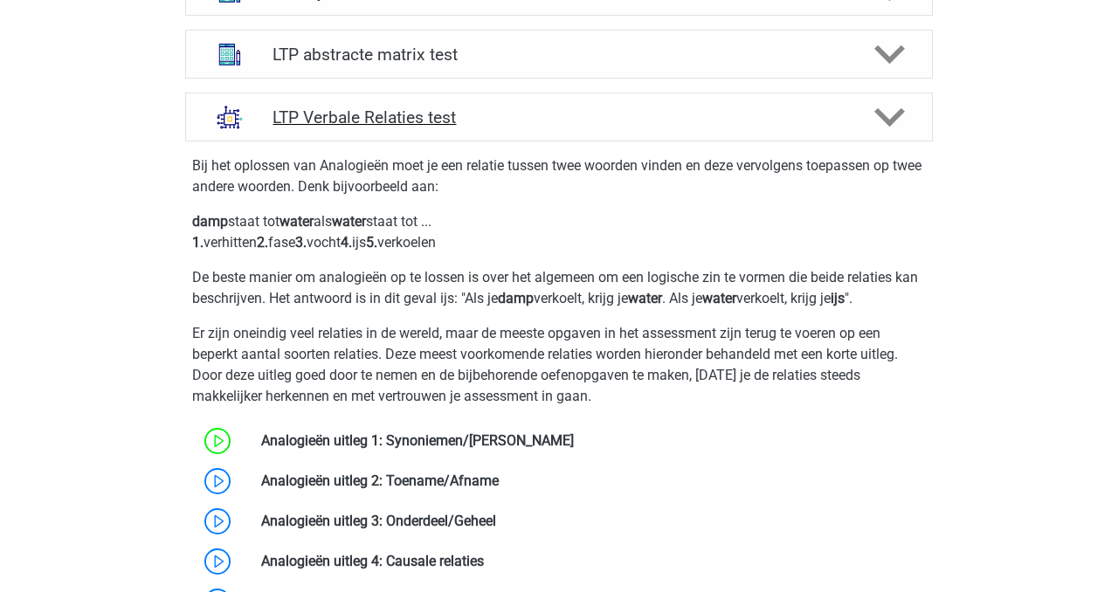
scroll to position [940, 0]
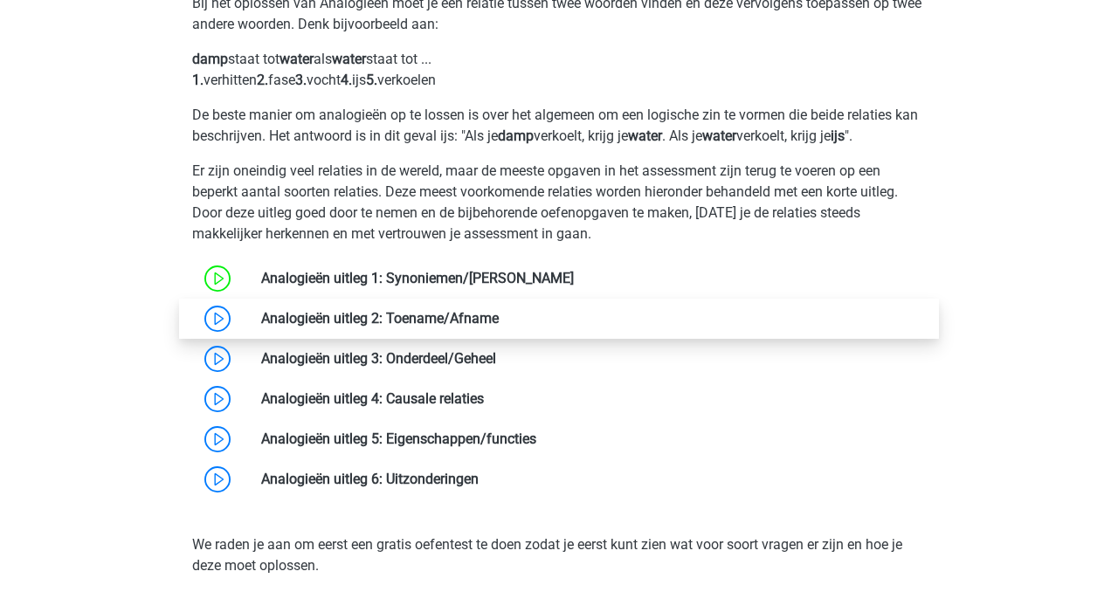
click at [499, 317] on link at bounding box center [499, 318] width 0 height 17
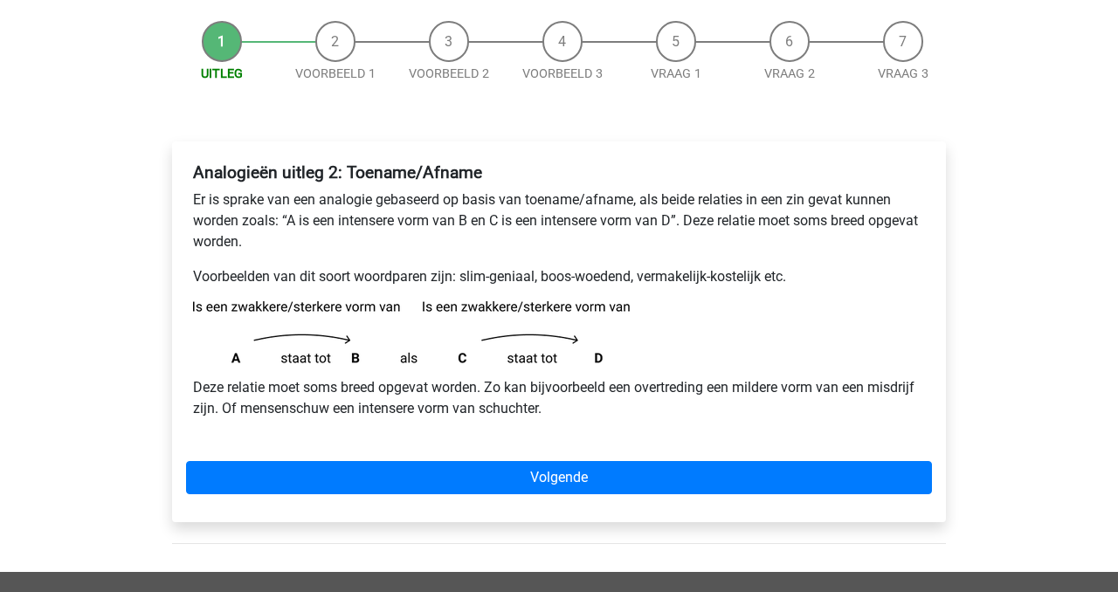
scroll to position [166, 0]
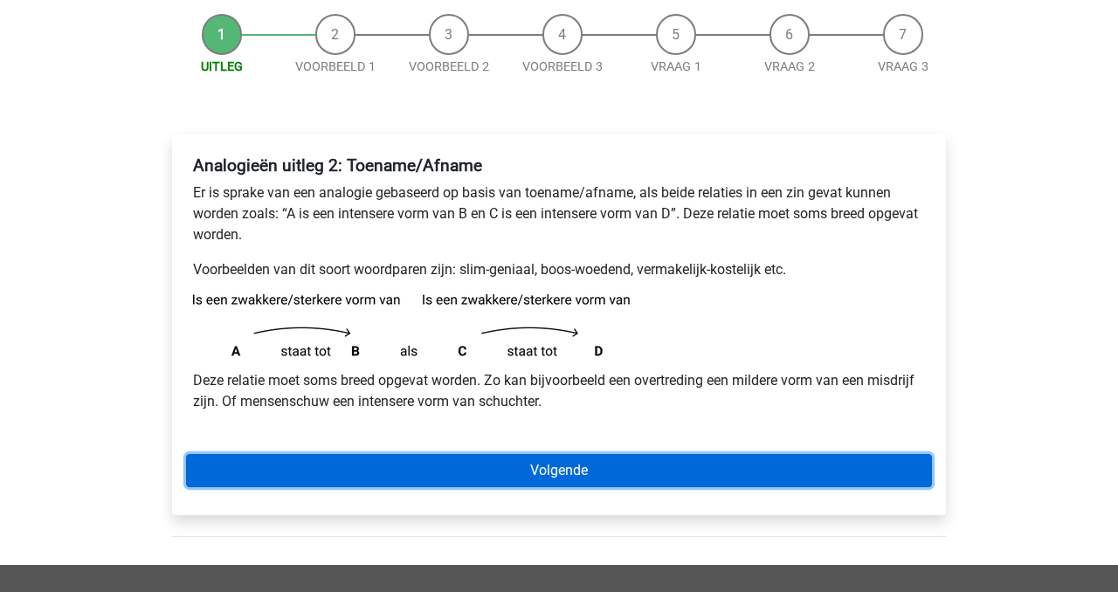
click at [547, 471] on link "Volgende" at bounding box center [559, 470] width 746 height 33
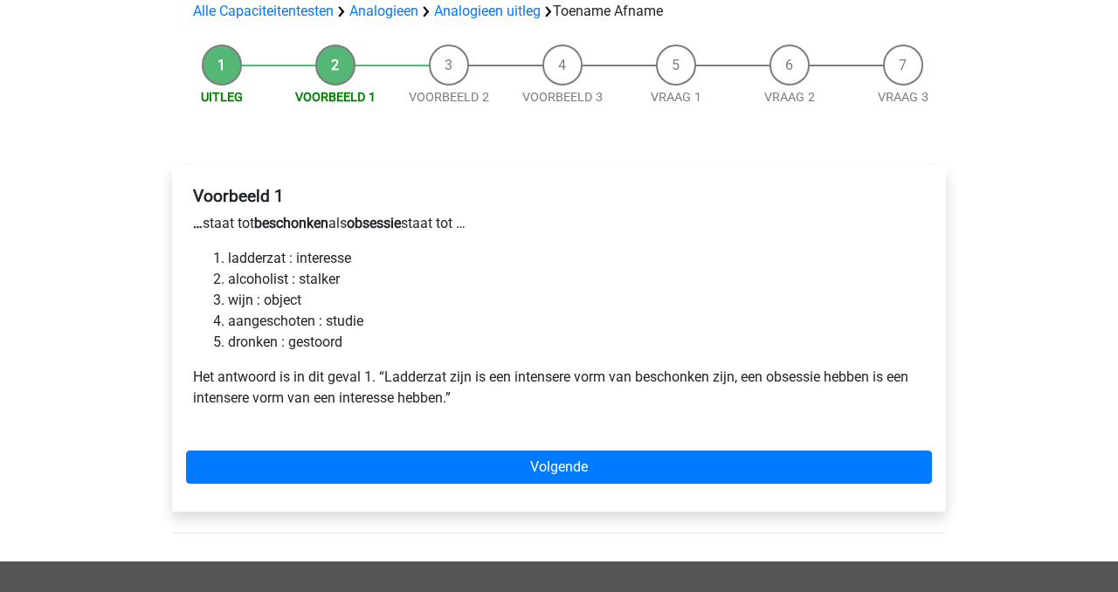
scroll to position [136, 0]
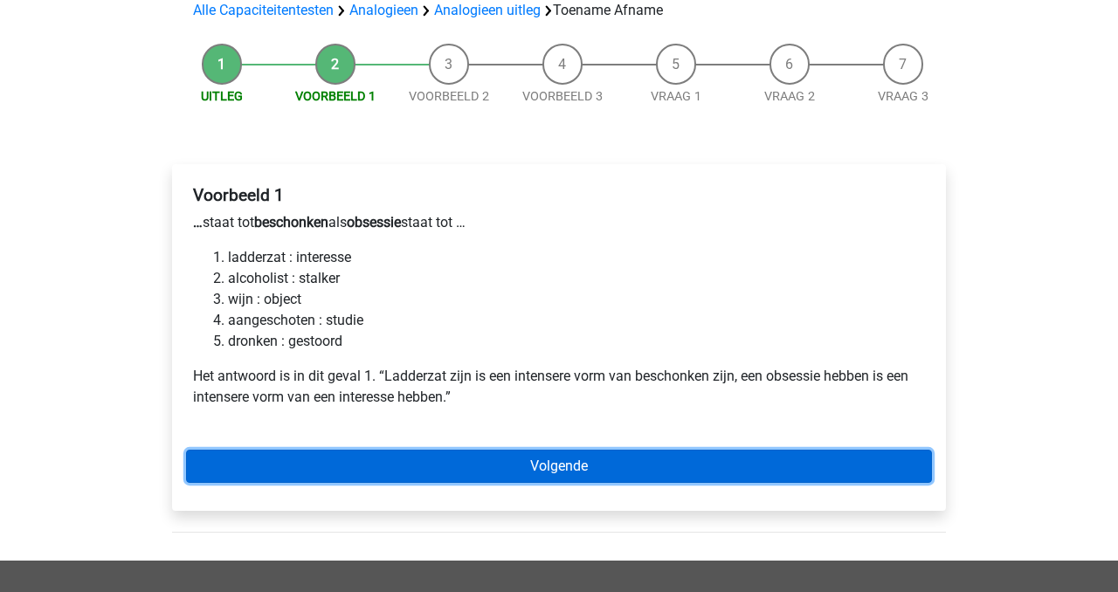
click at [633, 480] on link "Volgende" at bounding box center [559, 466] width 746 height 33
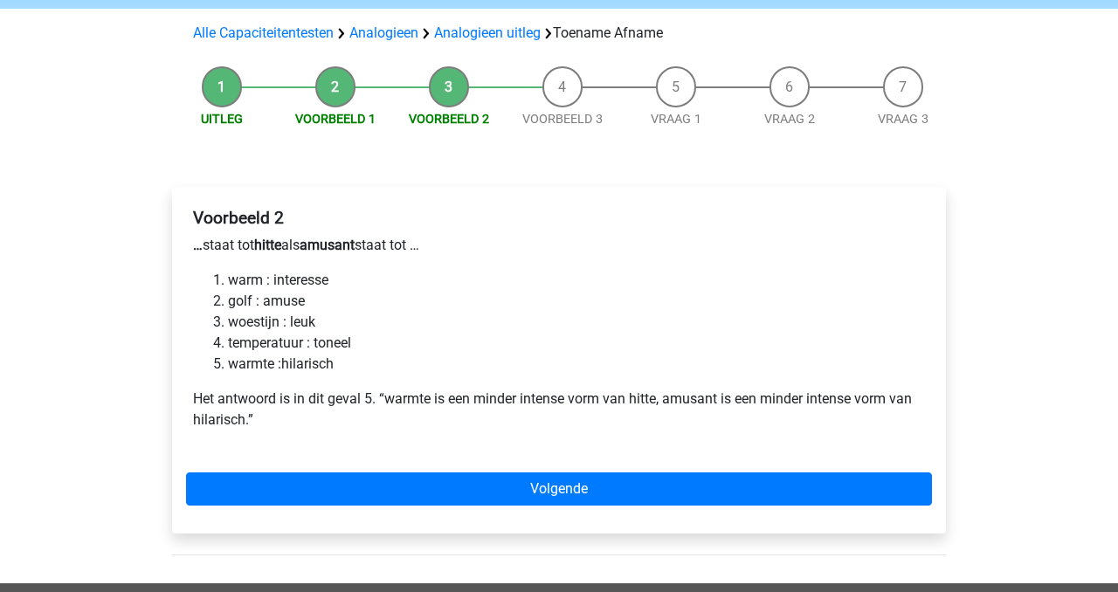
scroll to position [119, 0]
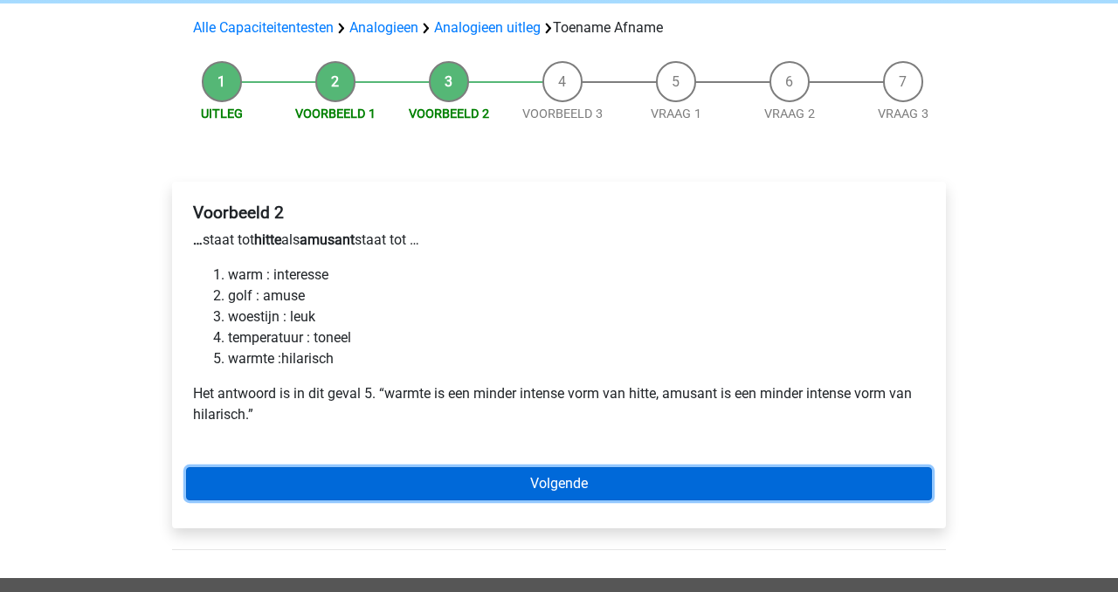
click at [637, 481] on link "Volgende" at bounding box center [559, 483] width 746 height 33
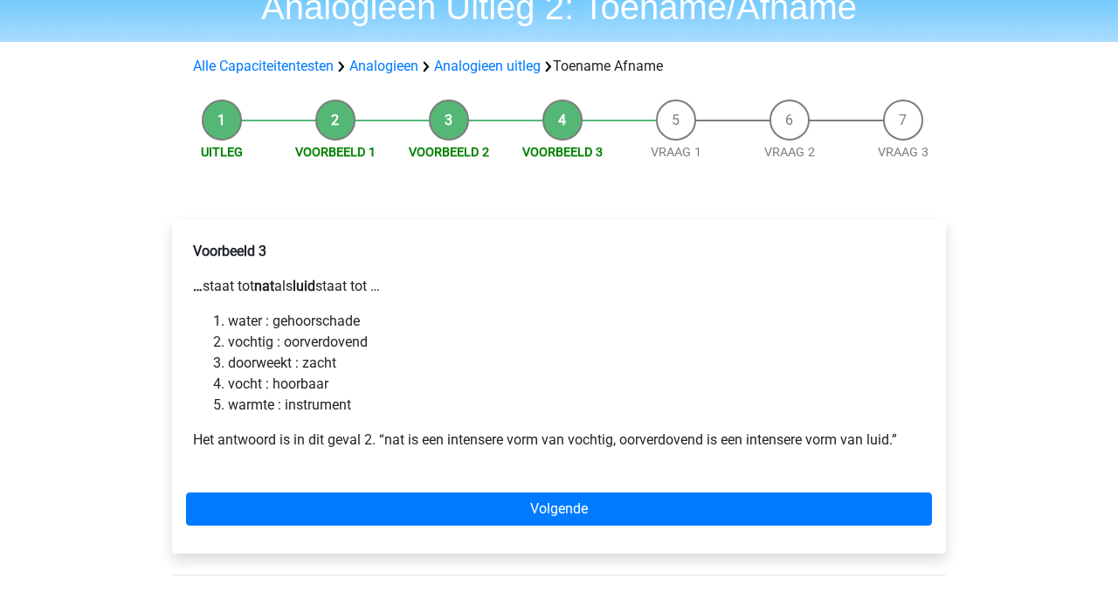
scroll to position [81, 0]
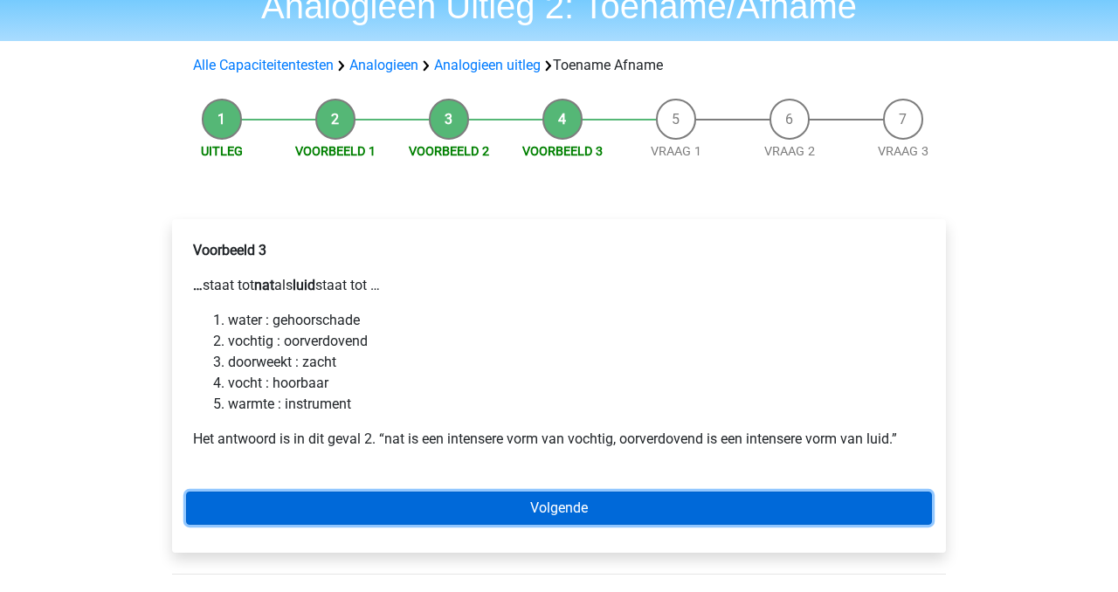
click at [565, 510] on link "Volgende" at bounding box center [559, 508] width 746 height 33
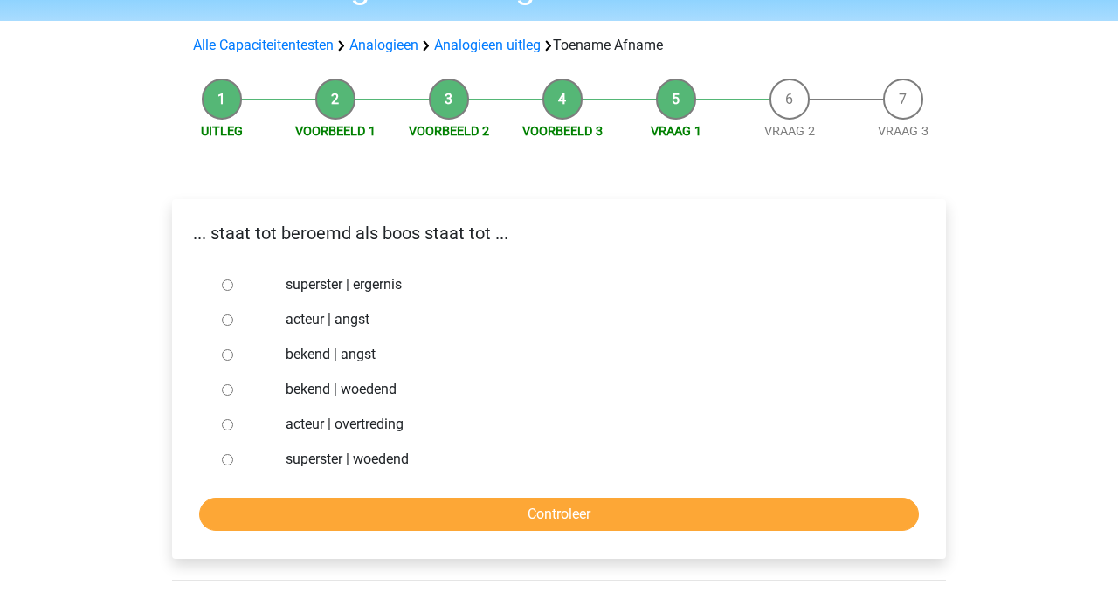
scroll to position [107, 0]
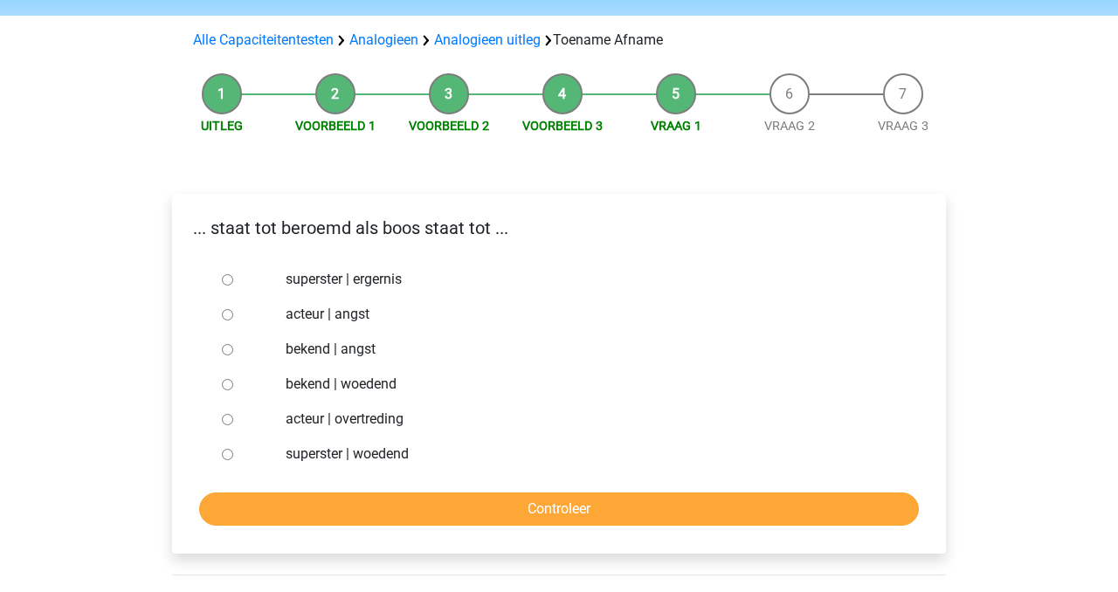
click at [384, 383] on label "bekend | woedend" at bounding box center [588, 384] width 604 height 21
click at [233, 383] on input "bekend | woedend" at bounding box center [227, 384] width 11 height 11
radio input "true"
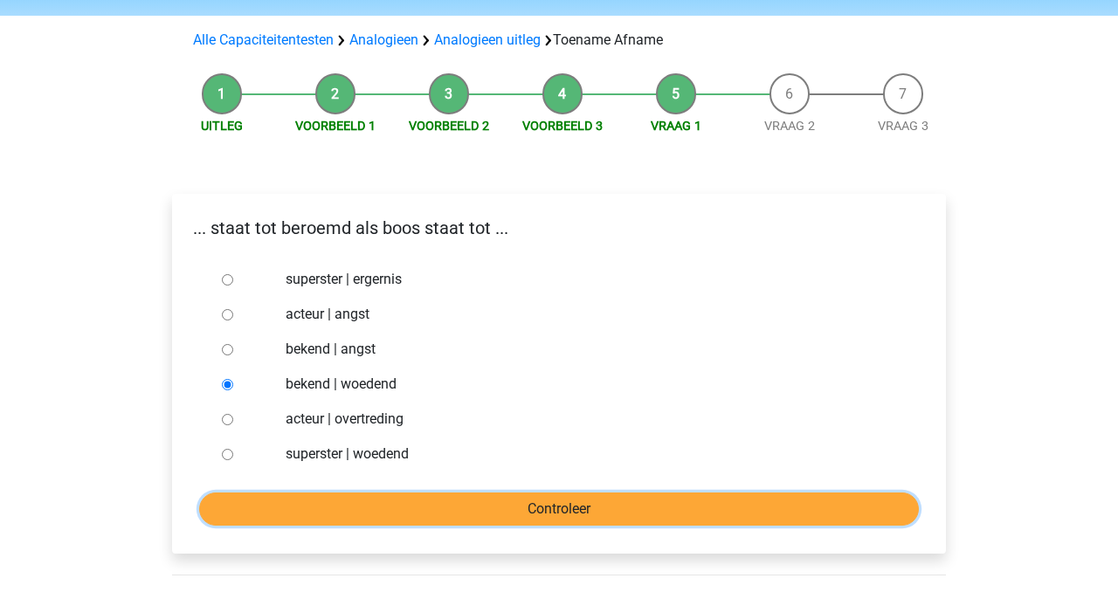
click at [446, 510] on input "Controleer" at bounding box center [558, 508] width 719 height 33
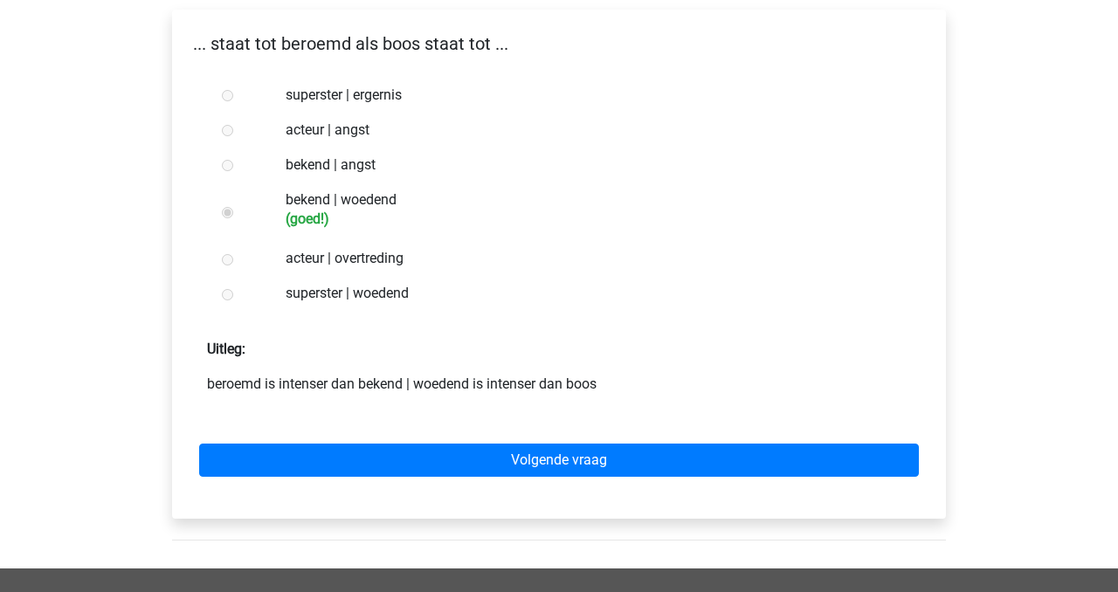
scroll to position [292, 0]
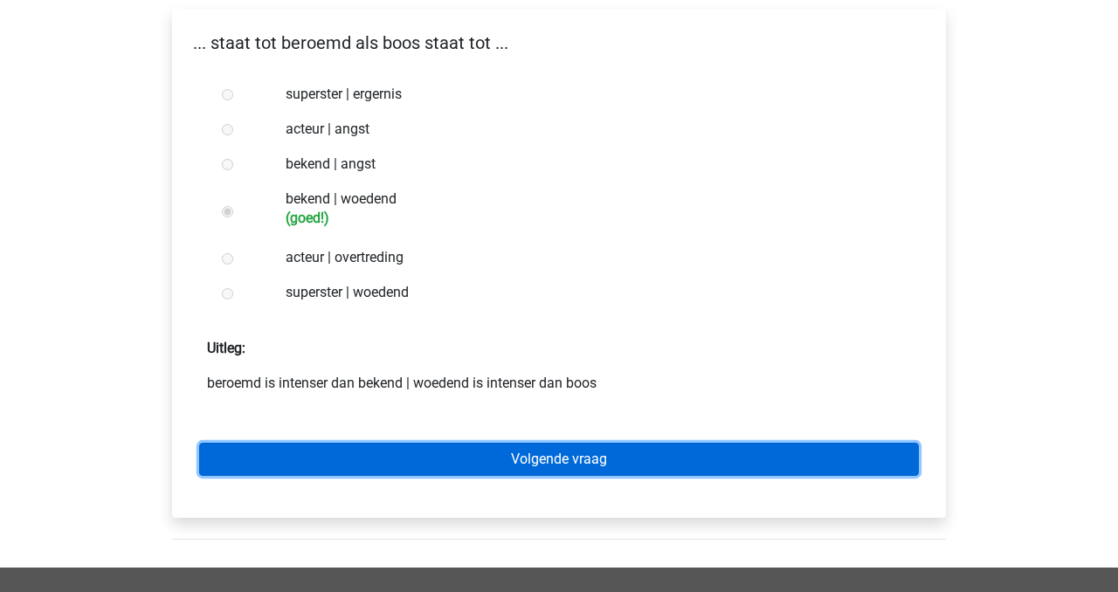
click at [419, 463] on link "Volgende vraag" at bounding box center [558, 459] width 719 height 33
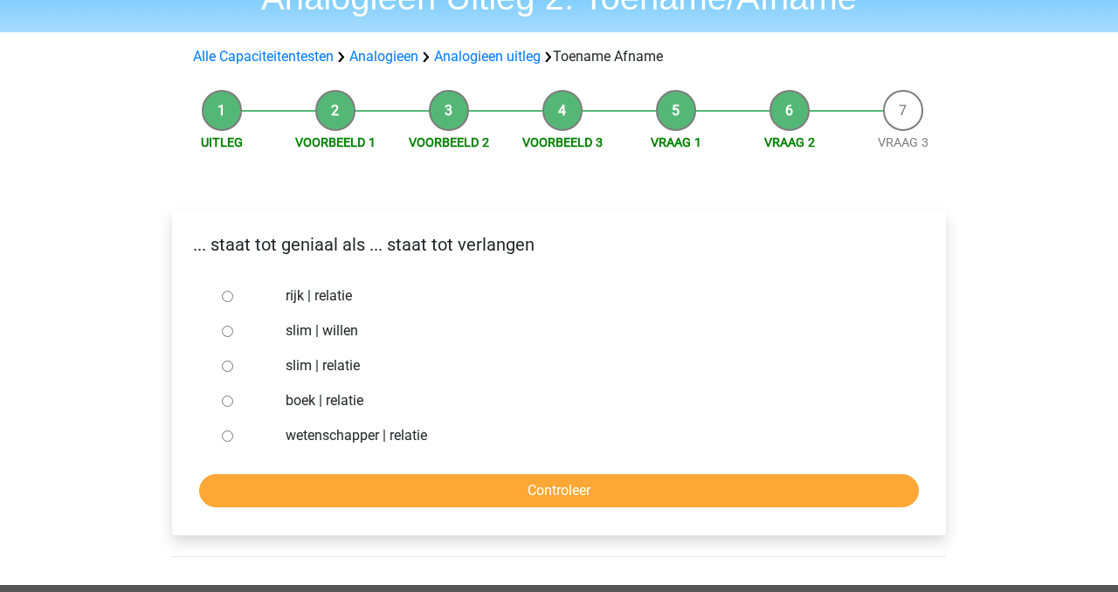
scroll to position [93, 0]
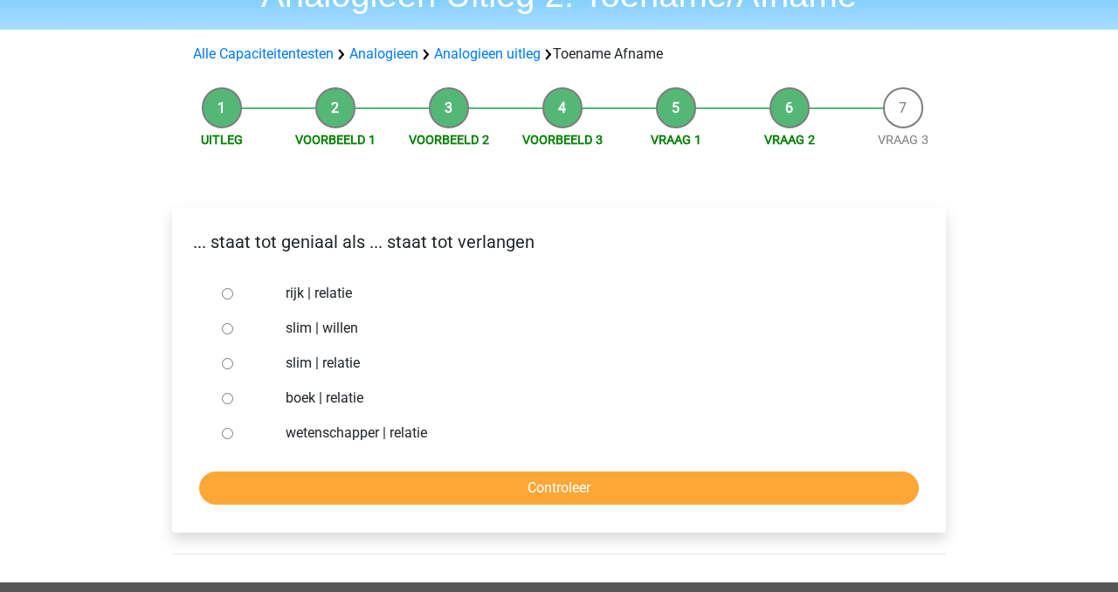
click at [342, 329] on label "slim | willen" at bounding box center [588, 328] width 604 height 21
click at [233, 329] on input "slim | willen" at bounding box center [227, 328] width 11 height 11
radio input "true"
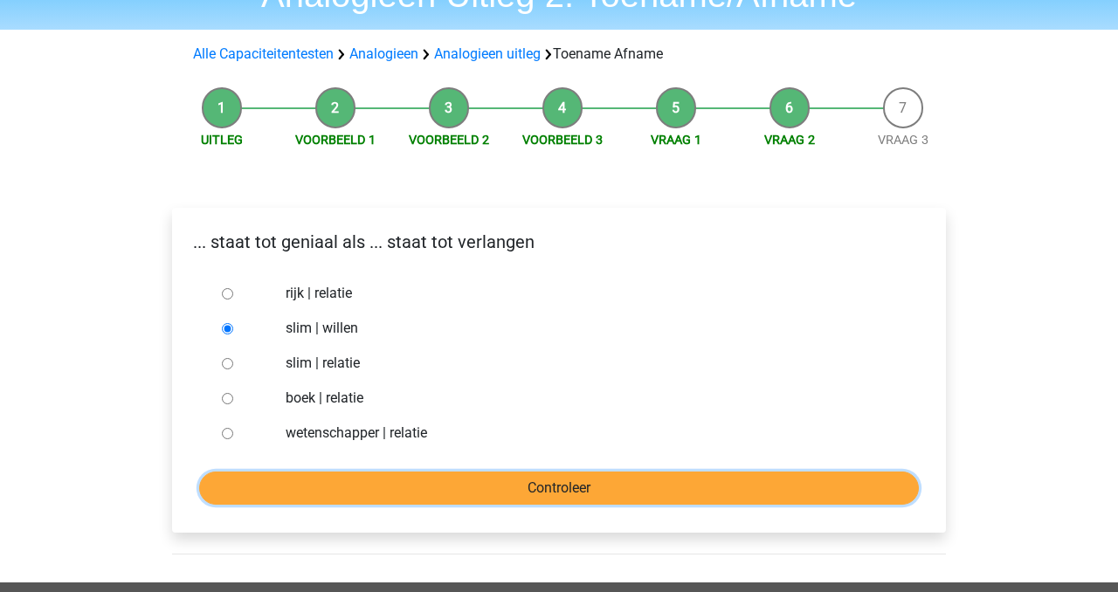
click at [408, 472] on input "Controleer" at bounding box center [558, 487] width 719 height 33
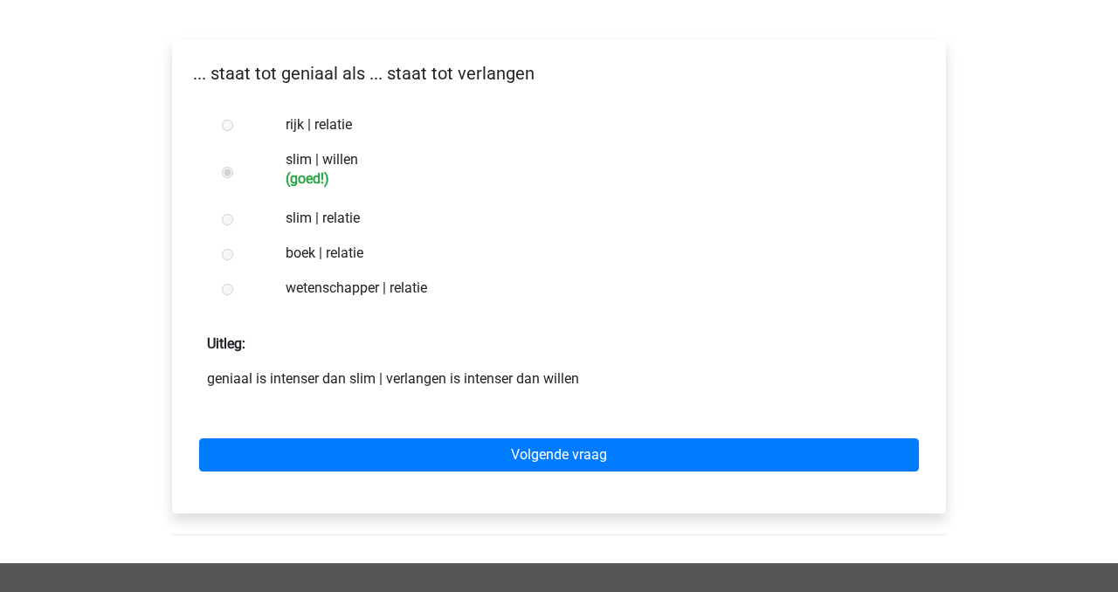
scroll to position [292, 0]
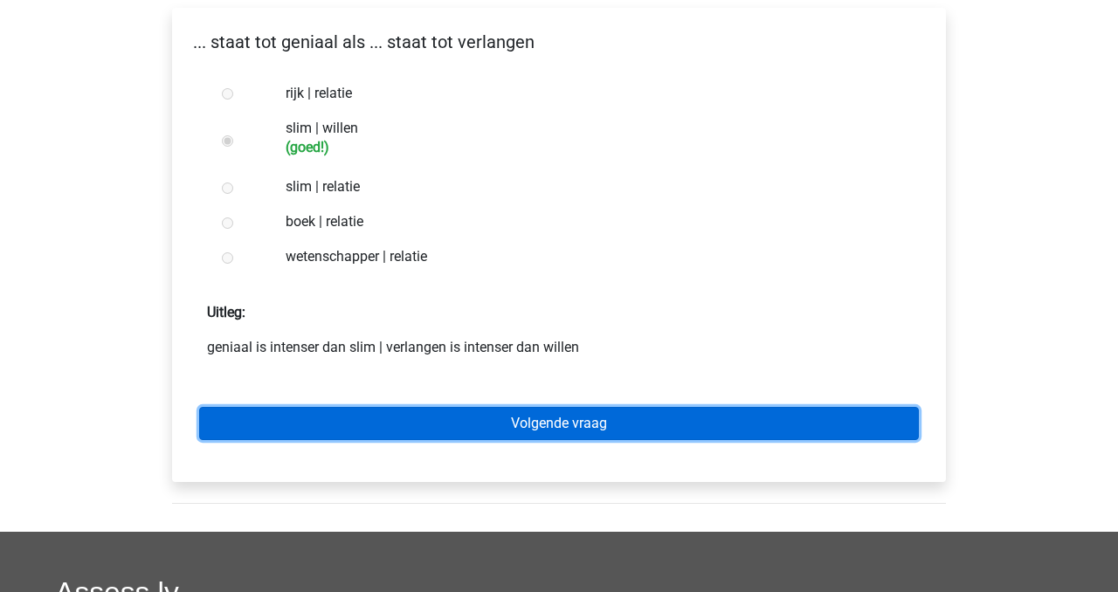
click at [424, 433] on link "Volgende vraag" at bounding box center [558, 423] width 719 height 33
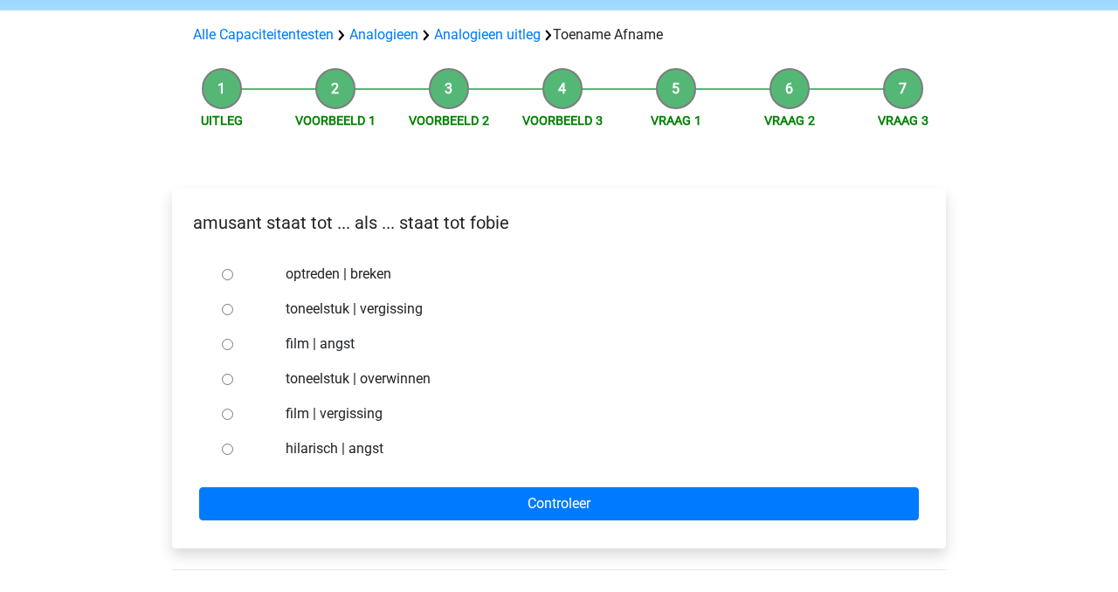
scroll to position [115, 0]
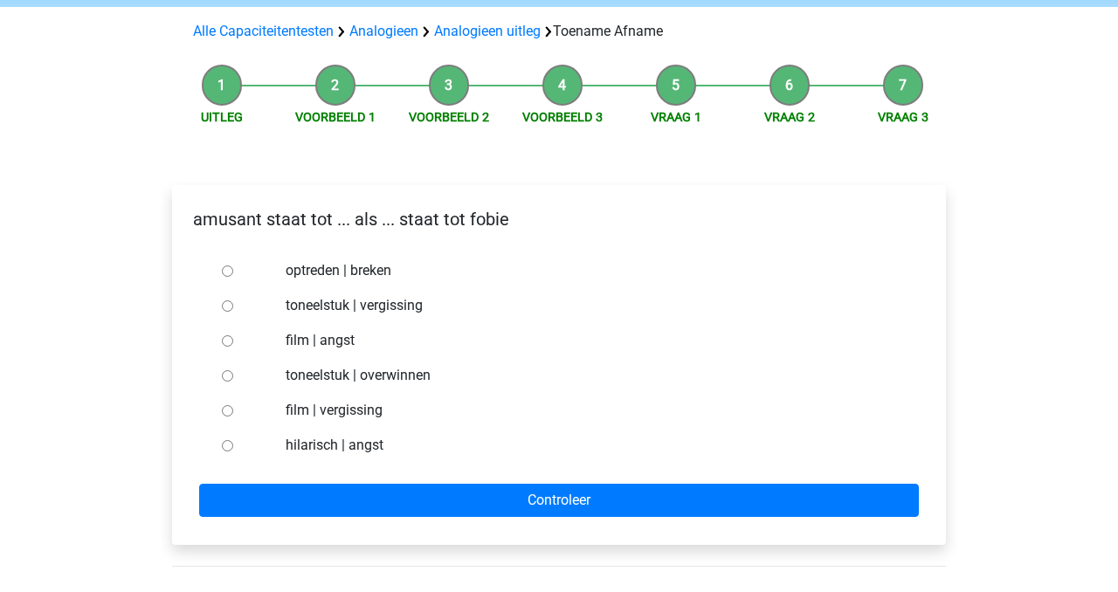
click at [369, 444] on label "hilarisch | angst" at bounding box center [588, 445] width 604 height 21
click at [233, 444] on input "hilarisch | angst" at bounding box center [227, 445] width 11 height 11
radio input "true"
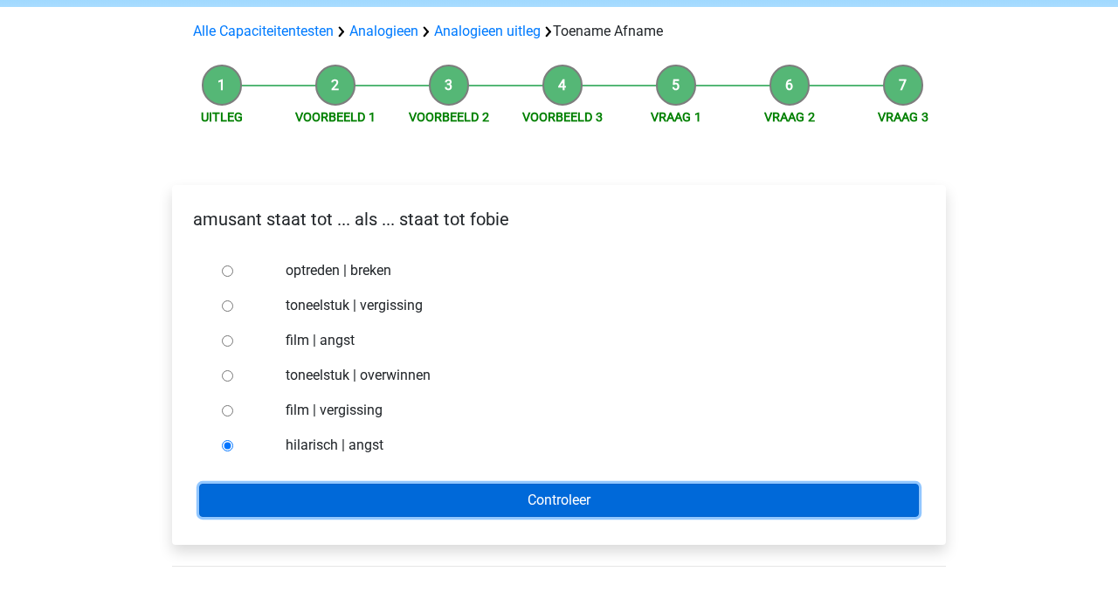
click at [414, 499] on input "Controleer" at bounding box center [558, 500] width 719 height 33
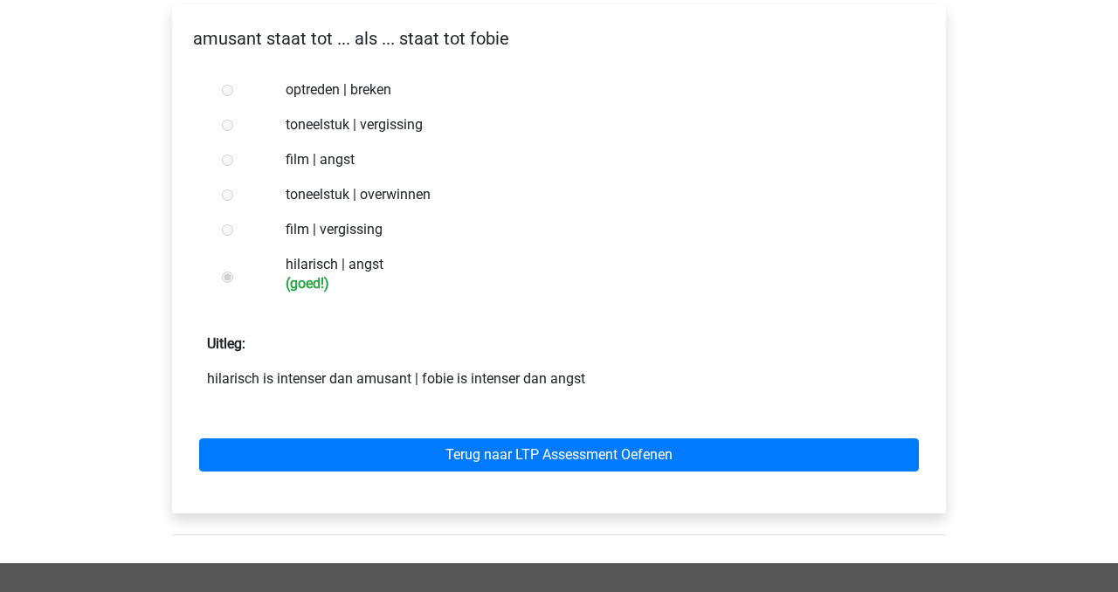
scroll to position [299, 0]
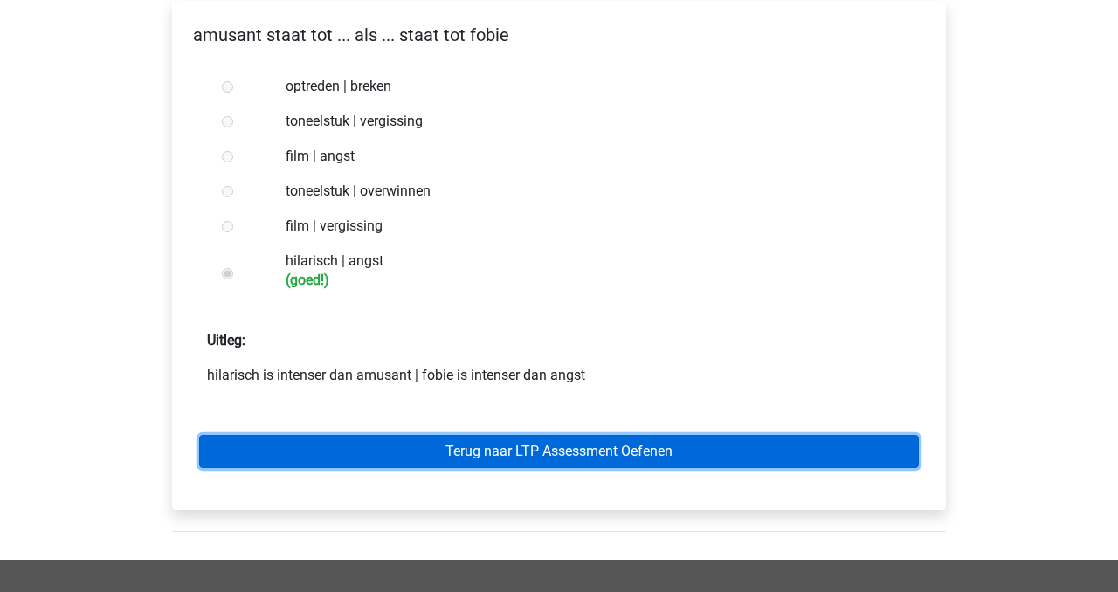
click at [392, 466] on link "Terug naar LTP Assessment Oefenen" at bounding box center [558, 451] width 719 height 33
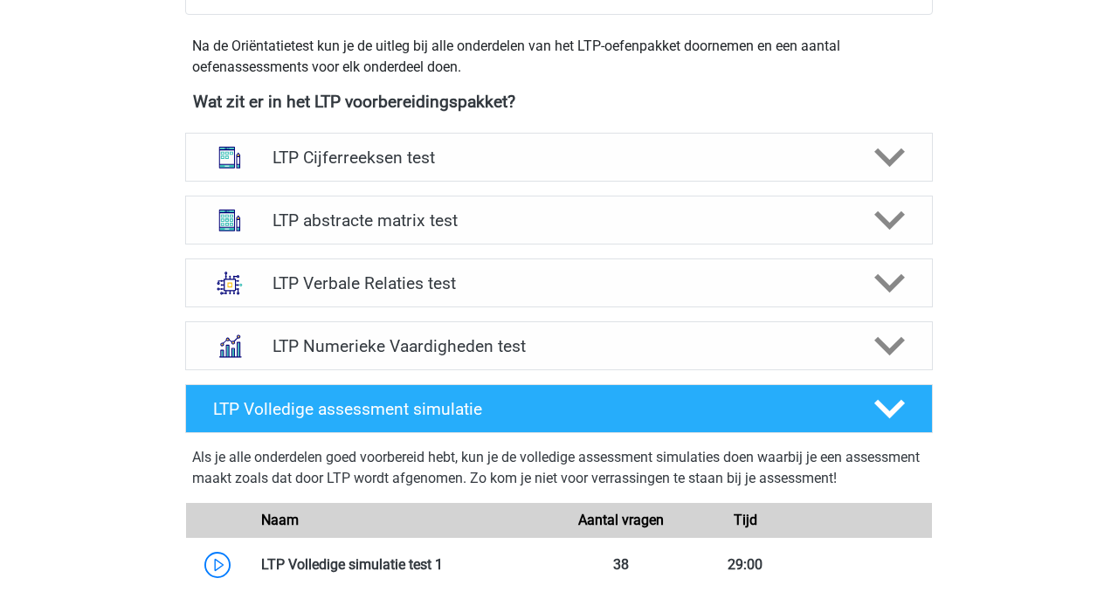
scroll to position [602, 0]
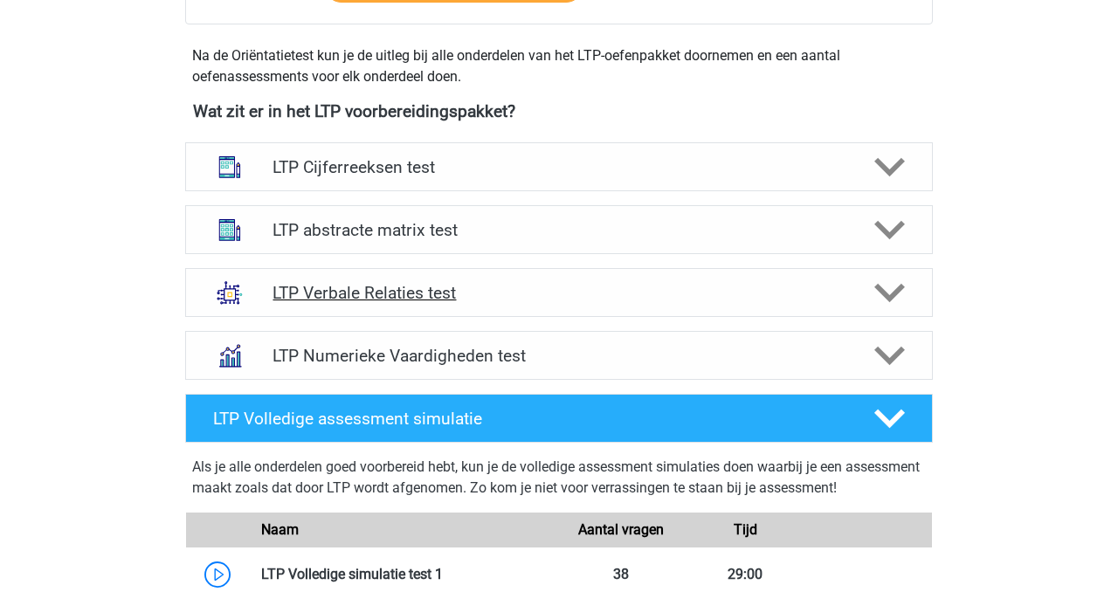
click at [573, 300] on h4 "LTP Verbale Relaties test" at bounding box center [558, 293] width 572 height 20
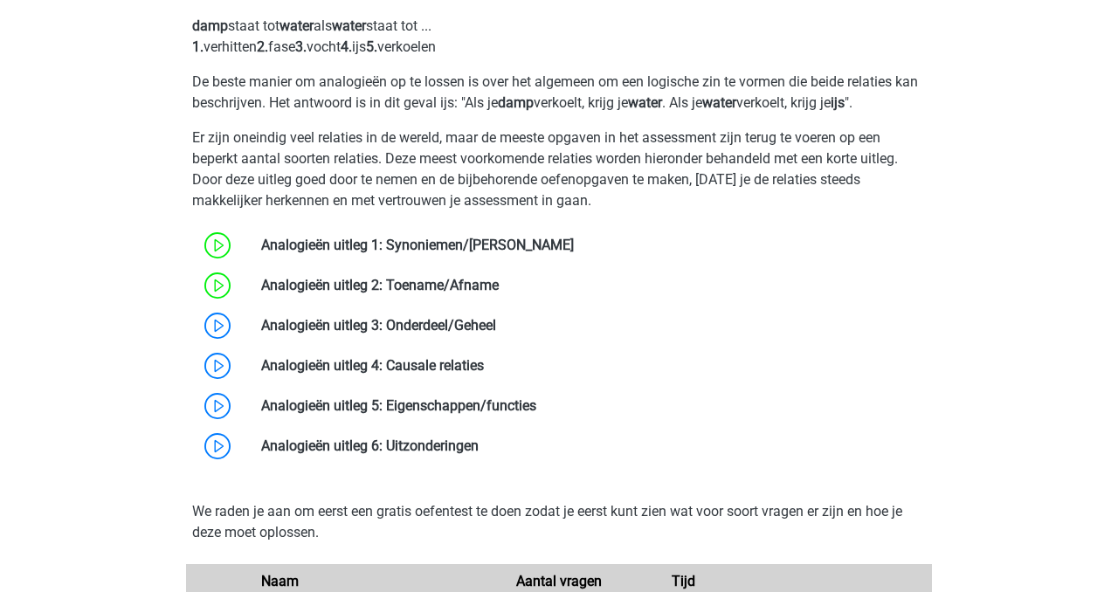
scroll to position [1015, 0]
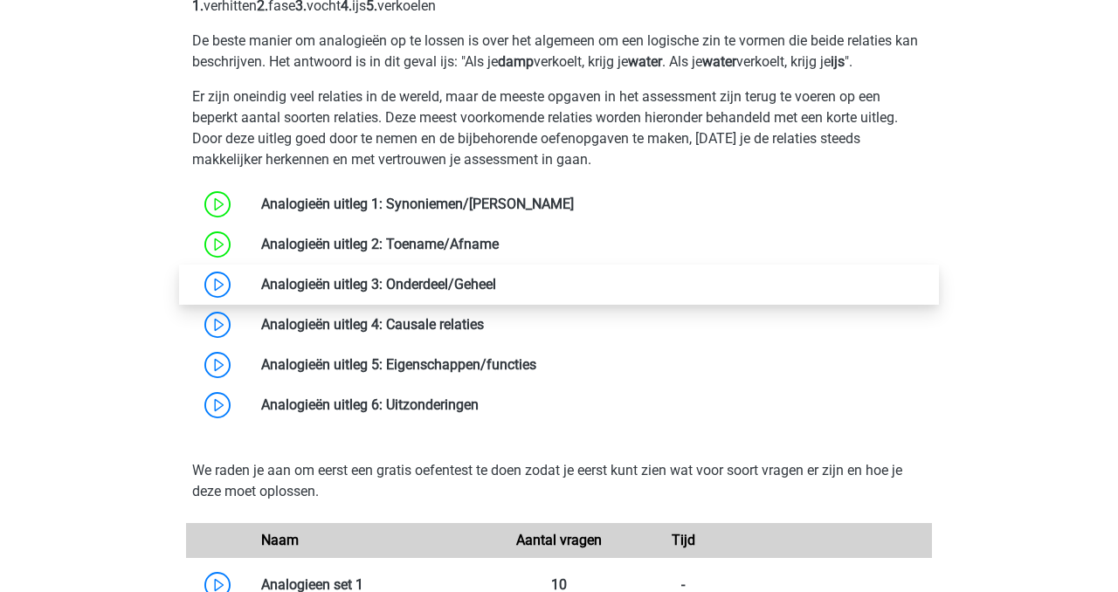
click at [496, 290] on link at bounding box center [496, 284] width 0 height 17
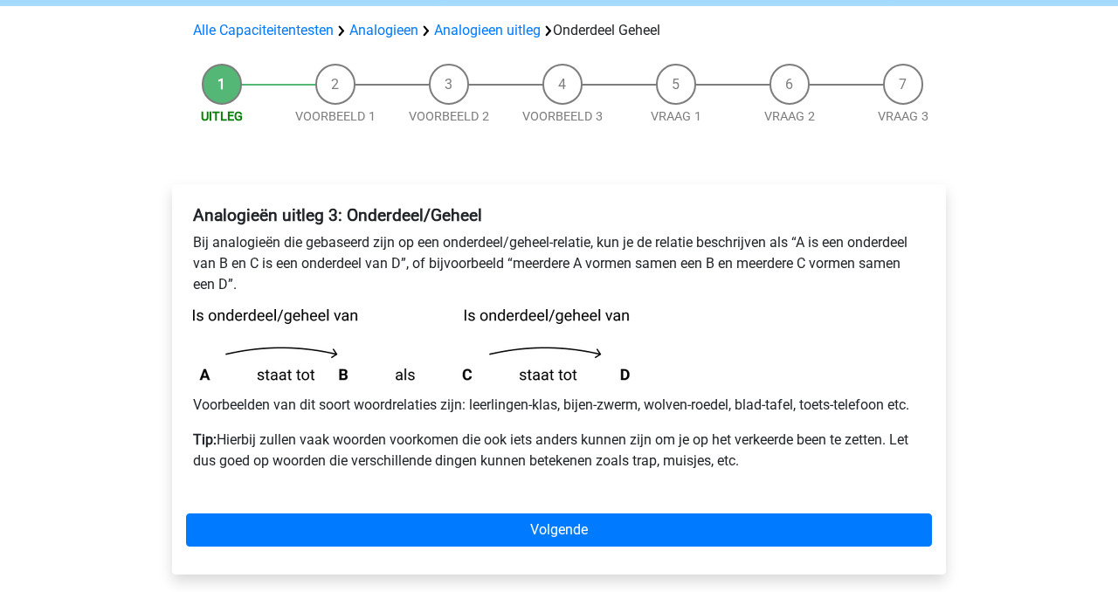
scroll to position [132, 0]
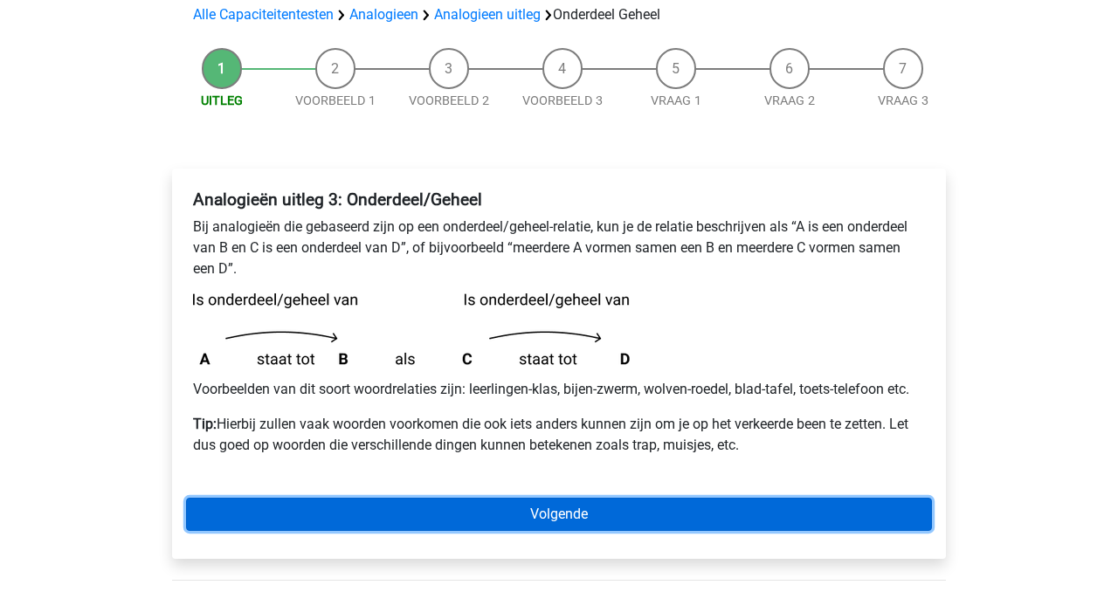
click at [466, 508] on link "Volgende" at bounding box center [559, 514] width 746 height 33
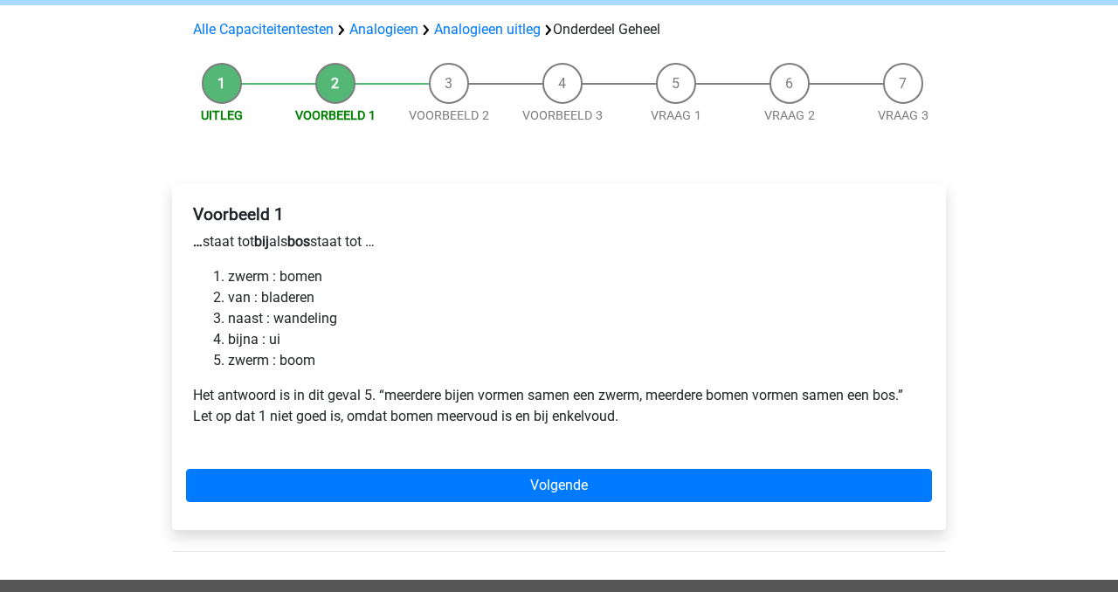
scroll to position [123, 0]
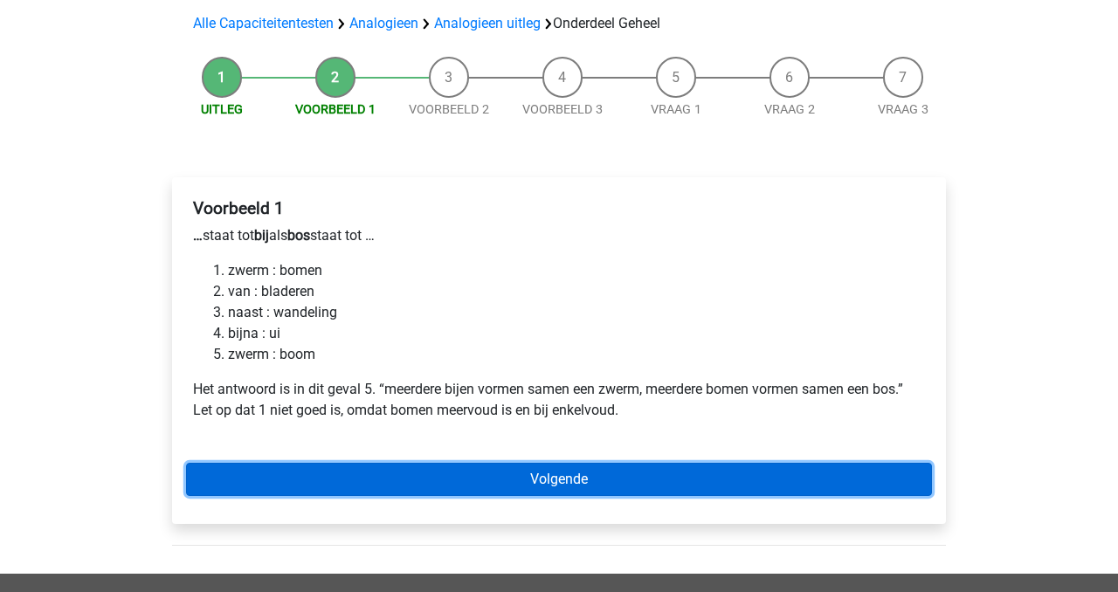
click at [440, 485] on link "Volgende" at bounding box center [559, 479] width 746 height 33
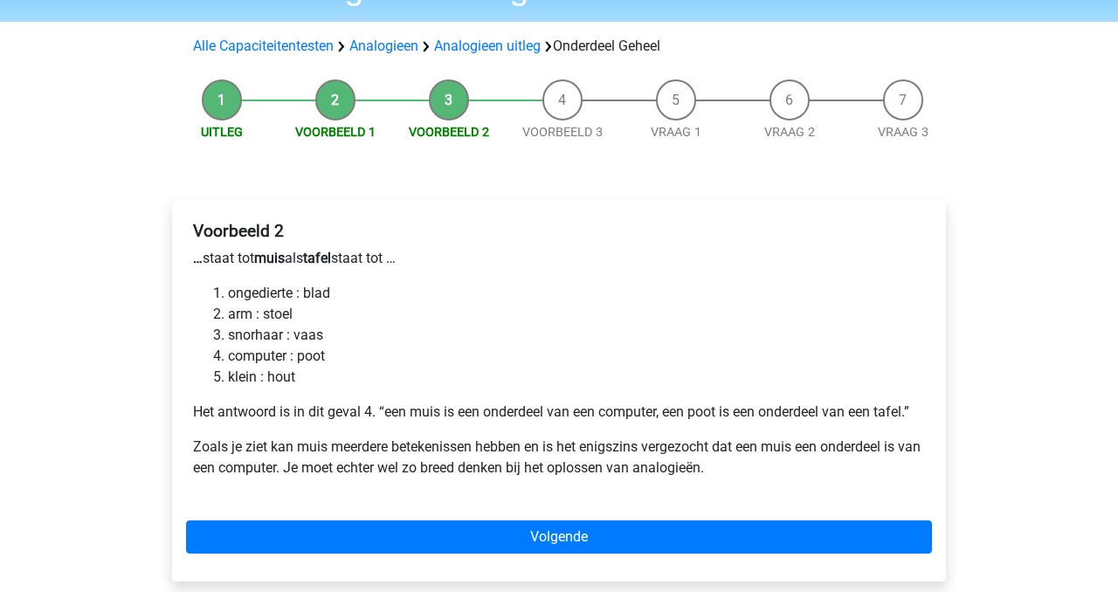
scroll to position [107, 0]
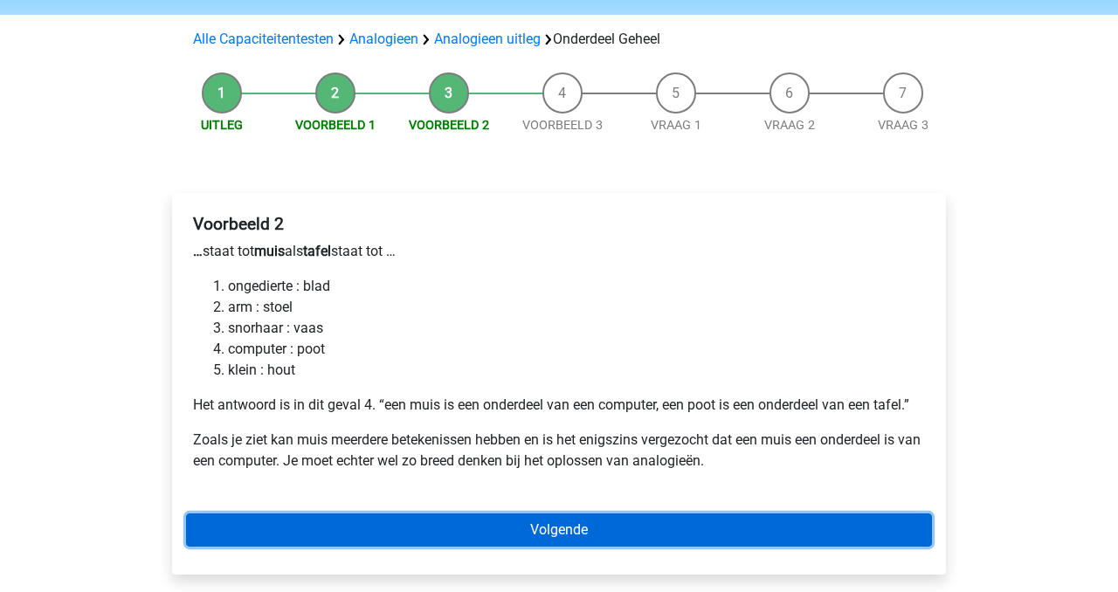
click at [458, 517] on link "Volgende" at bounding box center [559, 529] width 746 height 33
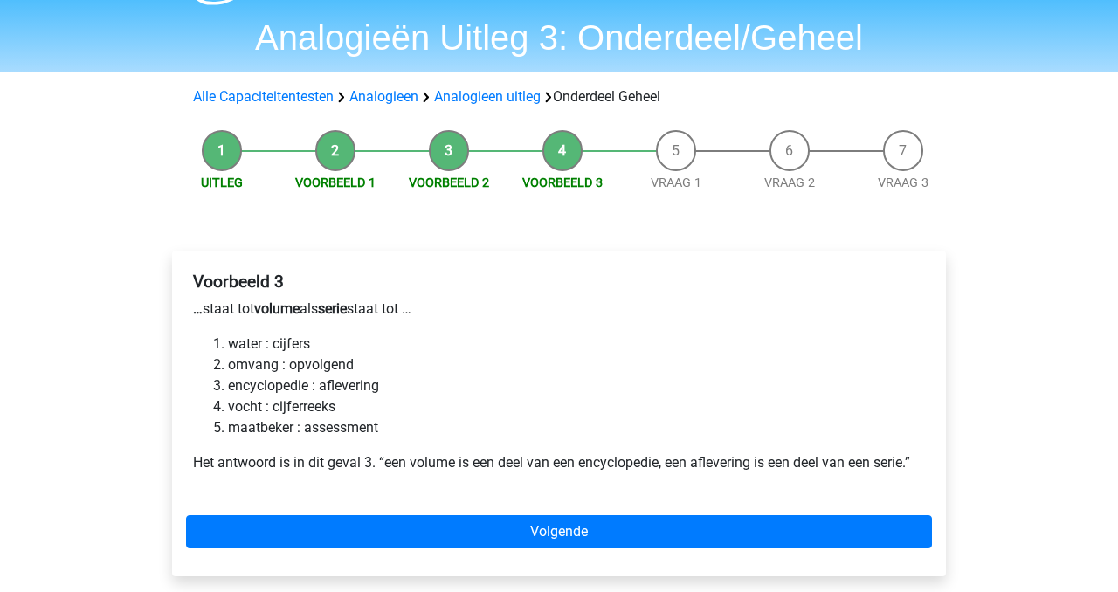
scroll to position [63, 0]
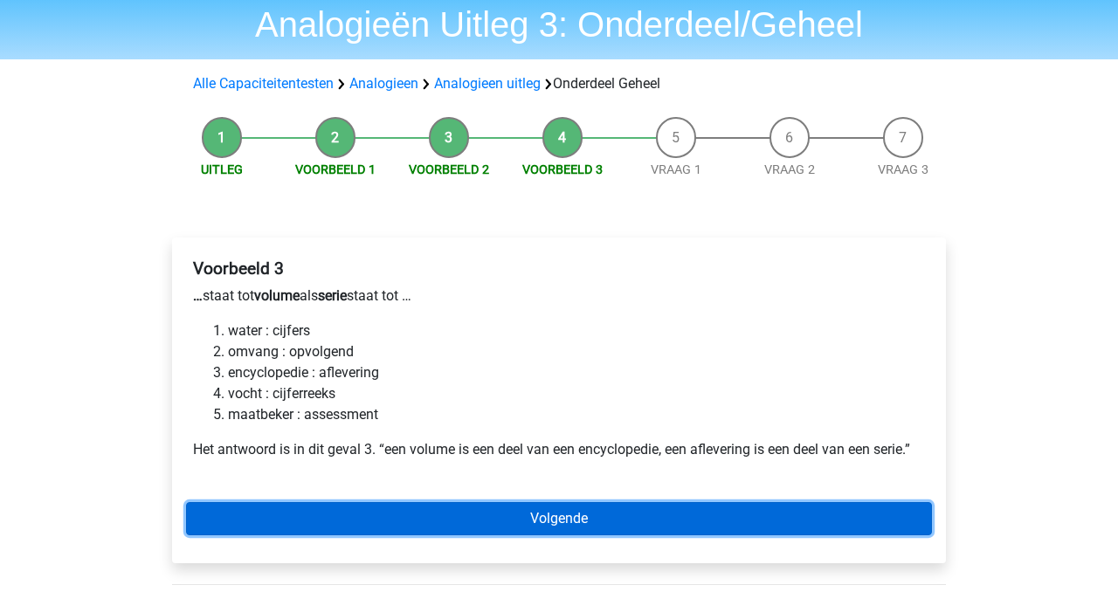
click at [672, 513] on link "Volgende" at bounding box center [559, 518] width 746 height 33
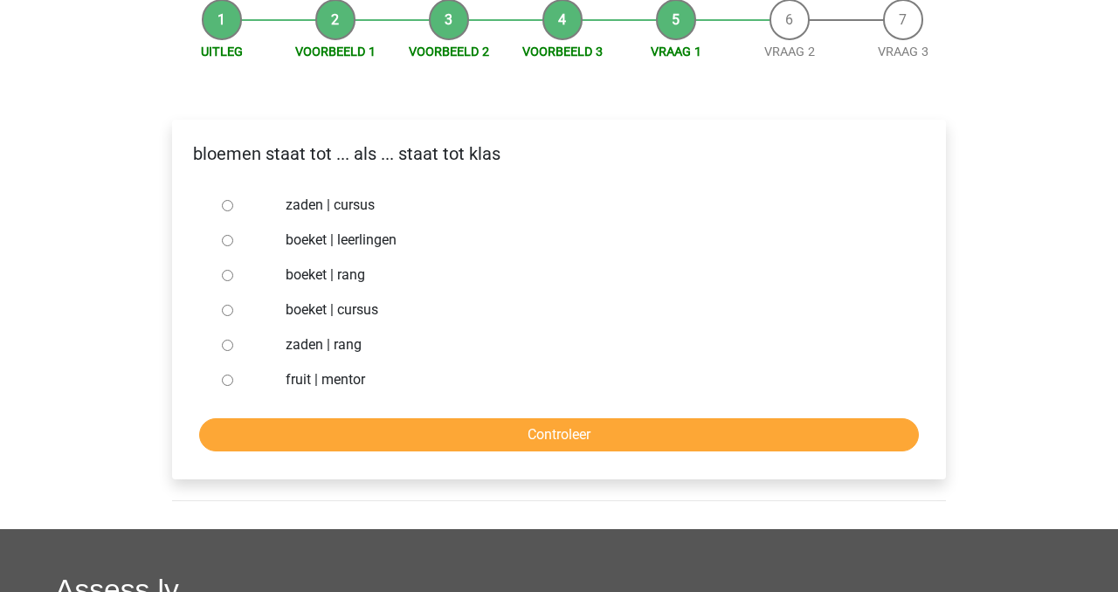
scroll to position [166, 0]
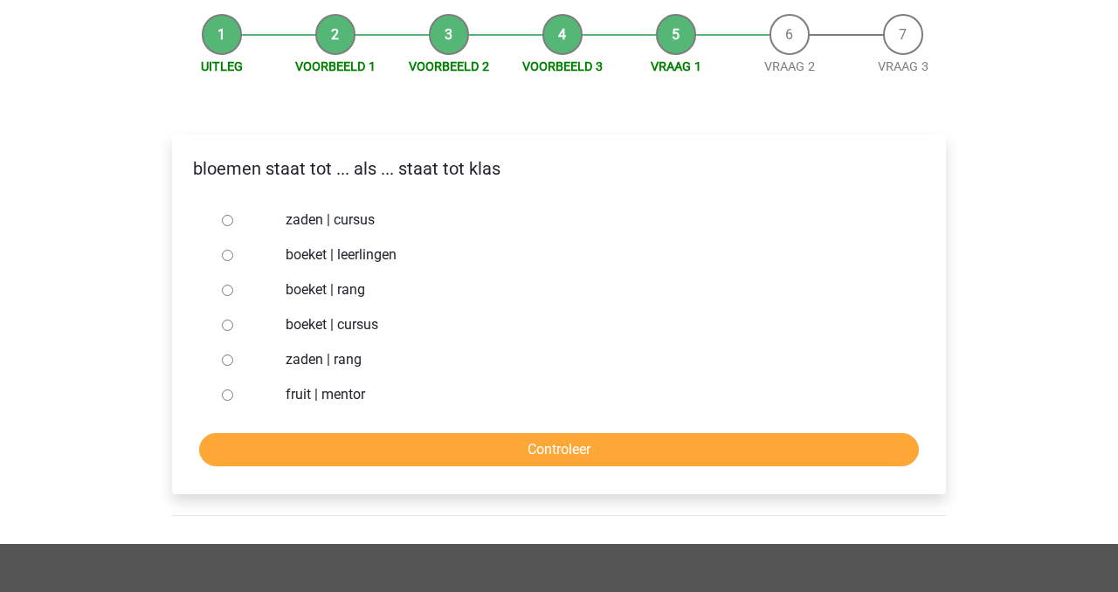
click at [375, 256] on label "boeket | leerlingen" at bounding box center [588, 254] width 604 height 21
click at [233, 256] on input "boeket | leerlingen" at bounding box center [227, 255] width 11 height 11
radio input "true"
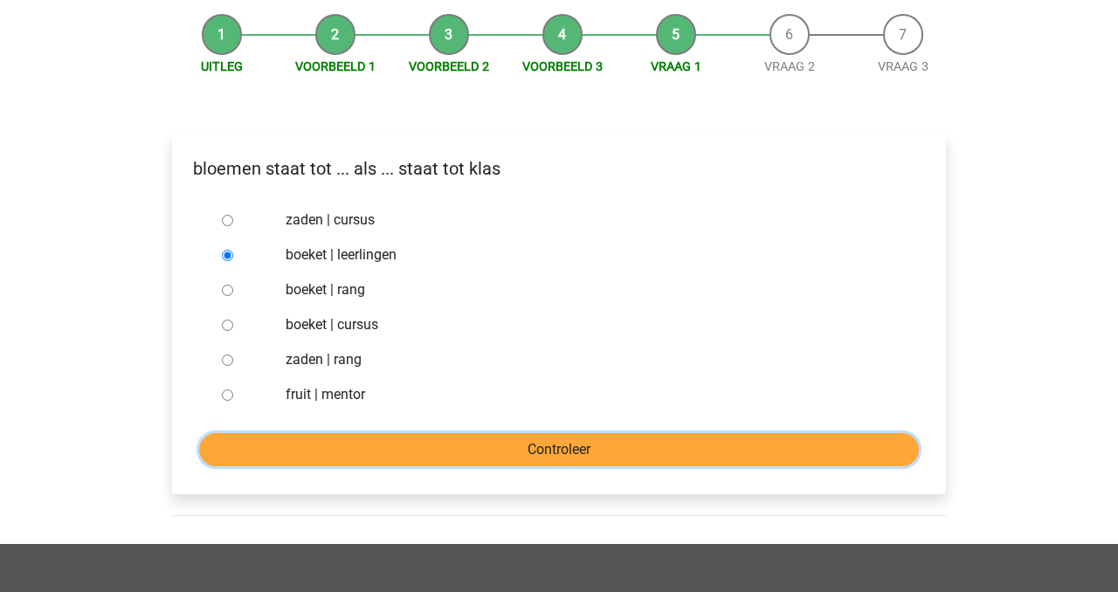
click at [439, 452] on input "Controleer" at bounding box center [558, 449] width 719 height 33
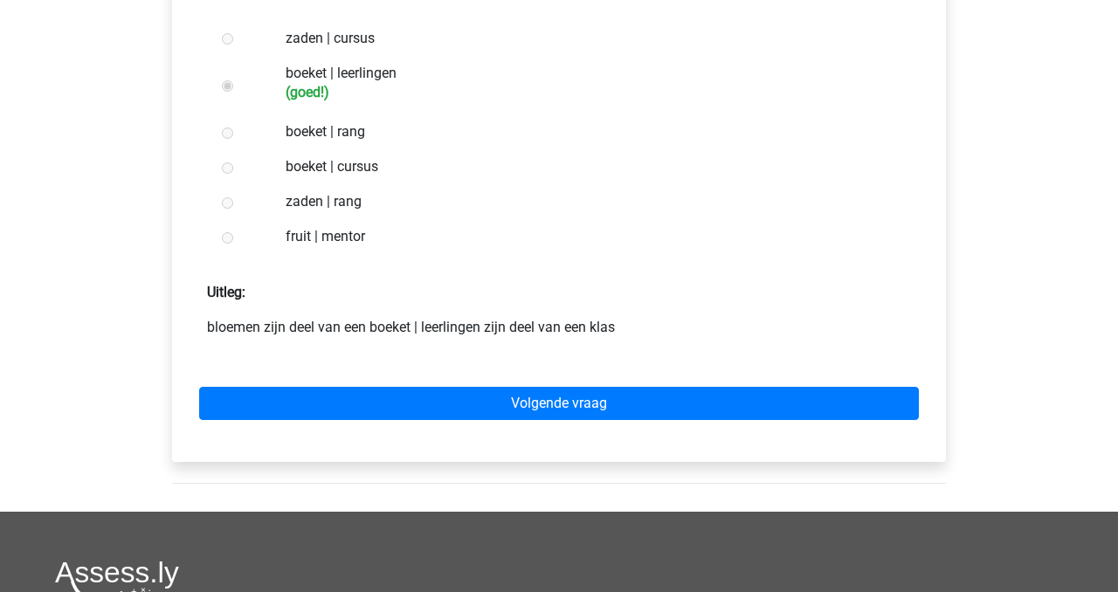
scroll to position [379, 0]
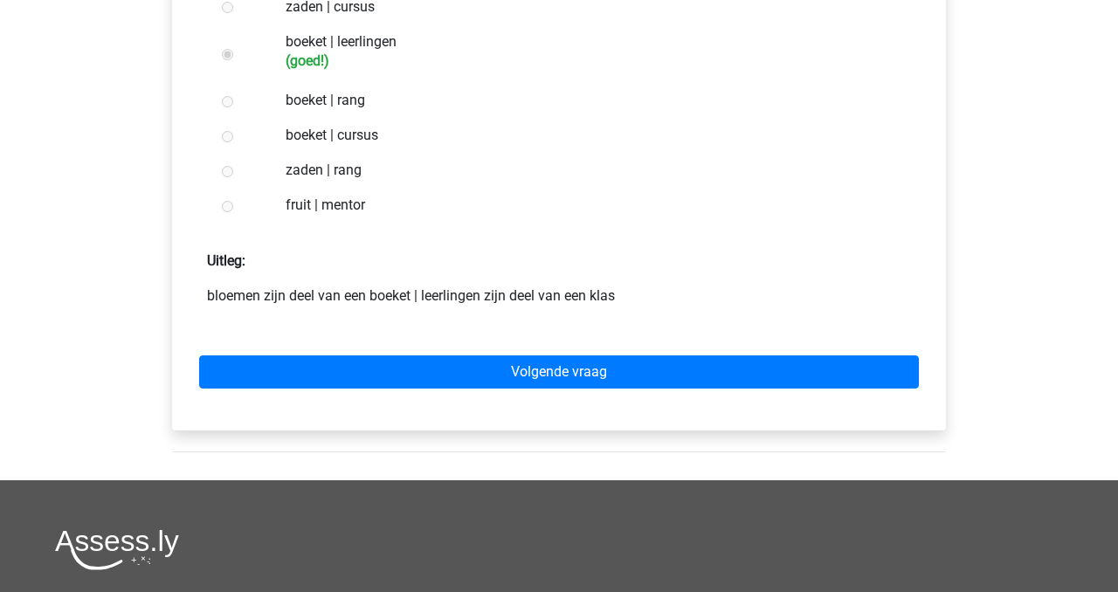
click at [468, 392] on div "Volgende vraag" at bounding box center [559, 368] width 746 height 96
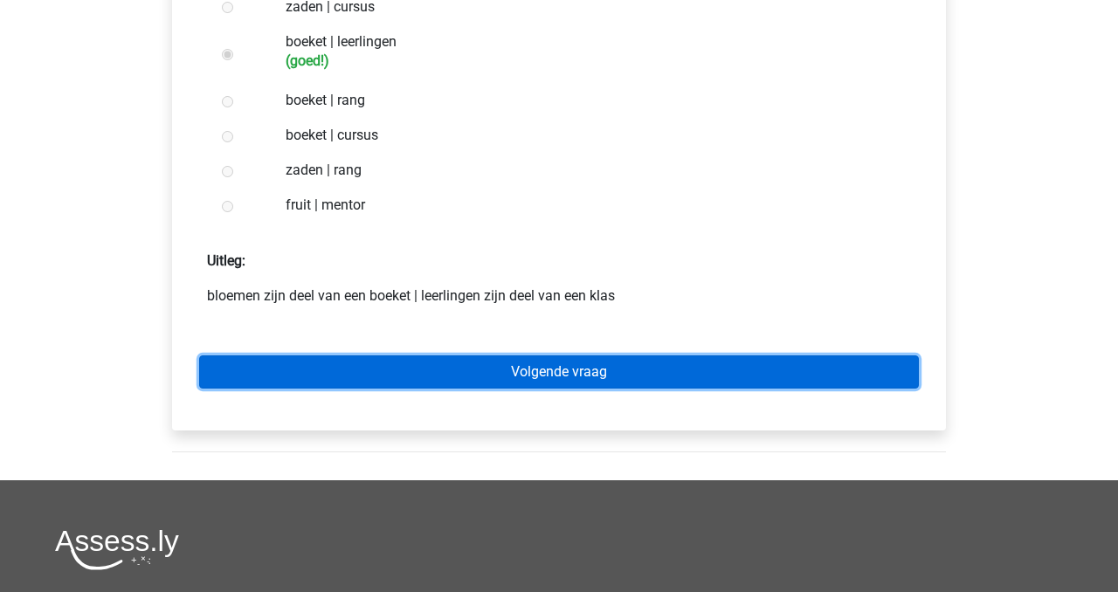
click at [505, 373] on link "Volgende vraag" at bounding box center [558, 371] width 719 height 33
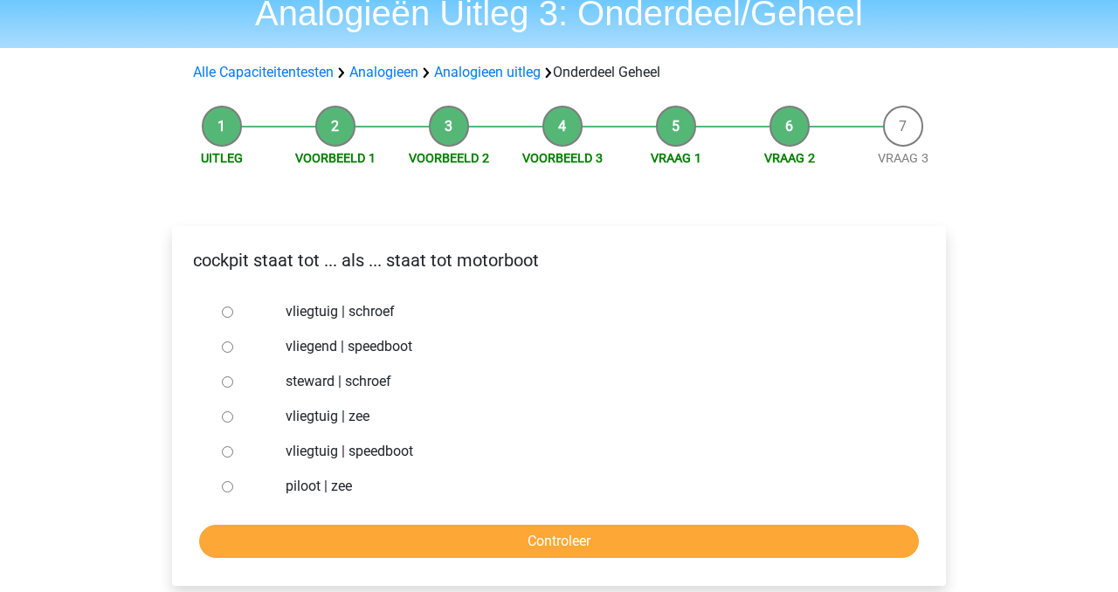
scroll to position [104, 0]
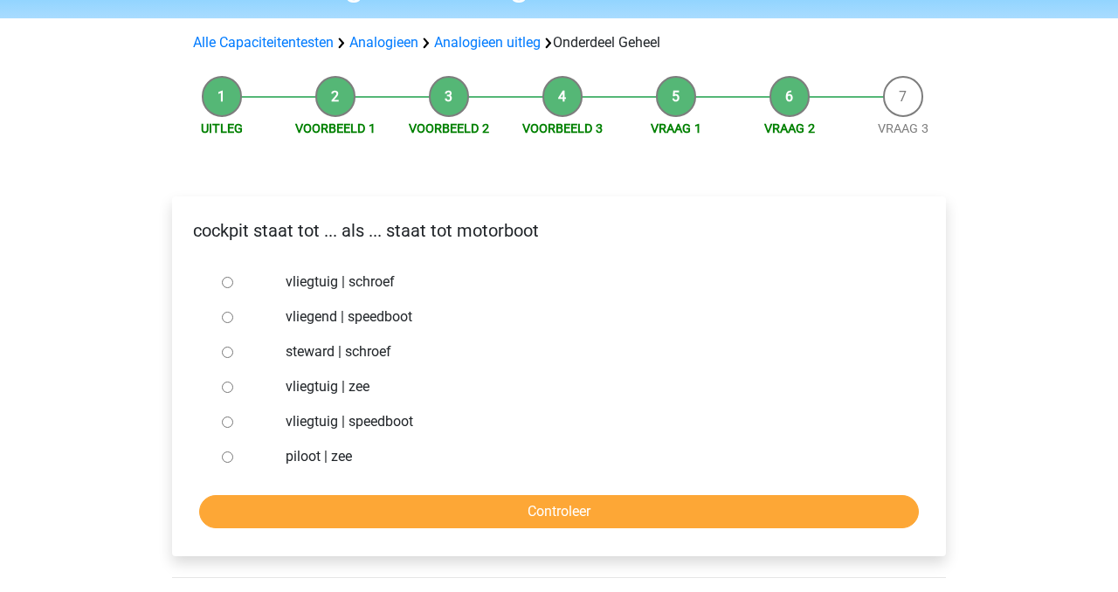
click at [383, 419] on label "vliegtuig | speedboot" at bounding box center [588, 421] width 604 height 21
click at [233, 419] on input "vliegtuig | speedboot" at bounding box center [227, 421] width 11 height 11
radio input "true"
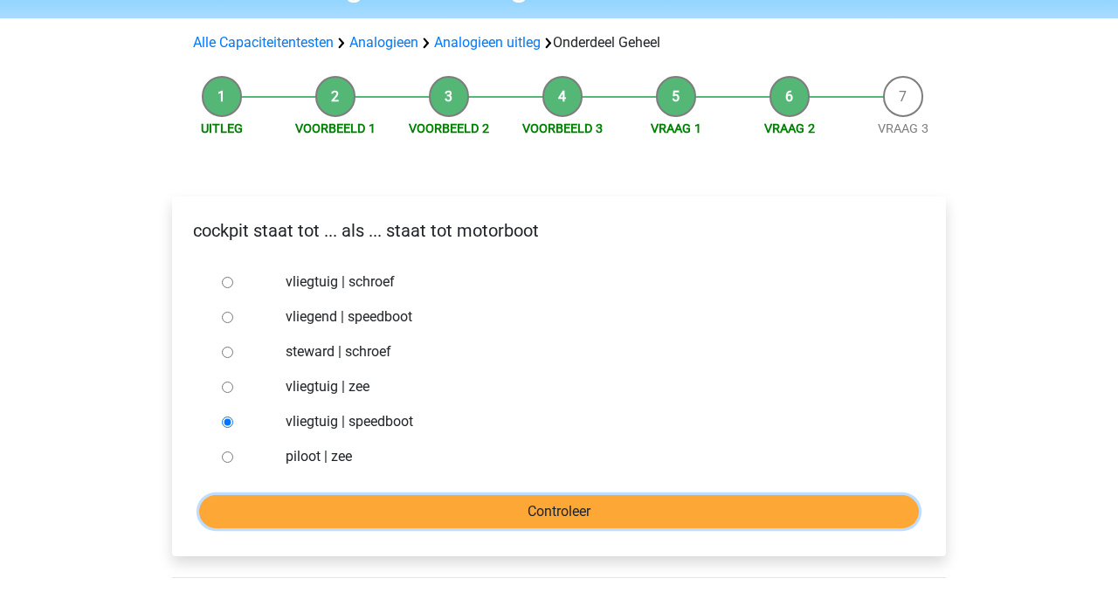
click at [451, 519] on input "Controleer" at bounding box center [558, 511] width 719 height 33
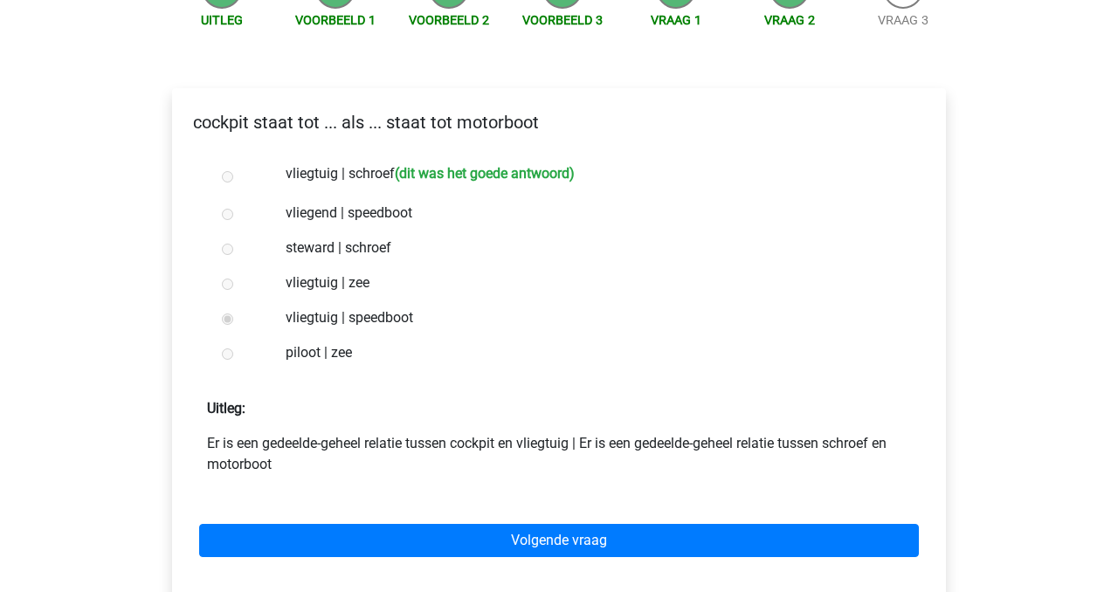
scroll to position [213, 0]
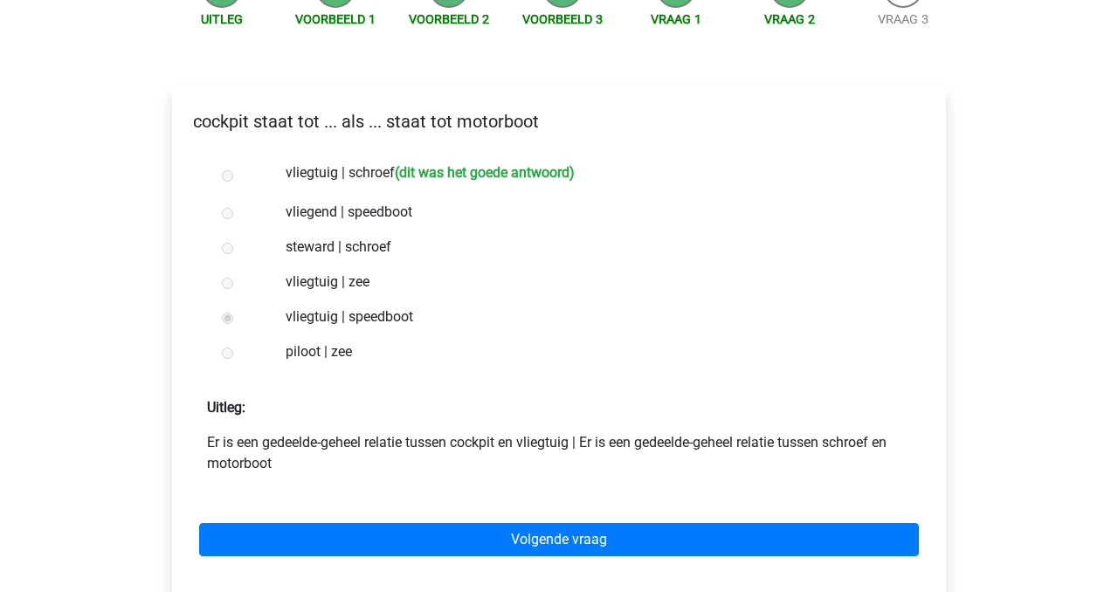
click at [499, 521] on div "Volgende vraag" at bounding box center [559, 536] width 746 height 96
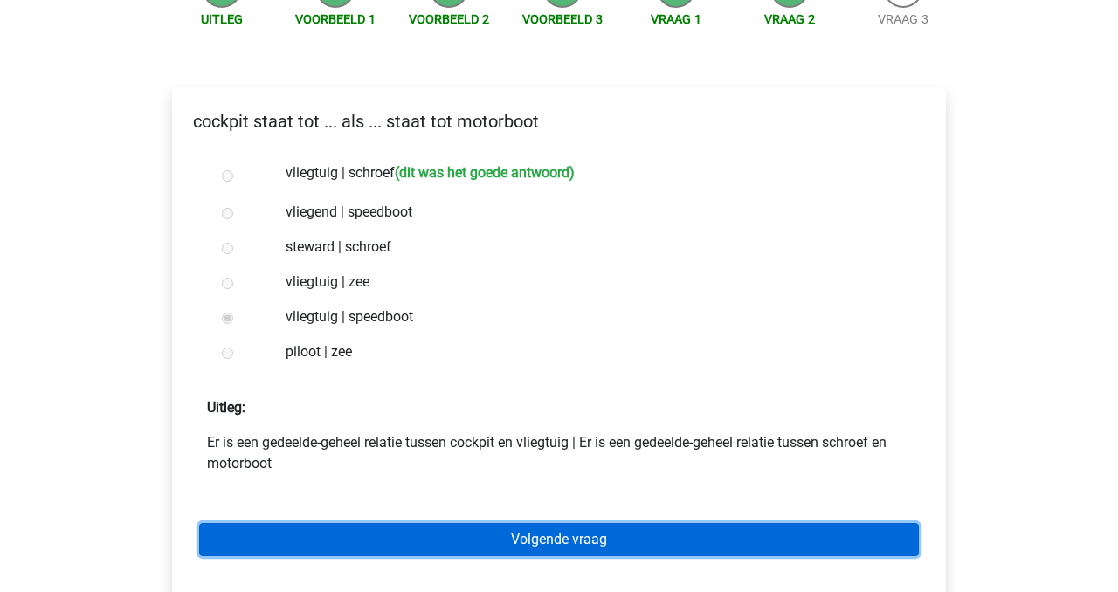
click at [499, 545] on link "Volgende vraag" at bounding box center [558, 539] width 719 height 33
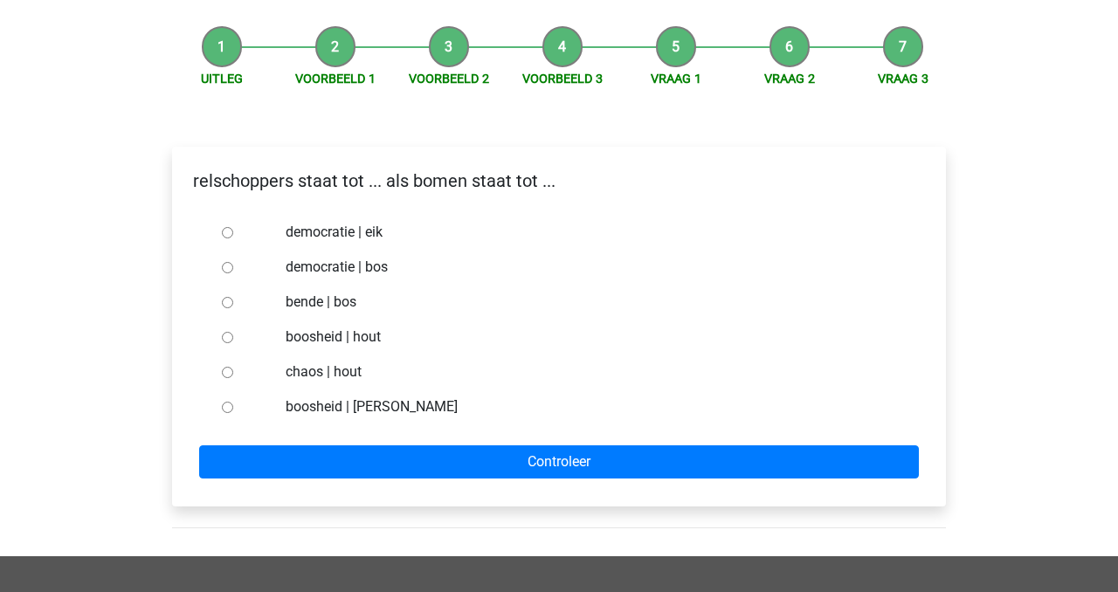
scroll to position [156, 0]
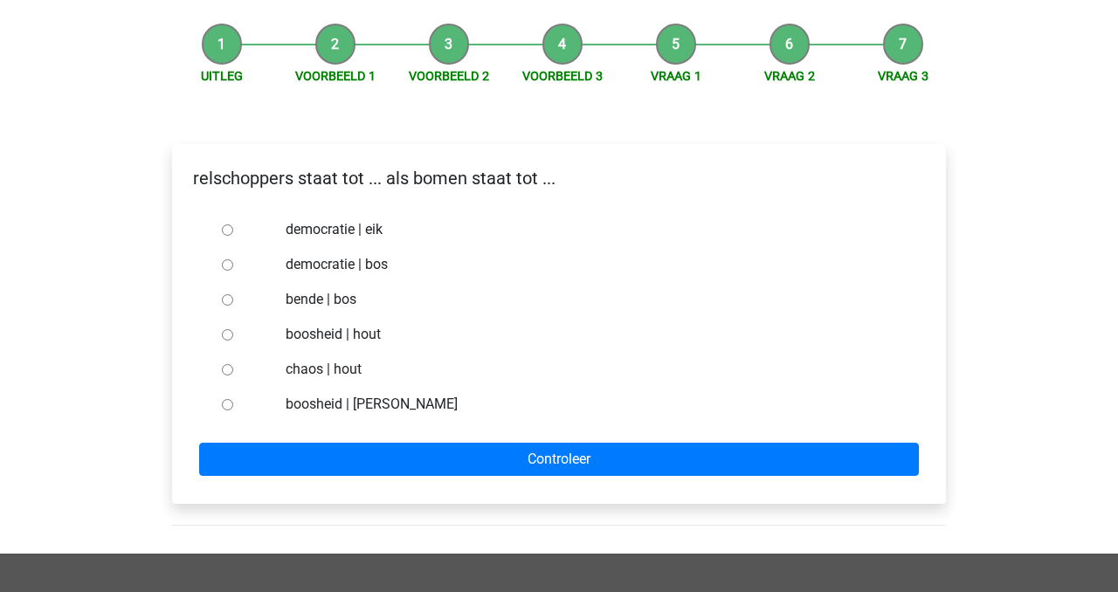
click at [331, 299] on label "bende | bos" at bounding box center [588, 299] width 604 height 21
click at [233, 299] on input "bende | bos" at bounding box center [227, 299] width 11 height 11
radio input "true"
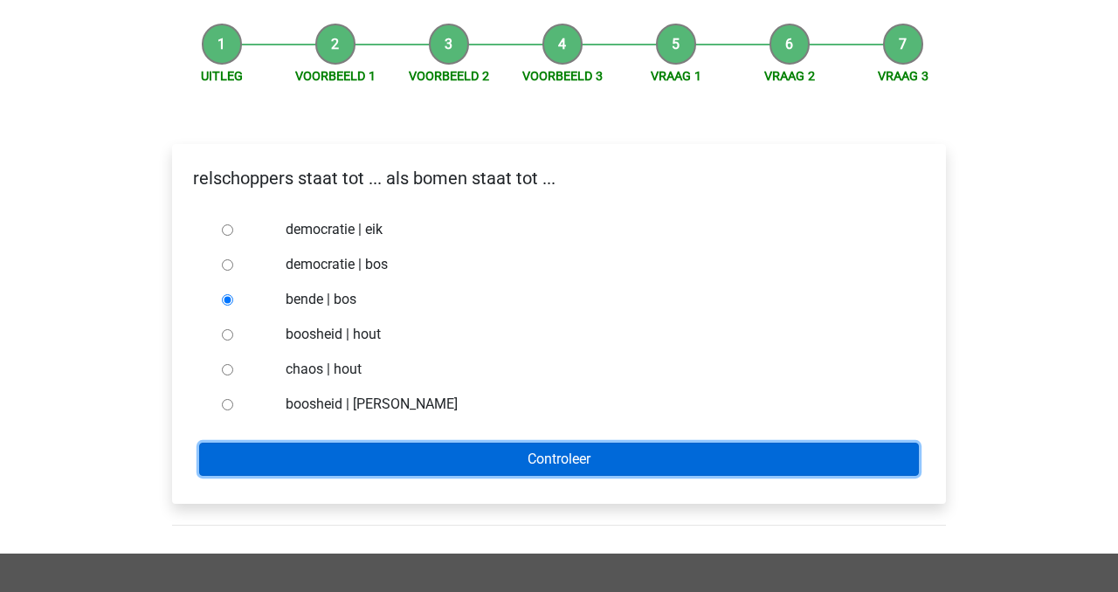
click at [441, 459] on input "Controleer" at bounding box center [558, 459] width 719 height 33
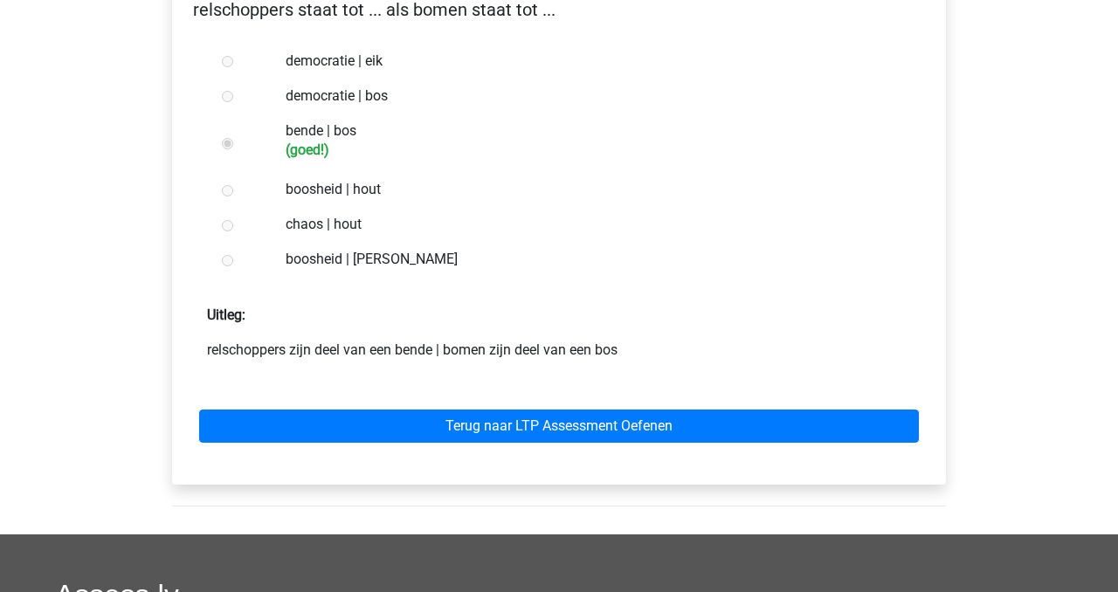
scroll to position [329, 0]
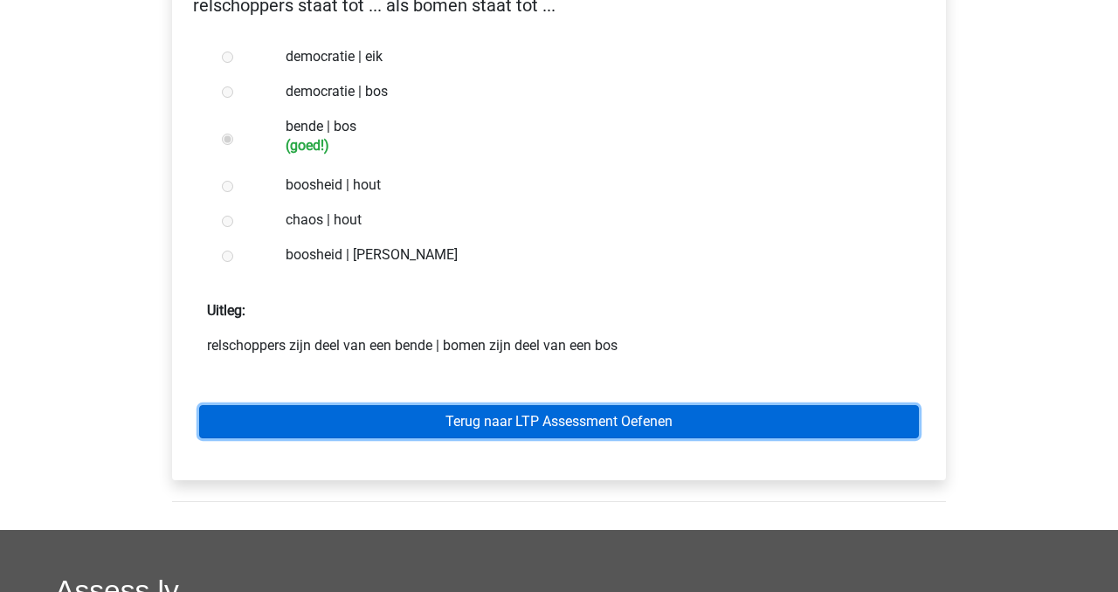
click at [456, 417] on link "Terug naar LTP Assessment Oefenen" at bounding box center [558, 421] width 719 height 33
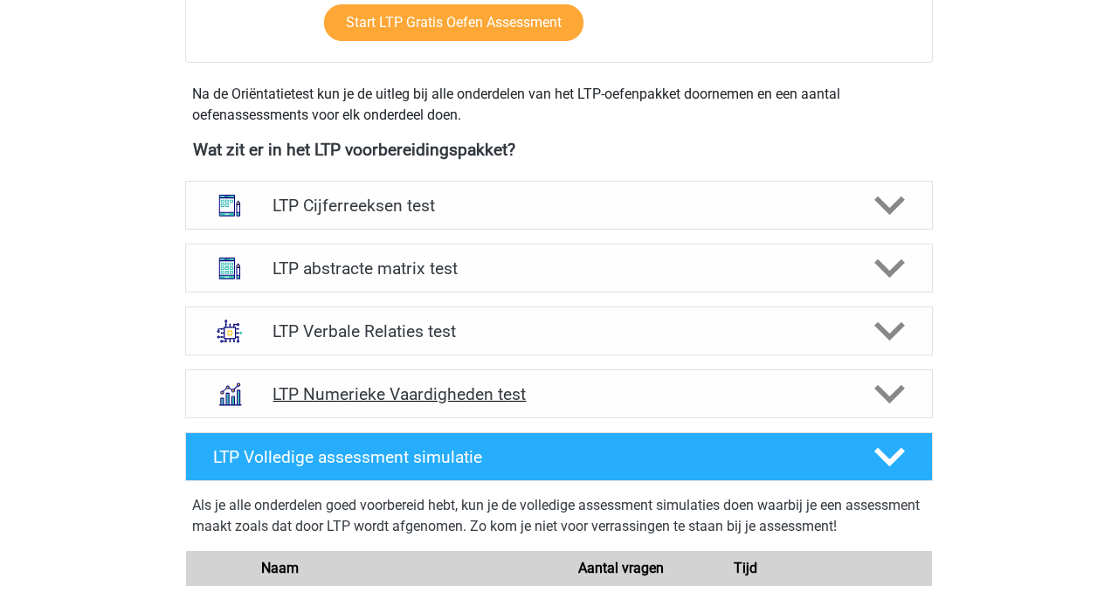
scroll to position [561, 0]
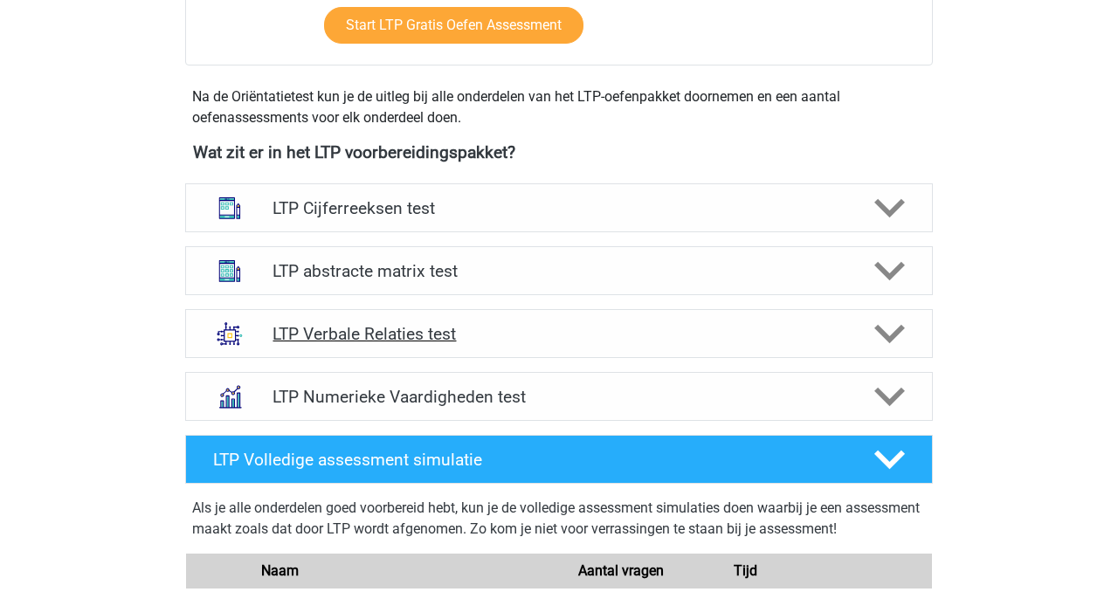
click at [627, 342] on h4 "LTP Verbale Relaties test" at bounding box center [558, 334] width 572 height 20
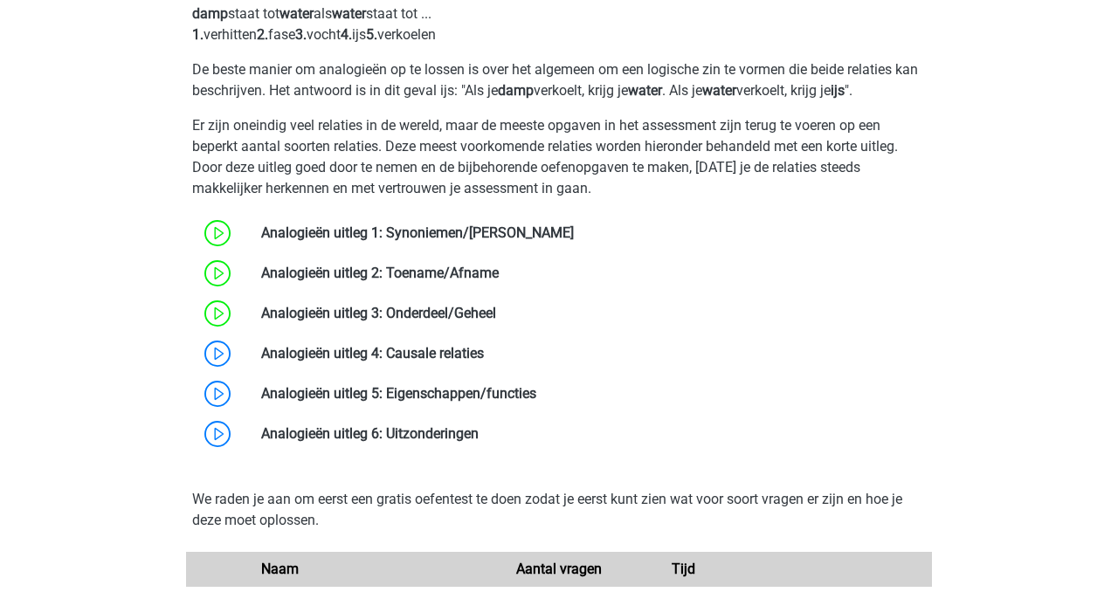
scroll to position [1094, 0]
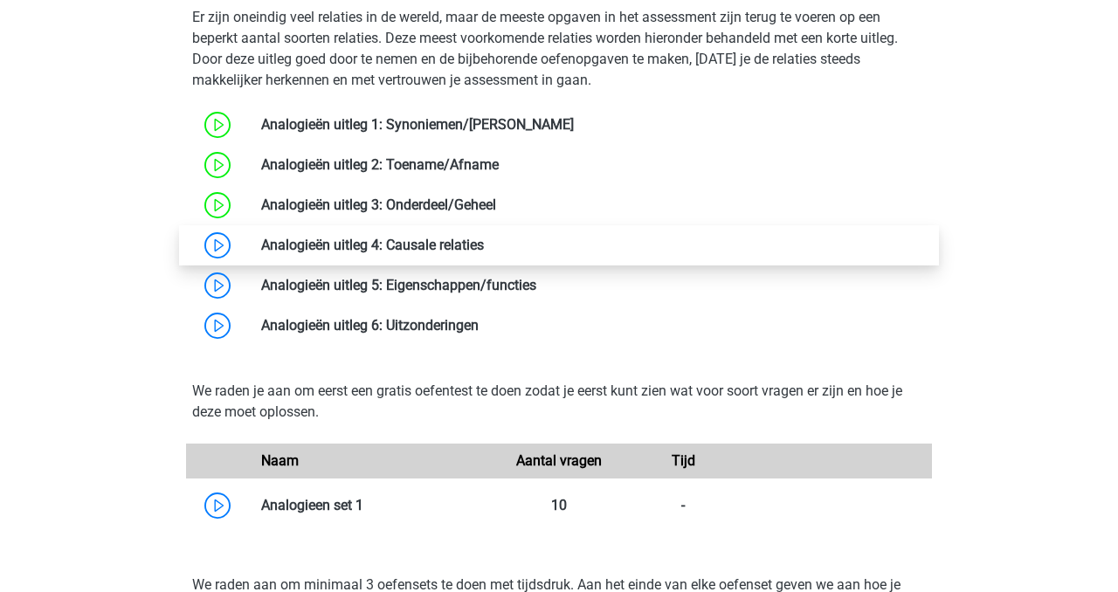
click at [484, 244] on link at bounding box center [484, 245] width 0 height 17
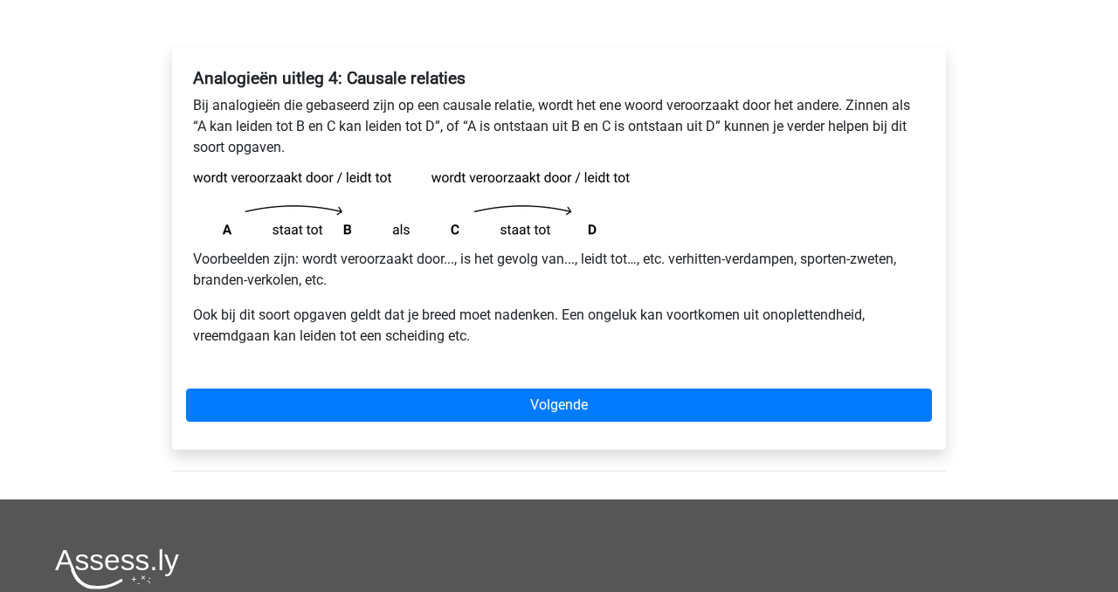
scroll to position [274, 0]
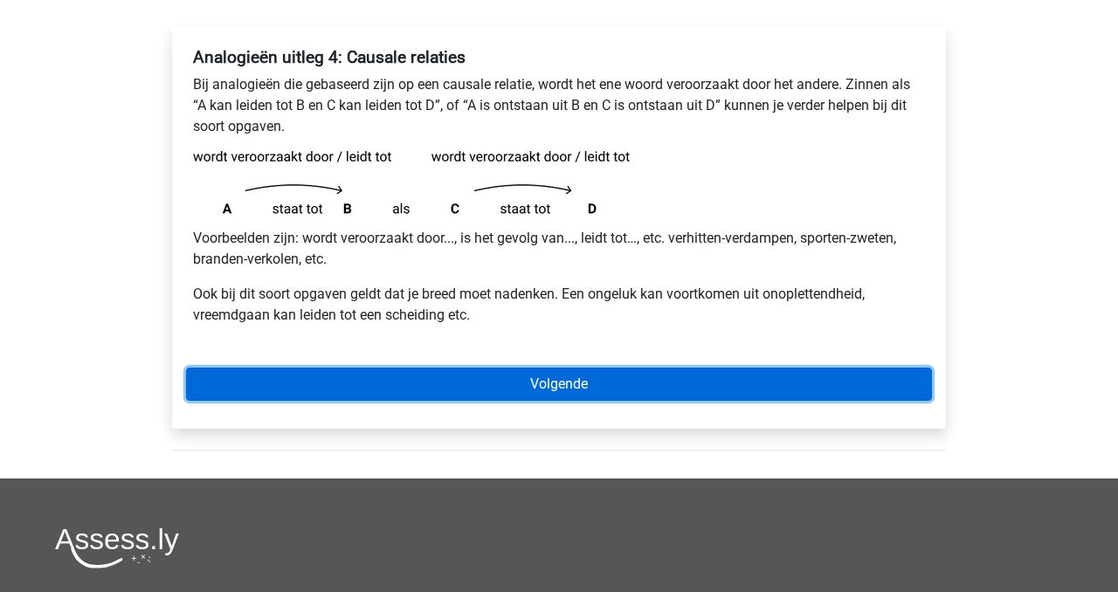
click at [537, 383] on link "Volgende" at bounding box center [559, 384] width 746 height 33
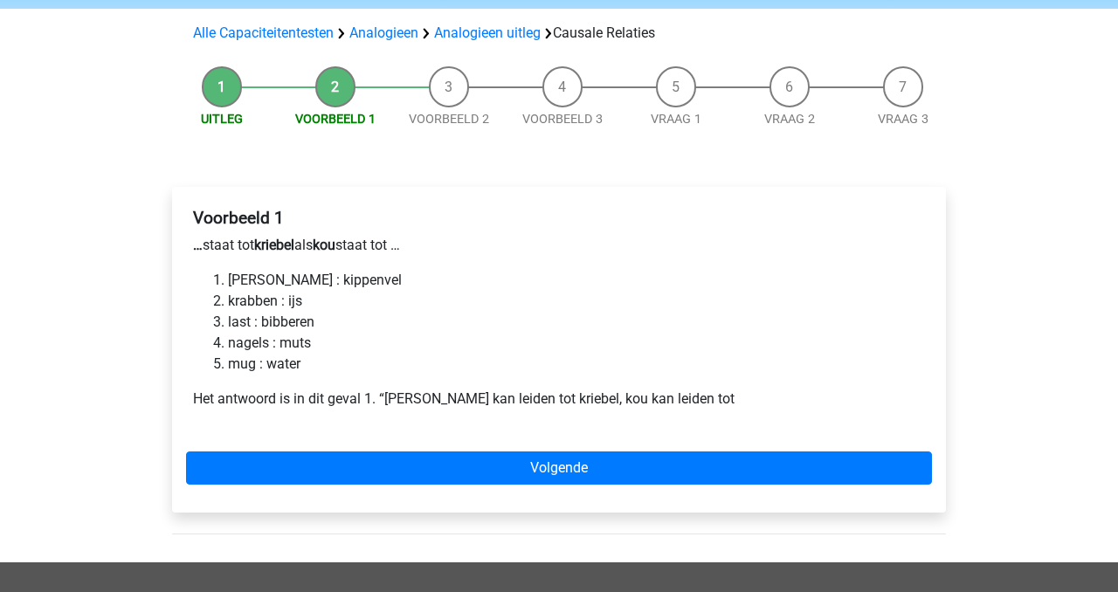
scroll to position [119, 0]
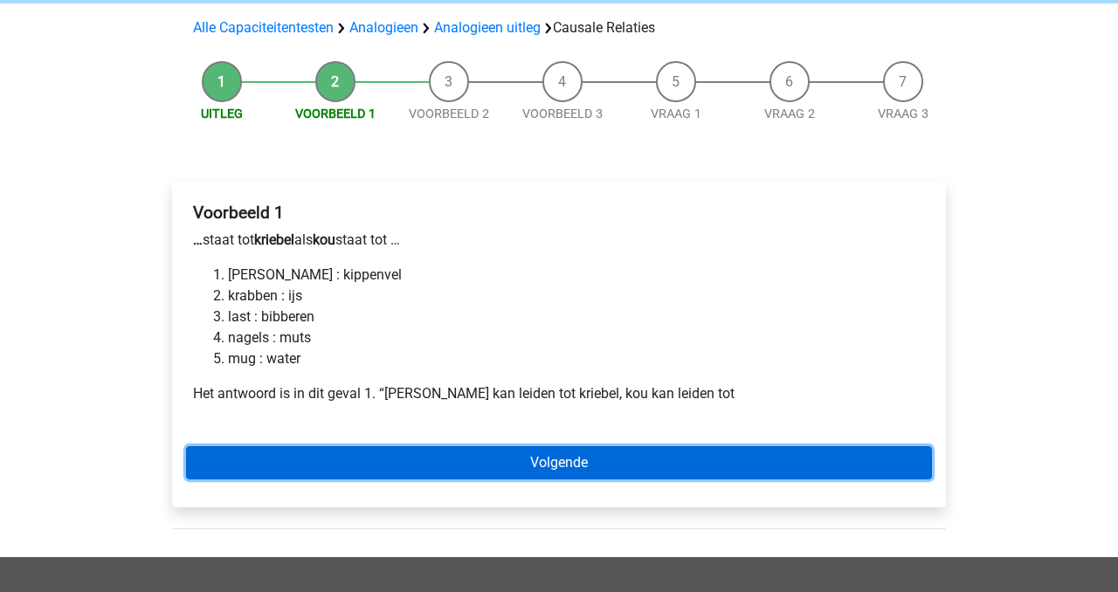
click at [595, 452] on link "Volgende" at bounding box center [559, 462] width 746 height 33
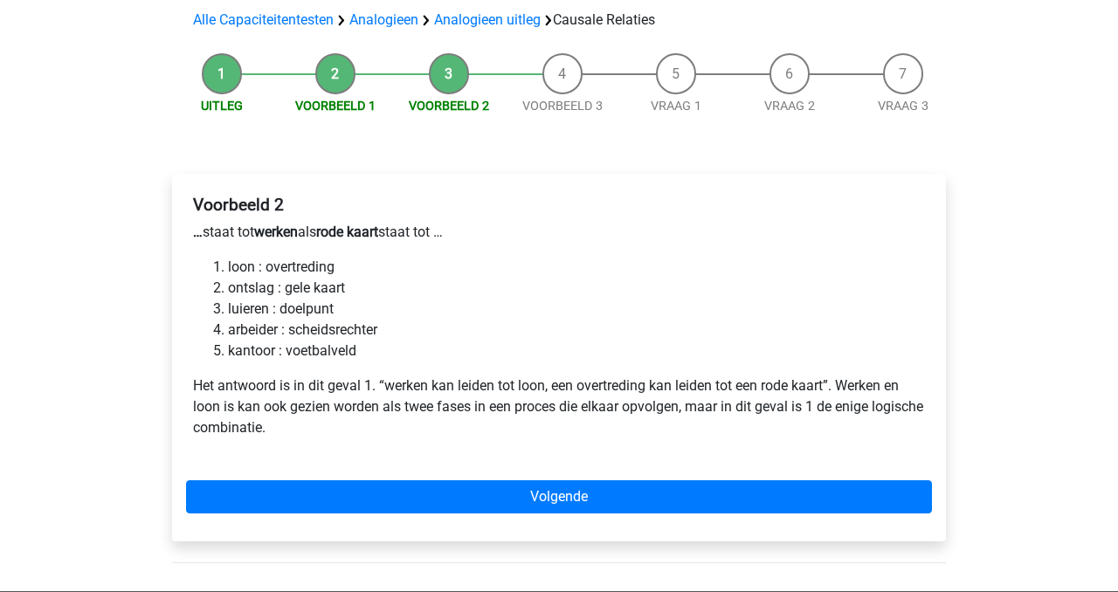
scroll to position [128, 0]
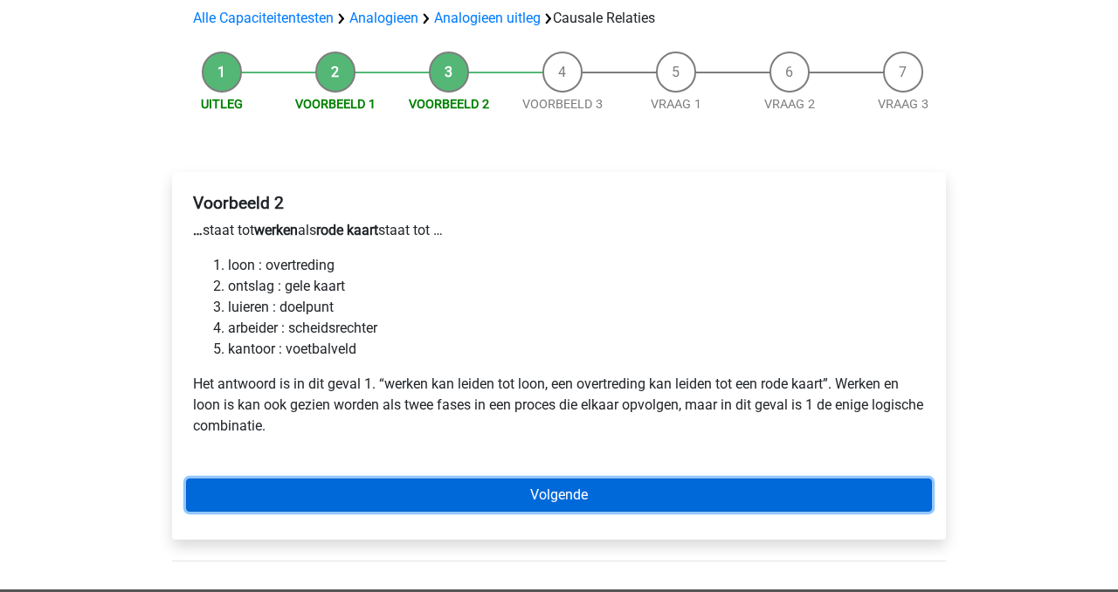
click at [632, 499] on link "Volgende" at bounding box center [559, 494] width 746 height 33
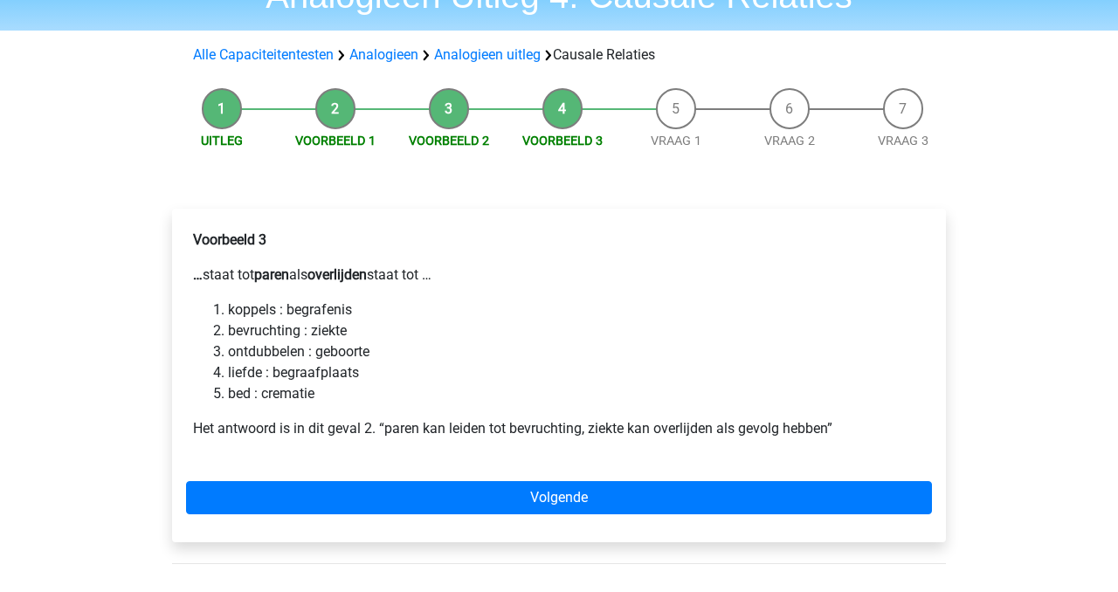
scroll to position [100, 0]
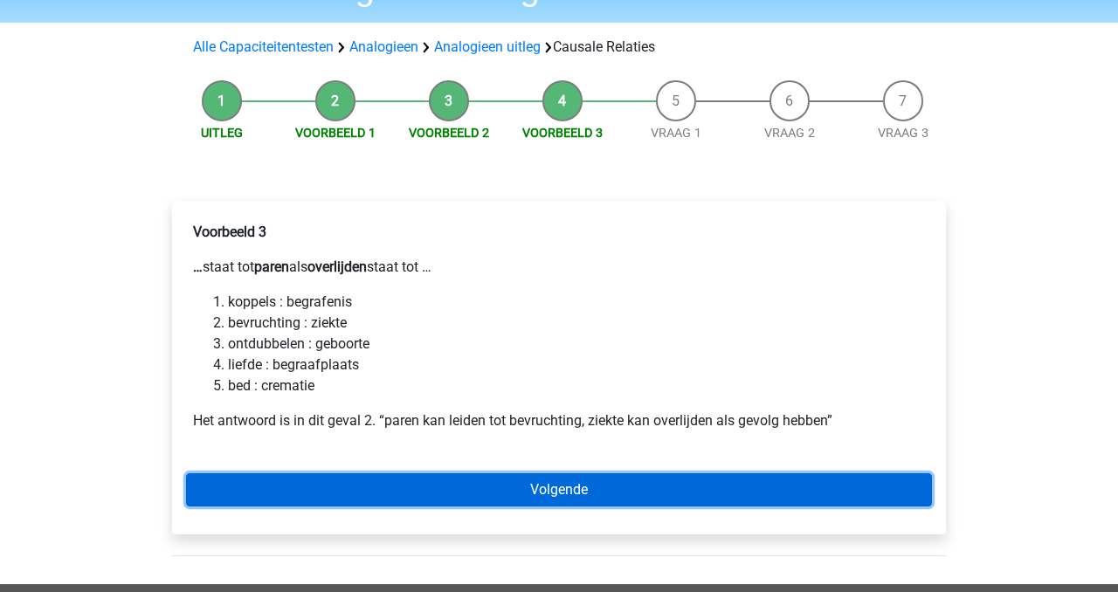
click at [602, 487] on link "Volgende" at bounding box center [559, 489] width 746 height 33
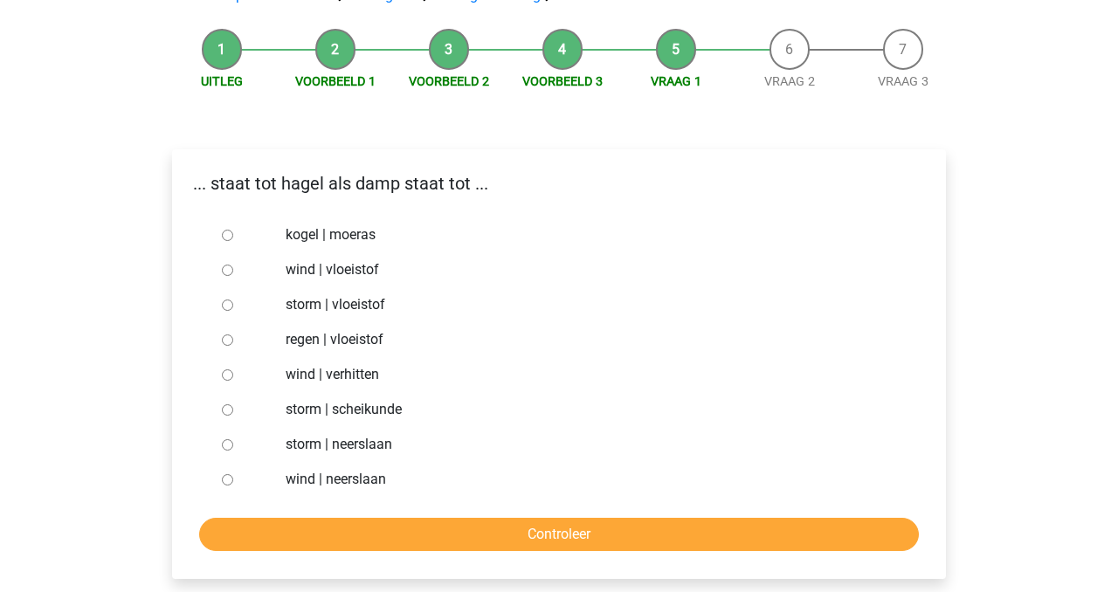
scroll to position [156, 0]
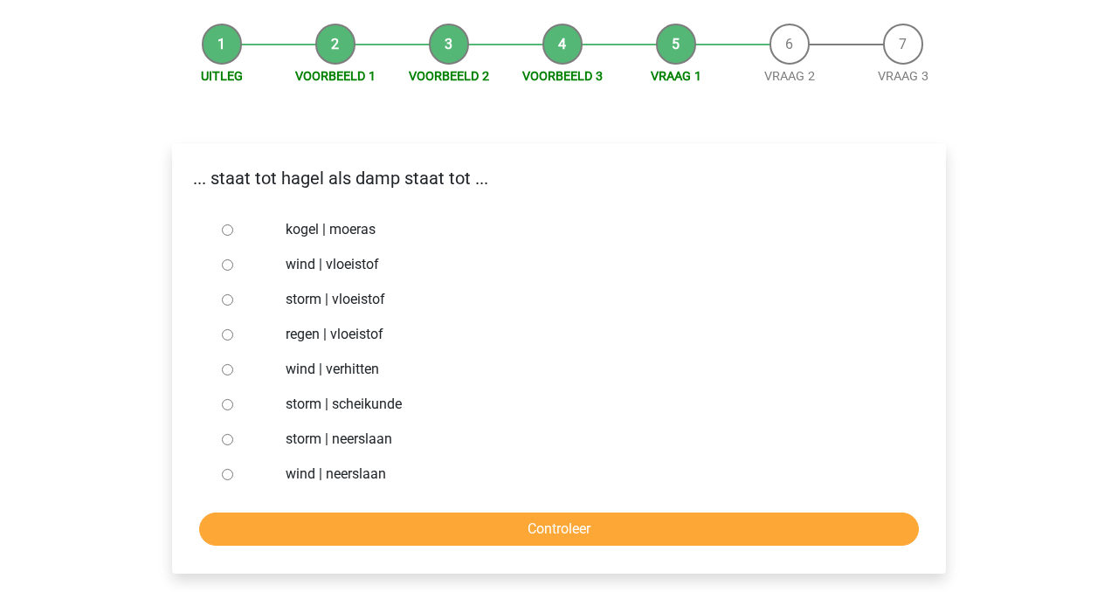
click at [348, 301] on label "storm | vloeistof" at bounding box center [588, 299] width 604 height 21
click at [233, 301] on input "storm | vloeistof" at bounding box center [227, 299] width 11 height 11
radio input "true"
click at [502, 547] on div "... staat tot hagel als damp staat tot ... kogel | moeras wind | vloeistof stor…" at bounding box center [559, 359] width 774 height 430
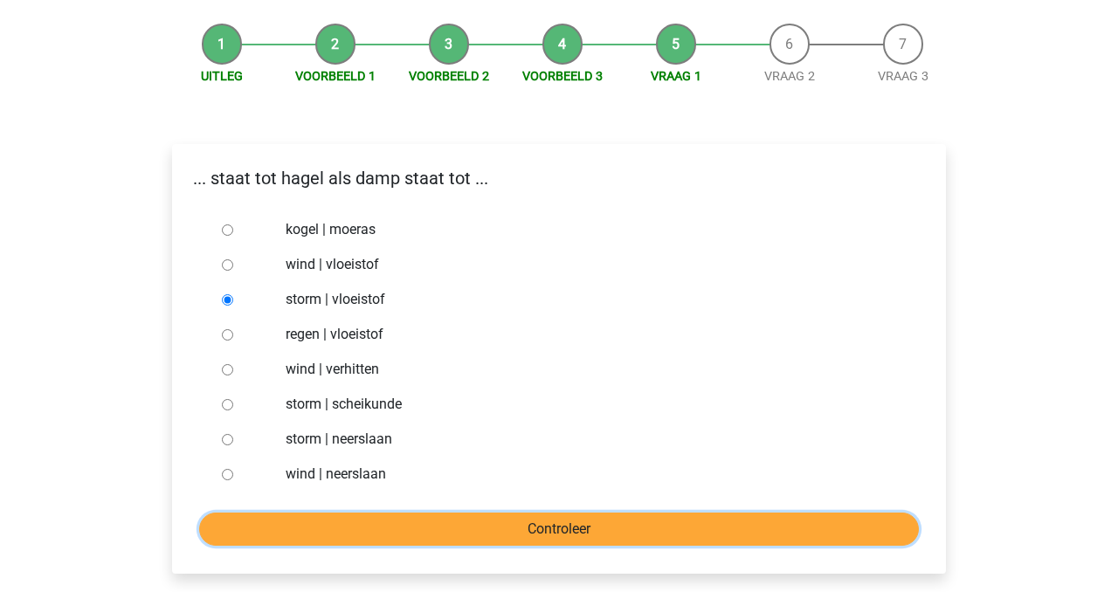
click at [466, 528] on input "Controleer" at bounding box center [558, 529] width 719 height 33
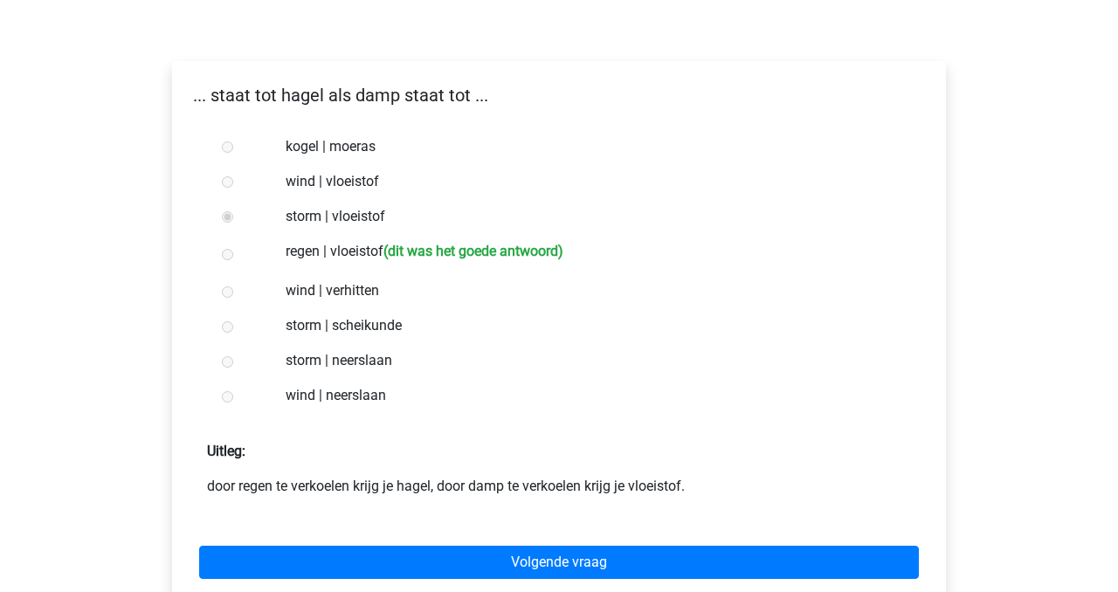
scroll to position [253, 0]
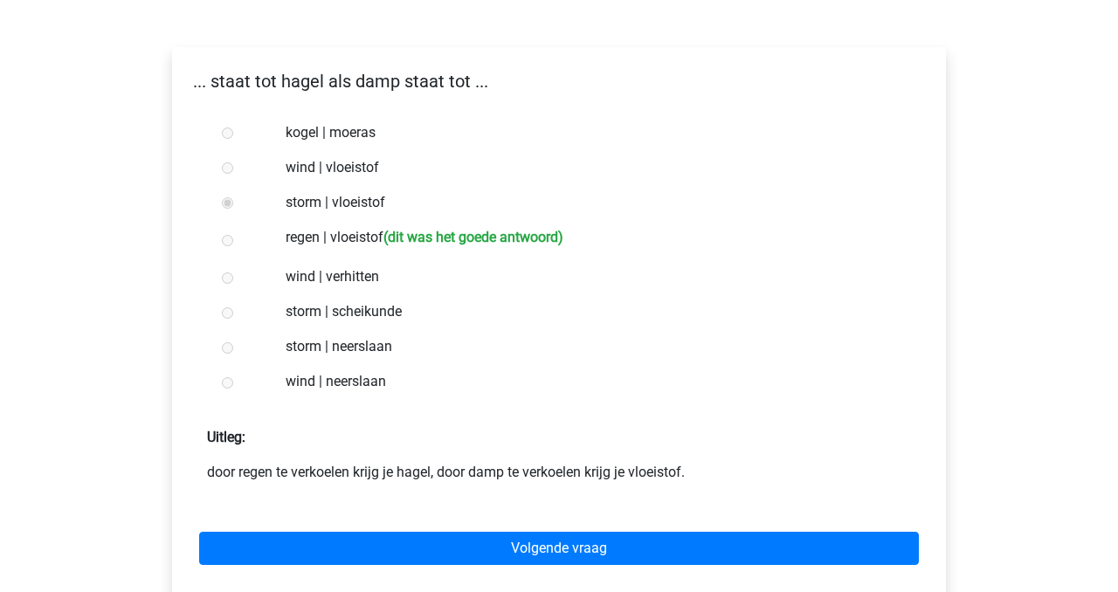
click at [389, 569] on div "Volgende vraag" at bounding box center [559, 545] width 746 height 96
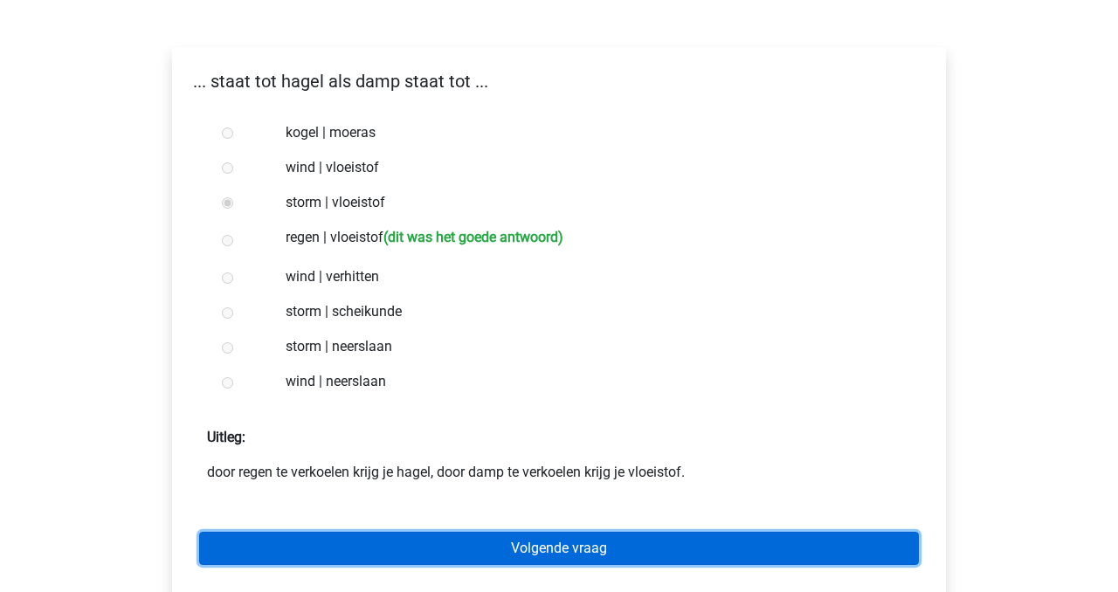
click at [366, 554] on link "Volgende vraag" at bounding box center [558, 548] width 719 height 33
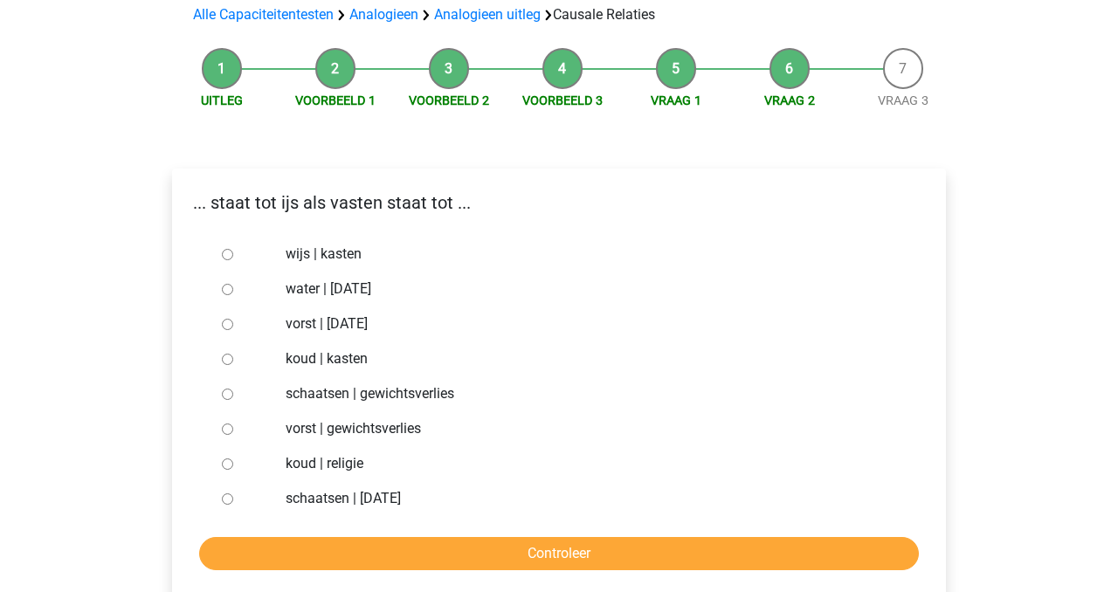
scroll to position [137, 0]
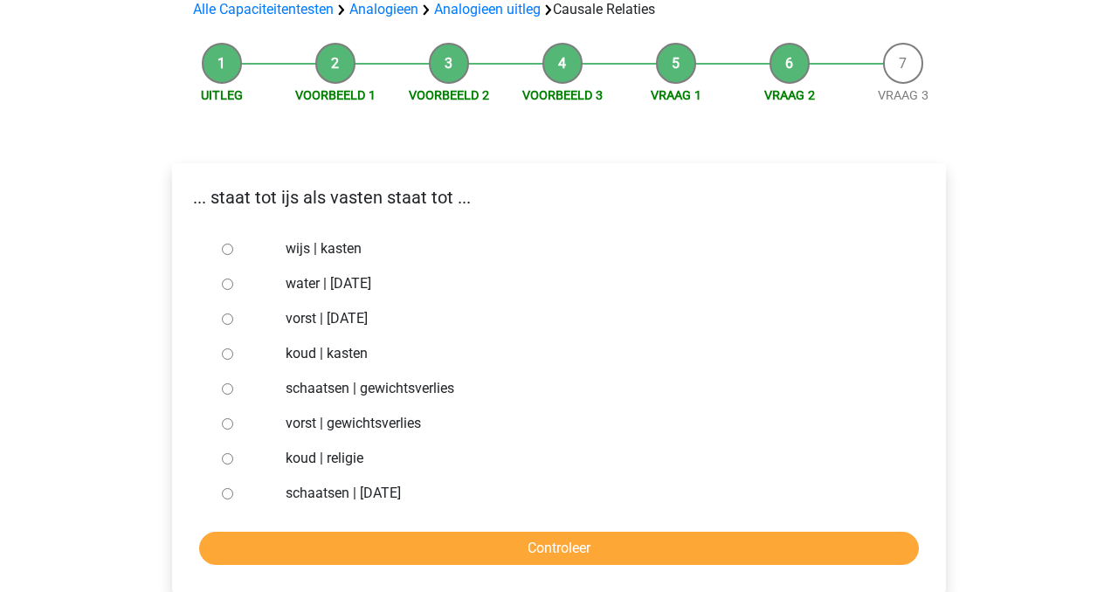
click at [368, 492] on label "schaatsen | suikerfeest" at bounding box center [588, 493] width 604 height 21
click at [233, 492] on input "schaatsen | suikerfeest" at bounding box center [227, 493] width 11 height 11
radio input "true"
click at [389, 529] on form "wijs | kasten water | suikerfeest vorst | suikerfeest koud | kasten schaatsen |…" at bounding box center [559, 398] width 746 height 334
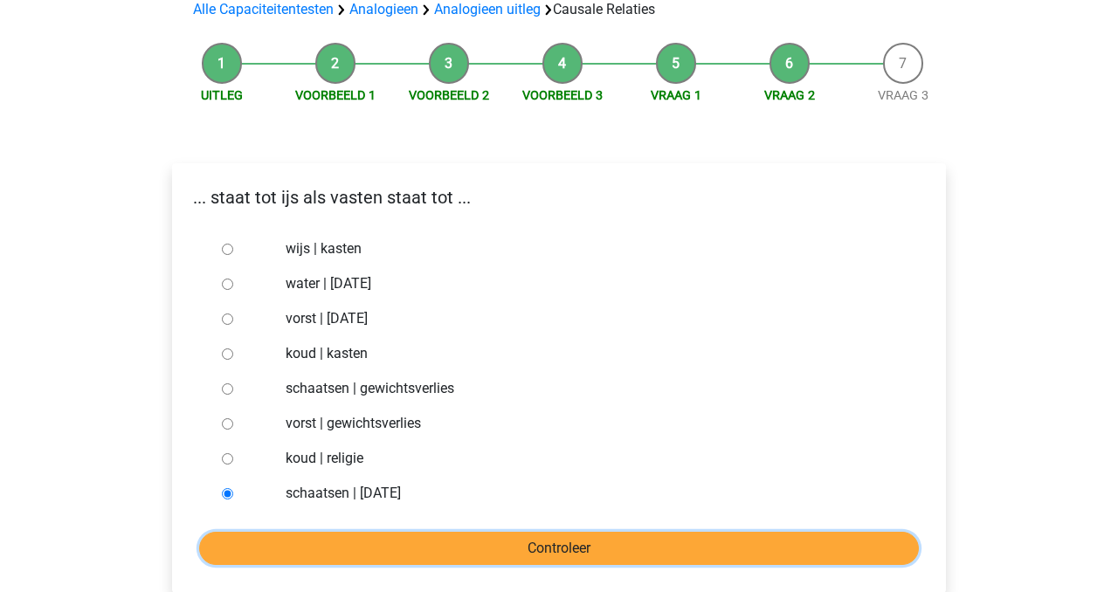
click at [389, 545] on input "Controleer" at bounding box center [558, 548] width 719 height 33
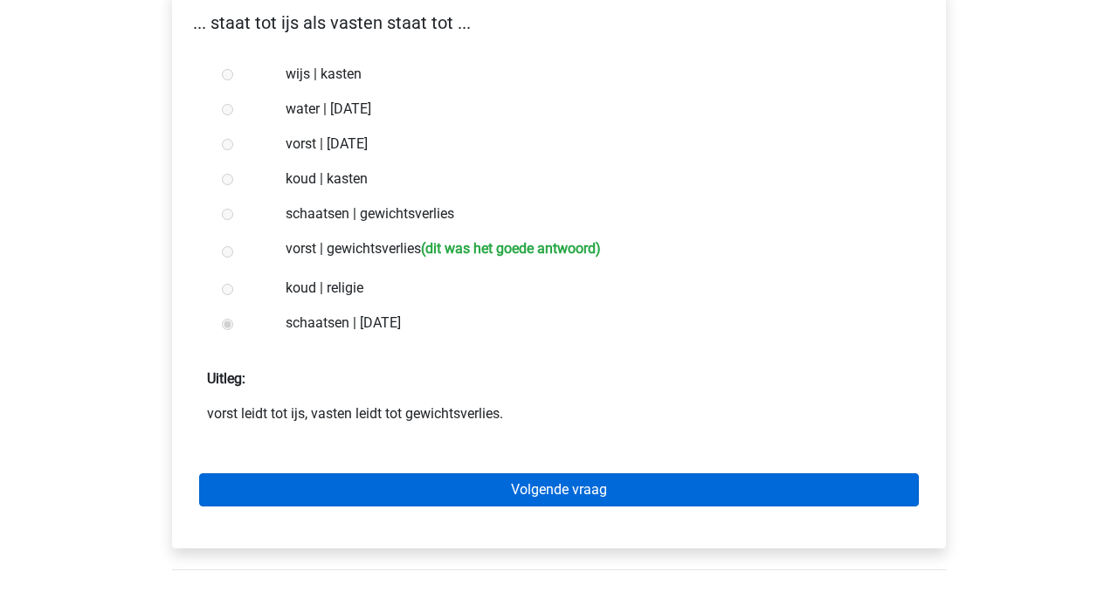
scroll to position [292, 0]
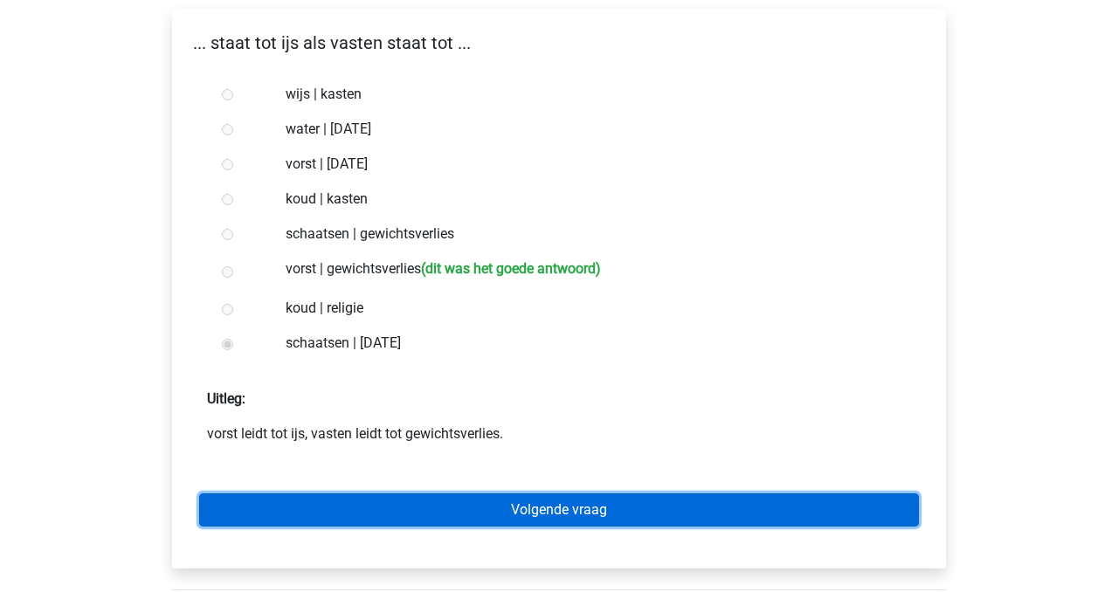
click at [384, 519] on link "Volgende vraag" at bounding box center [558, 509] width 719 height 33
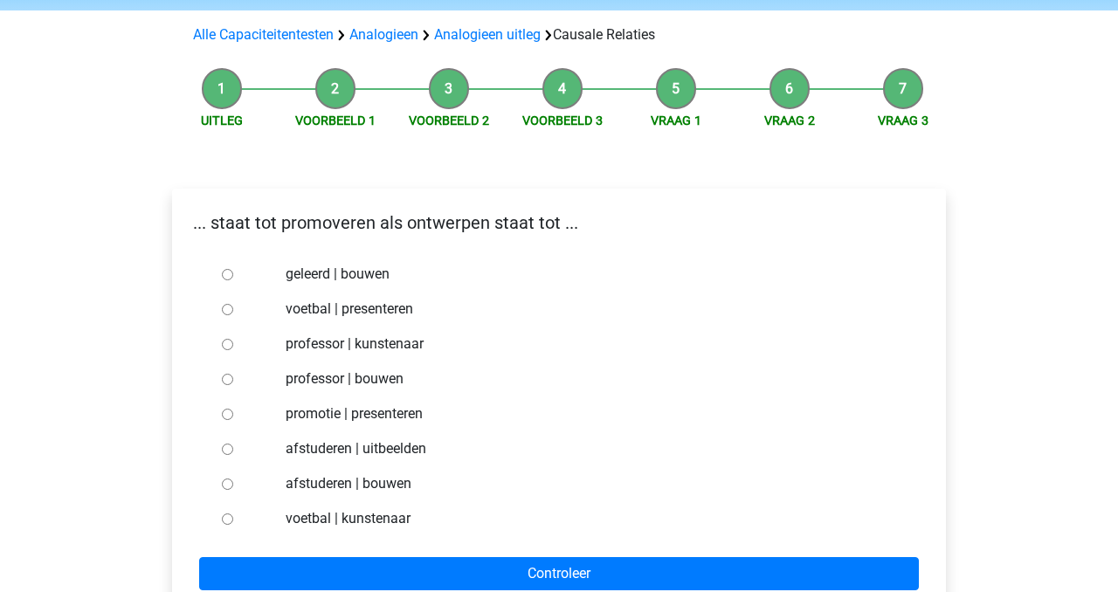
scroll to position [114, 0]
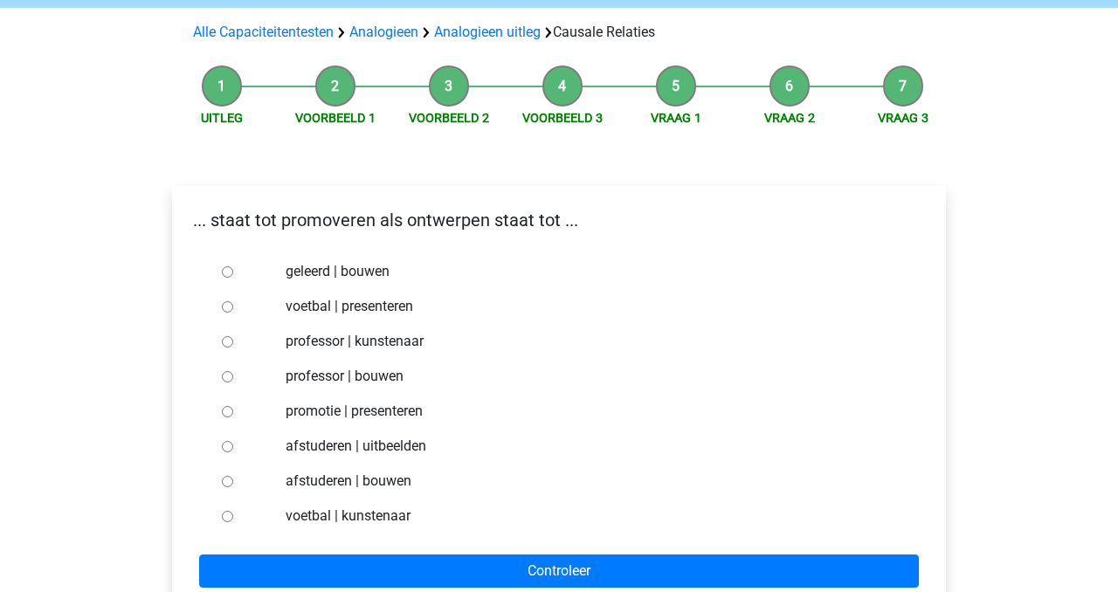
click at [392, 485] on label "afstuderen | bouwen" at bounding box center [588, 481] width 604 height 21
click at [233, 485] on input "afstuderen | bouwen" at bounding box center [227, 481] width 11 height 11
radio input "true"
click at [413, 550] on form "geleerd | bouwen voetbal | presenteren professor | kunstenaar professor | bouwe…" at bounding box center [559, 421] width 746 height 334
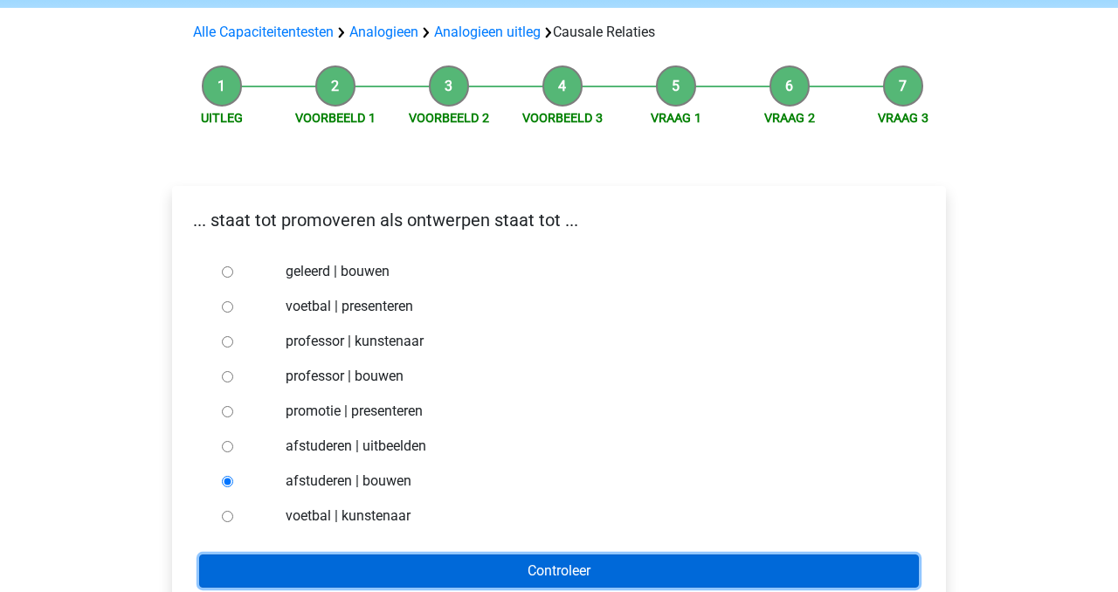
click at [413, 571] on input "Controleer" at bounding box center [558, 570] width 719 height 33
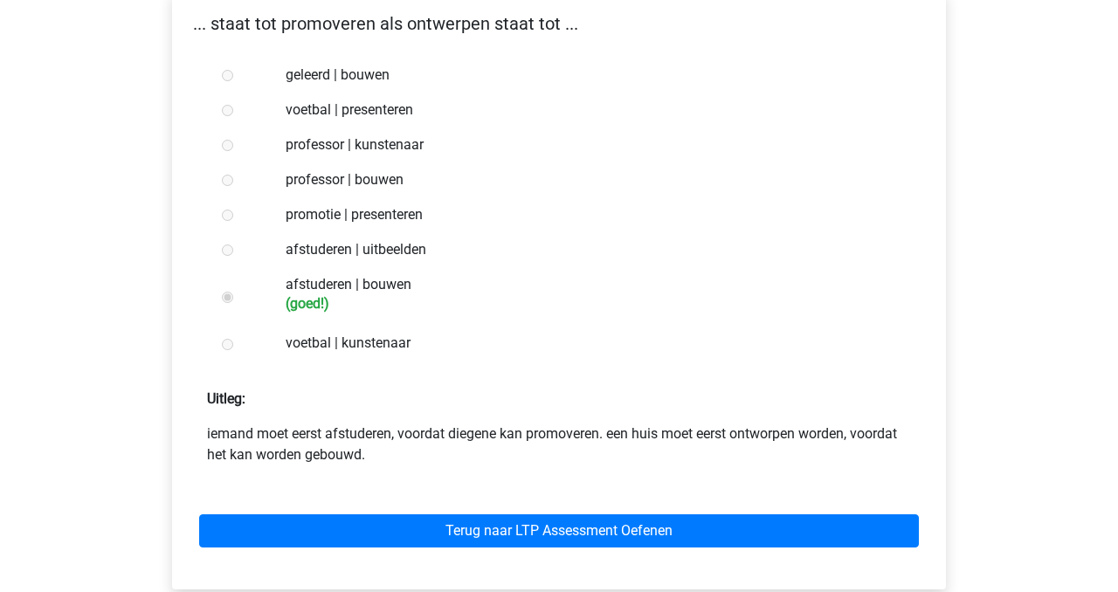
scroll to position [341, 0]
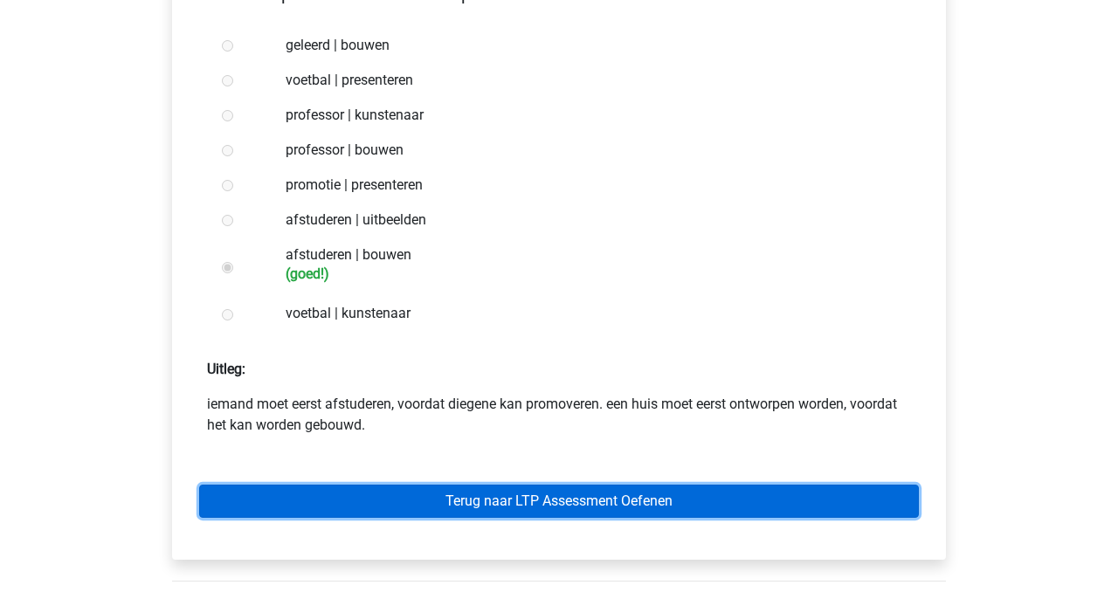
click at [434, 506] on link "Terug naar LTP Assessment Oefenen" at bounding box center [558, 501] width 719 height 33
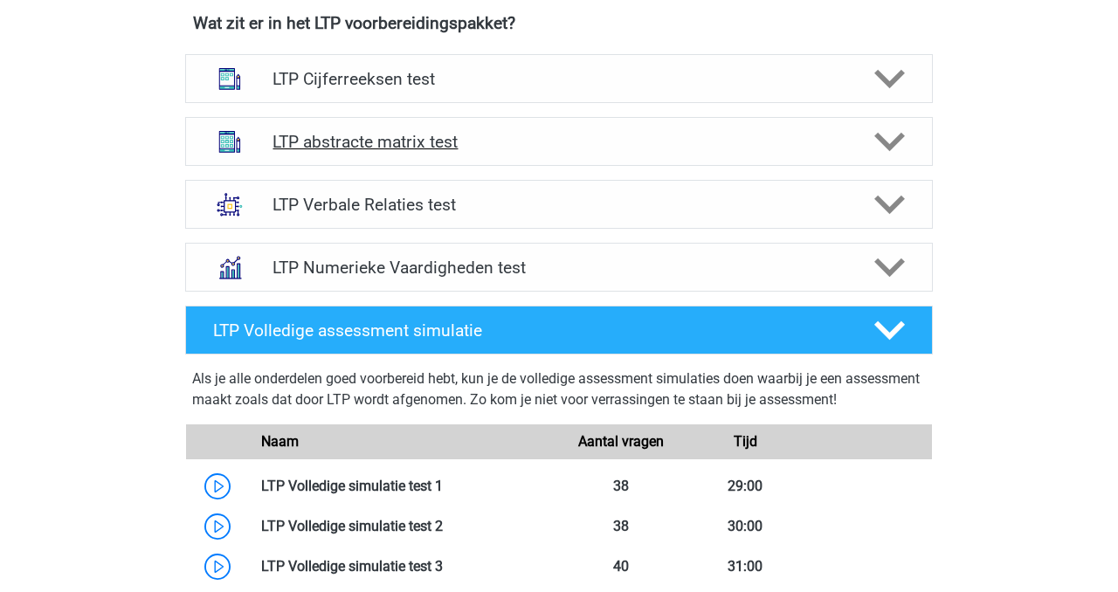
scroll to position [663, 0]
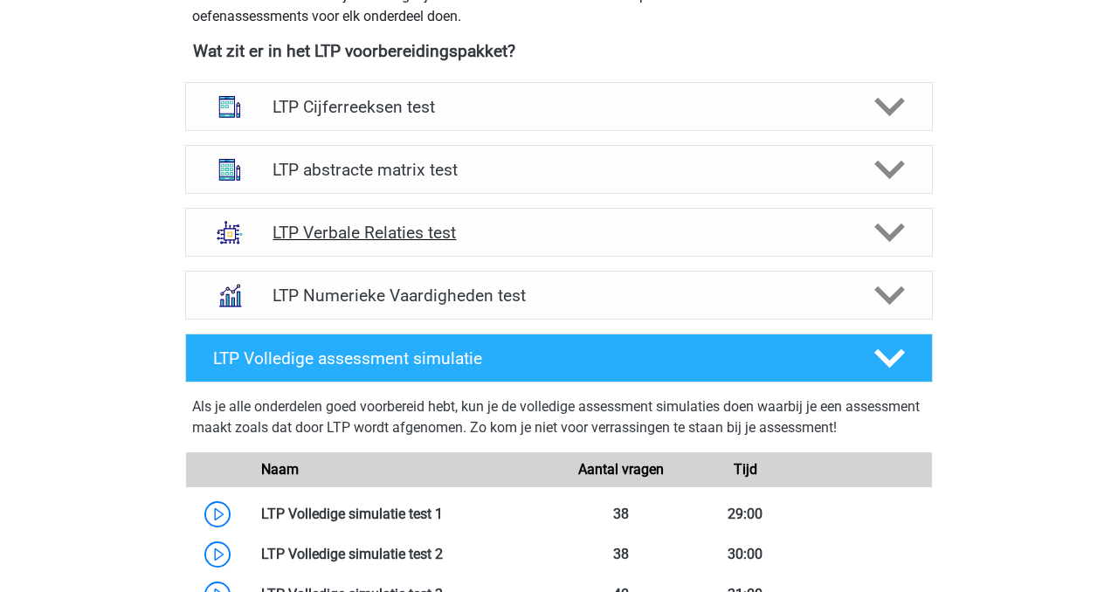
click at [569, 243] on div "LTP Verbale Relaties test" at bounding box center [558, 232] width 747 height 49
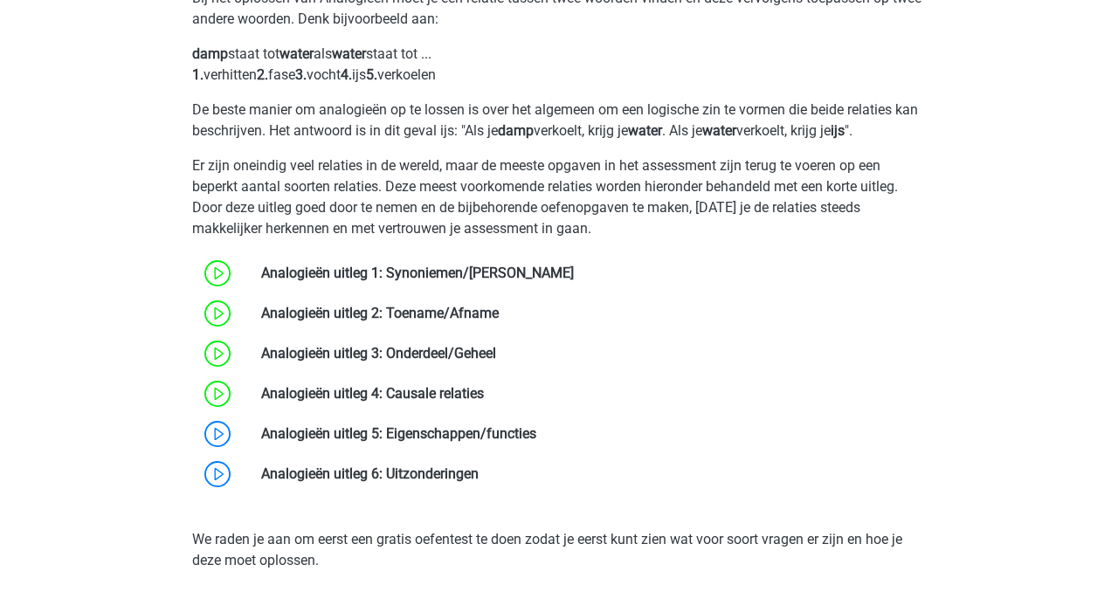
scroll to position [972, 0]
